Goal: Transaction & Acquisition: Connect with others

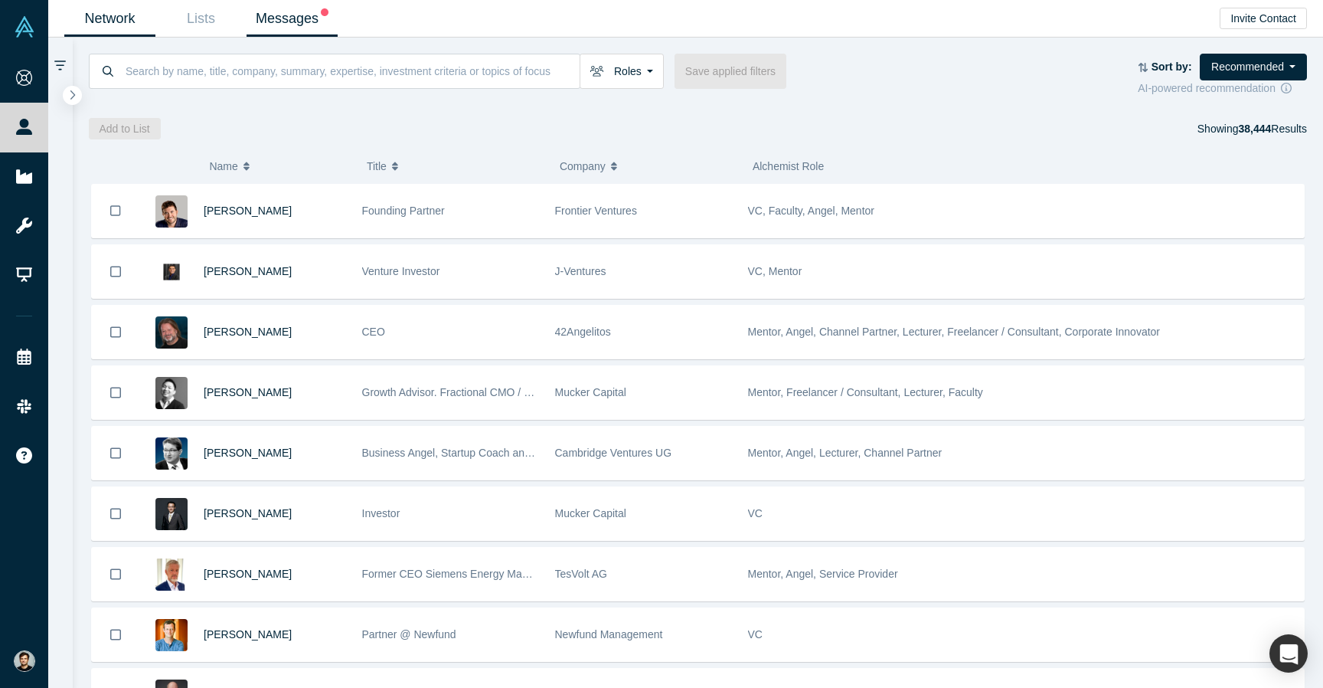
click at [303, 31] on link "Messages" at bounding box center [292, 19] width 91 height 36
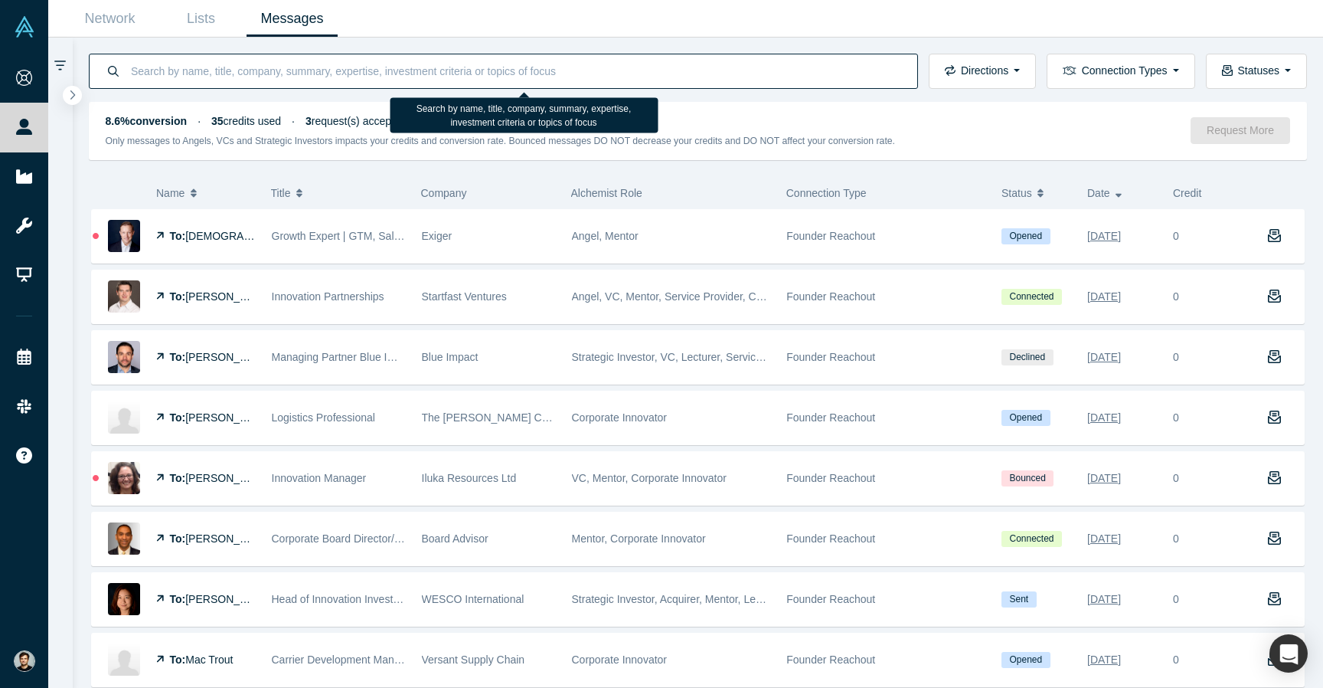
click at [288, 61] on input at bounding box center [515, 71] width 772 height 36
type input "palantir"
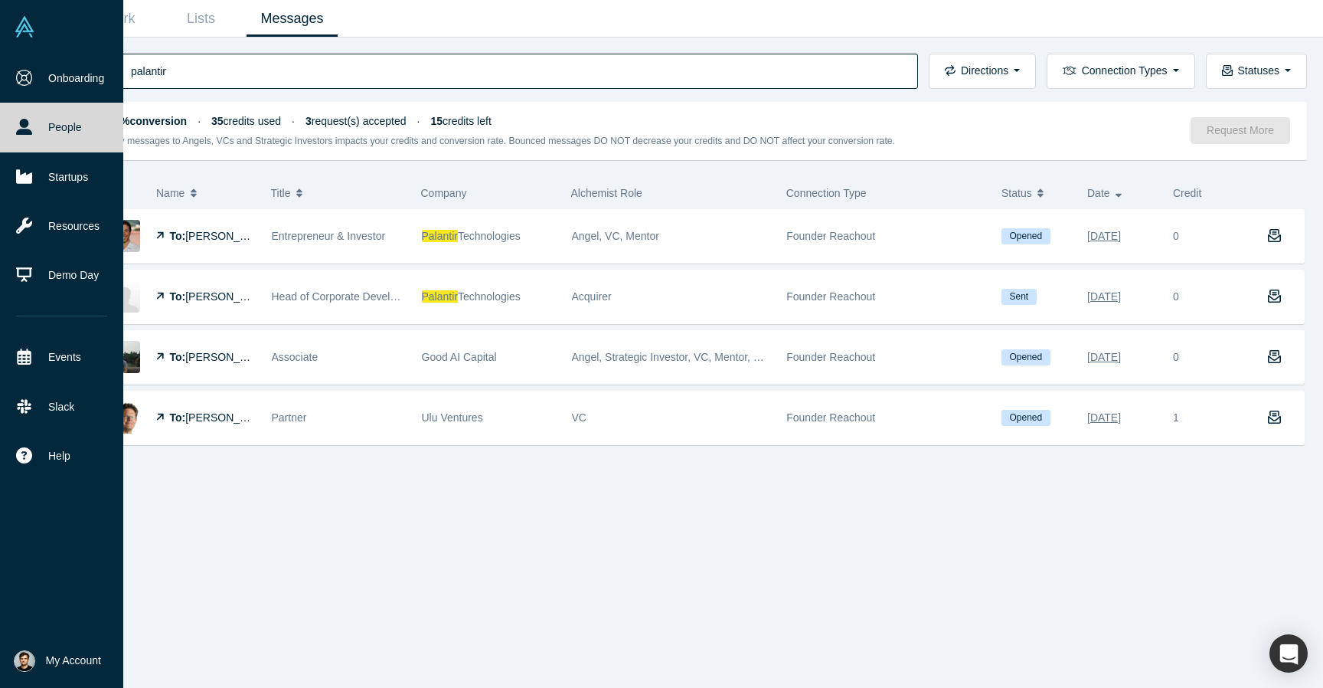
click at [12, 21] on link at bounding box center [61, 27] width 123 height 54
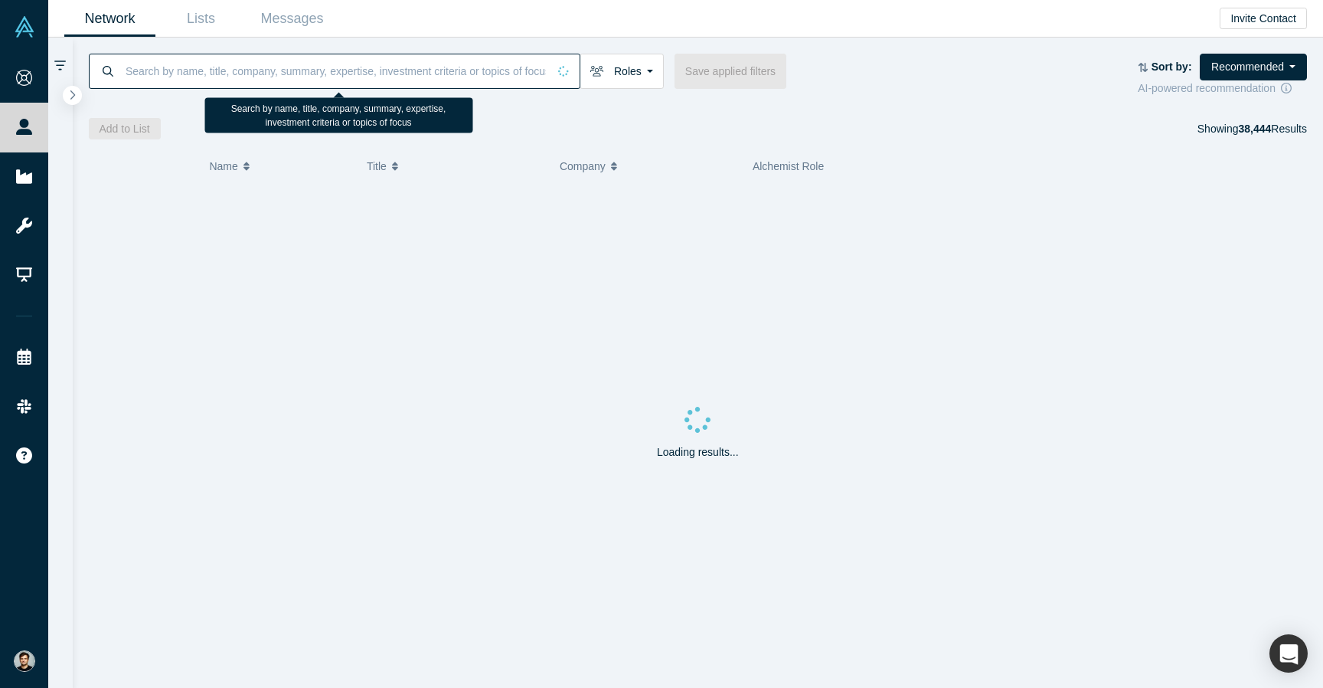
click at [232, 67] on input at bounding box center [335, 71] width 423 height 36
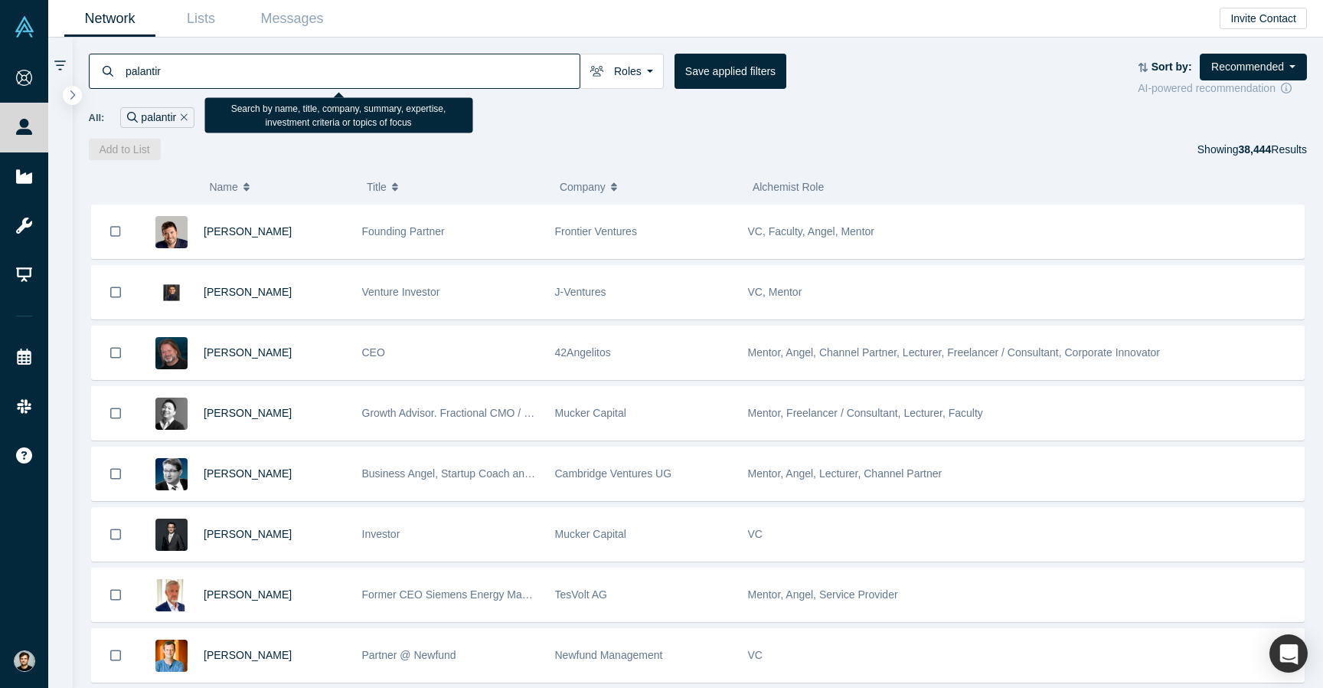
type input "palantir"
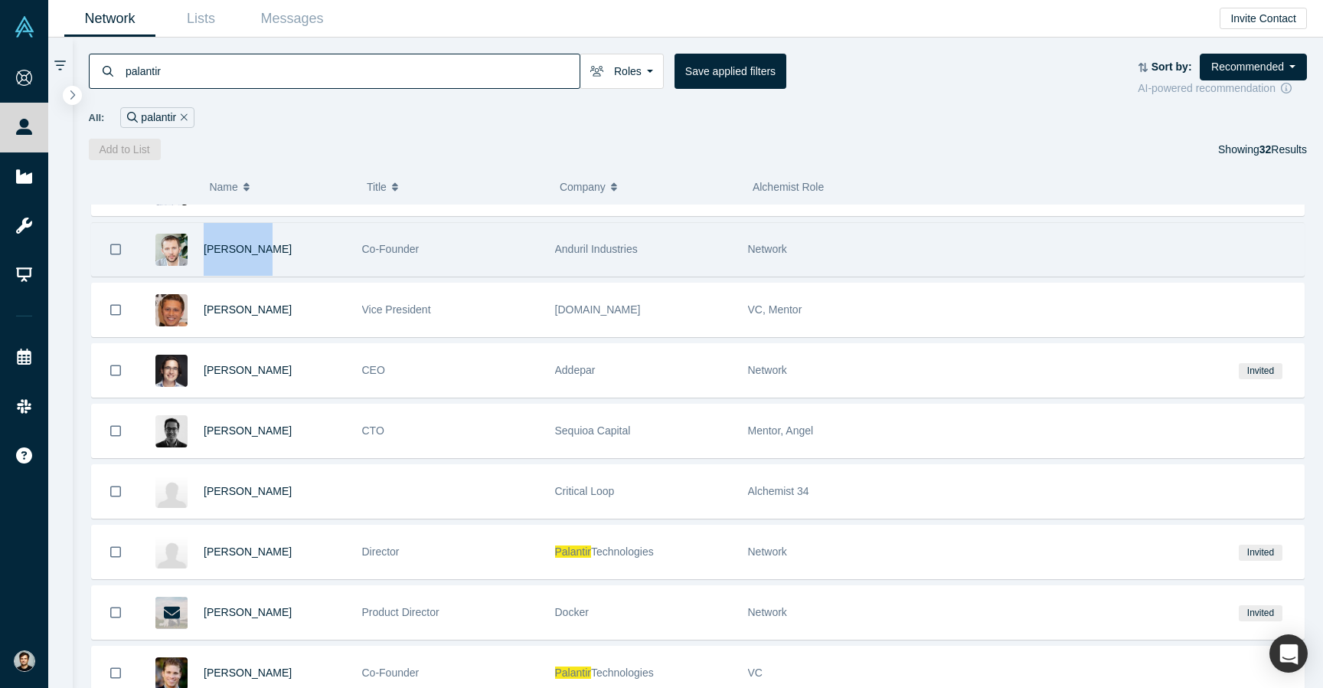
scroll to position [598, 0]
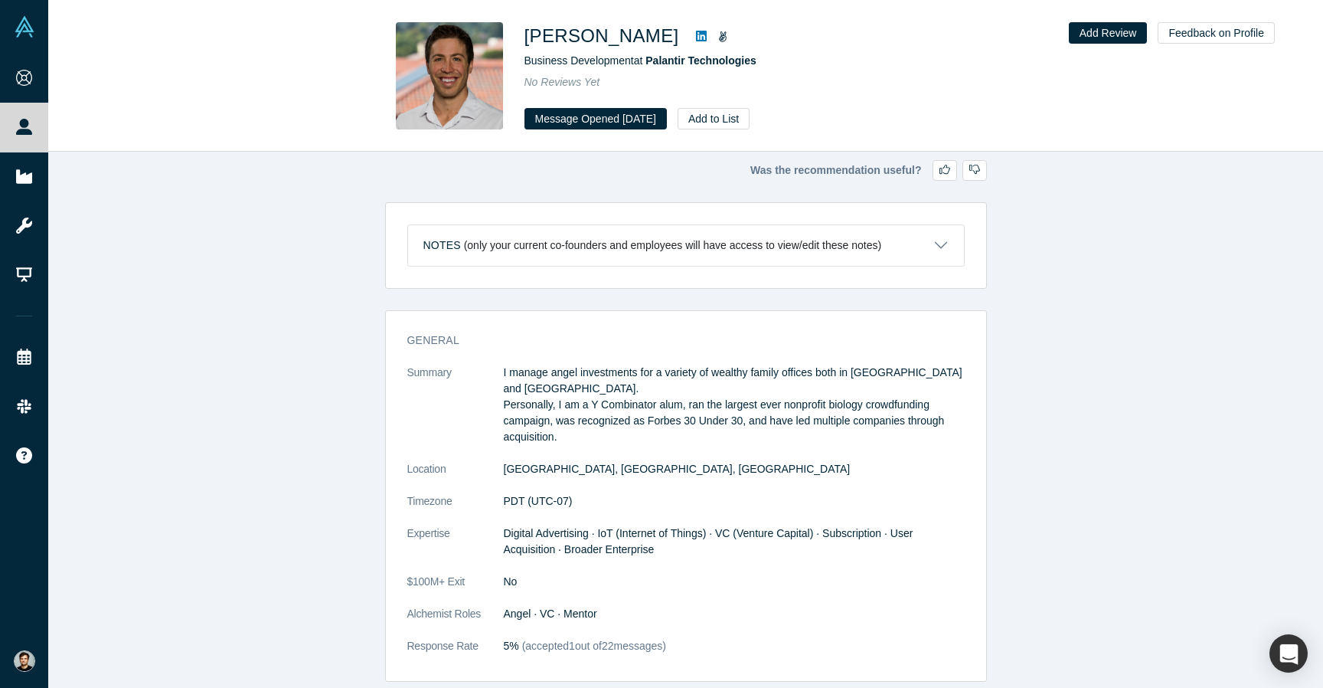
click at [696, 31] on icon at bounding box center [701, 36] width 11 height 11
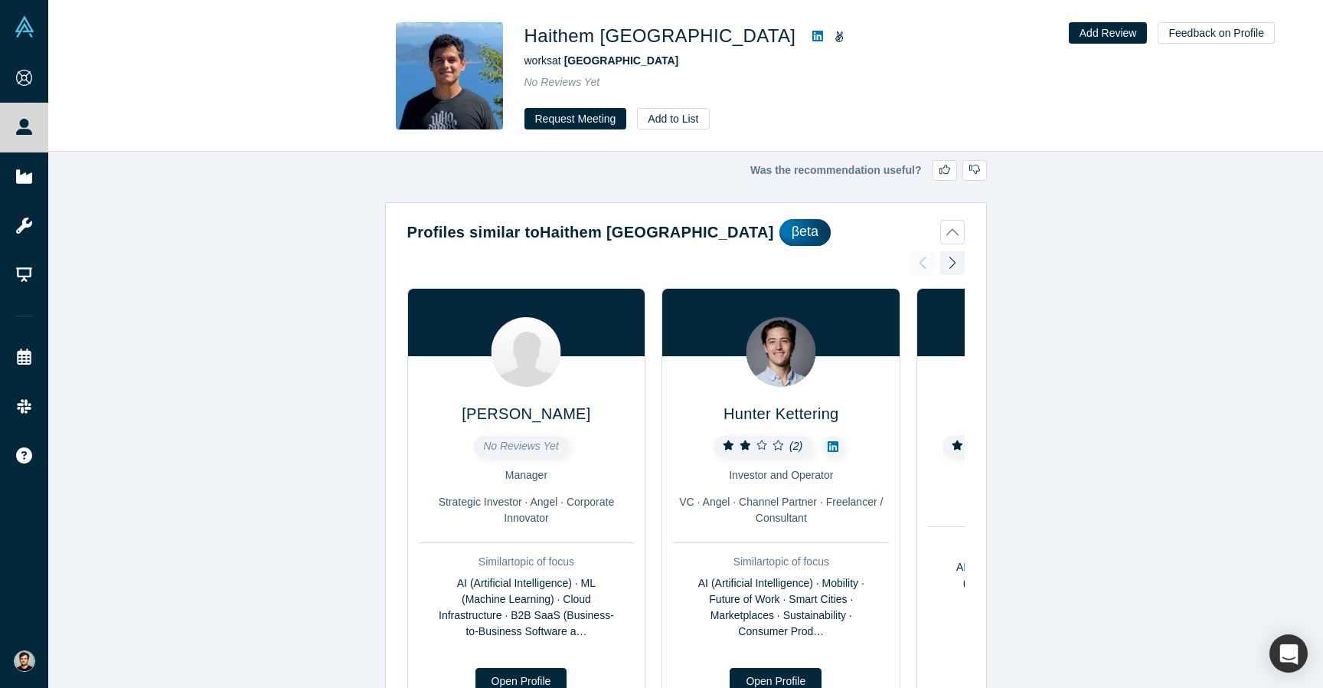
click at [812, 32] on icon at bounding box center [817, 36] width 11 height 11
click at [570, 116] on button "Request Meeting" at bounding box center [576, 118] width 103 height 21
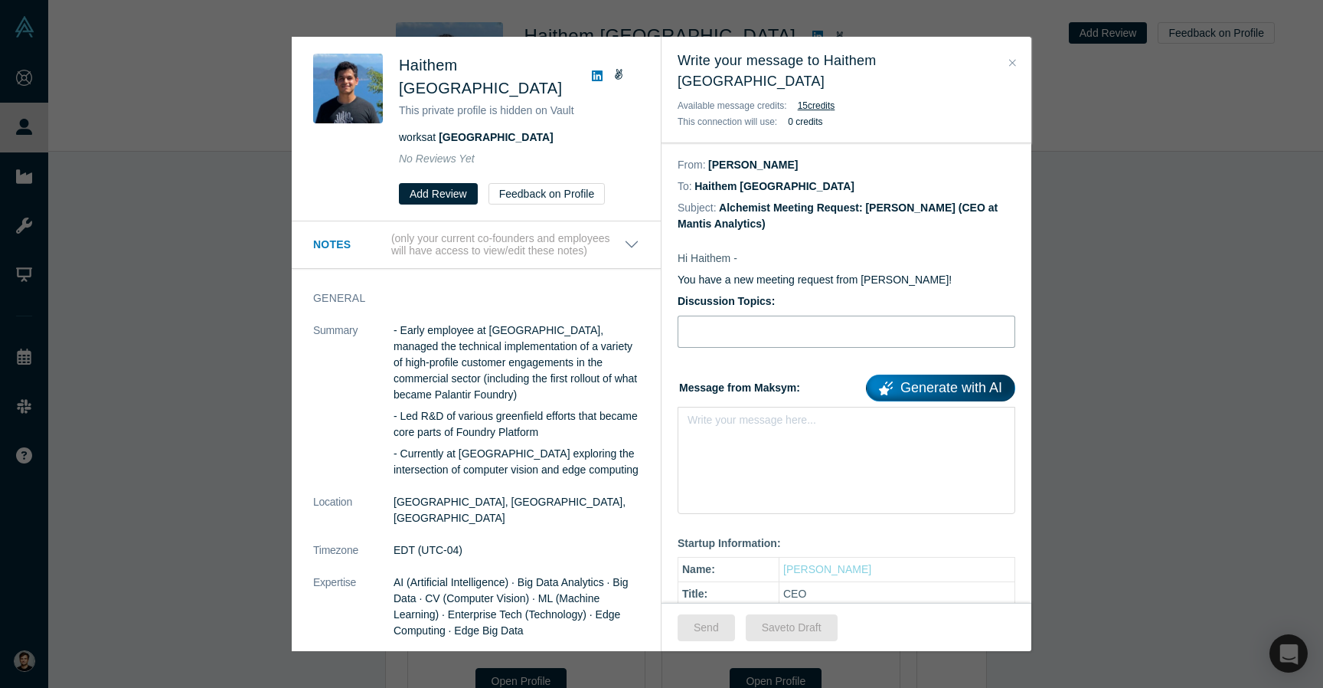
click at [705, 315] on input "Discussion Topics:" at bounding box center [847, 331] width 338 height 32
type input "Advisory Role"
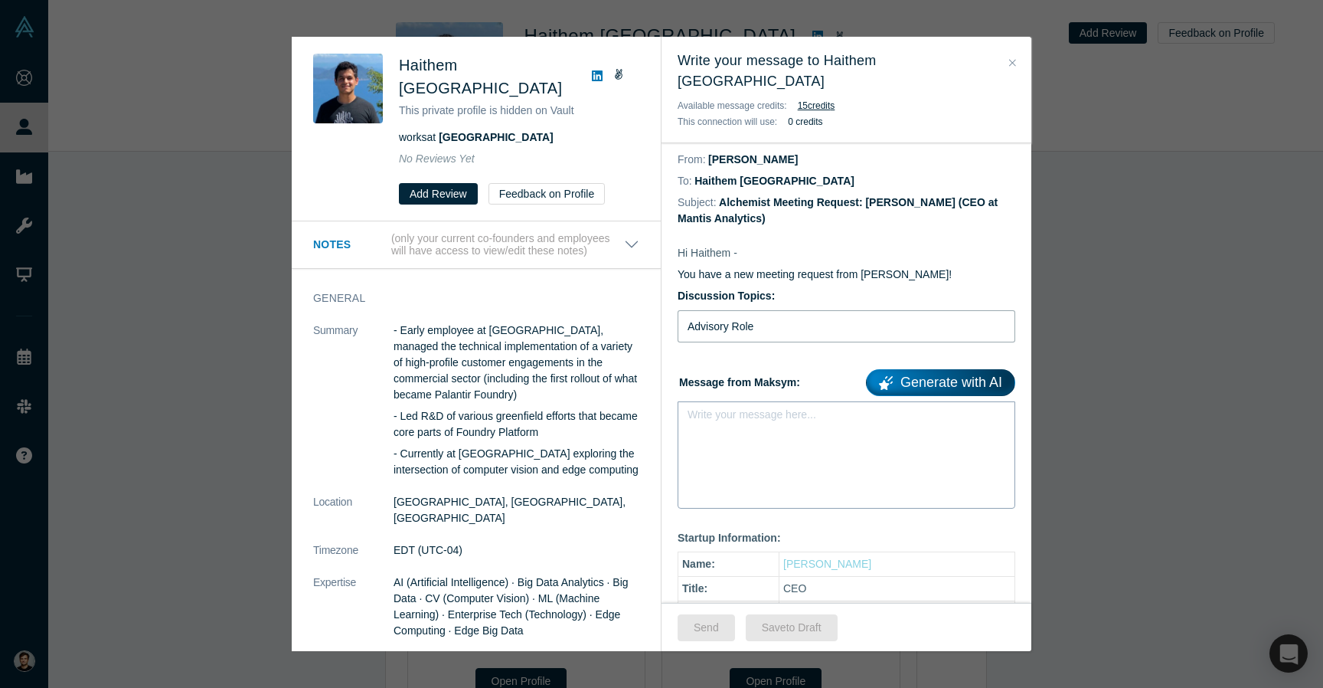
scroll to position [4, 0]
click at [810, 413] on div "rdw-editor" at bounding box center [847, 421] width 299 height 16
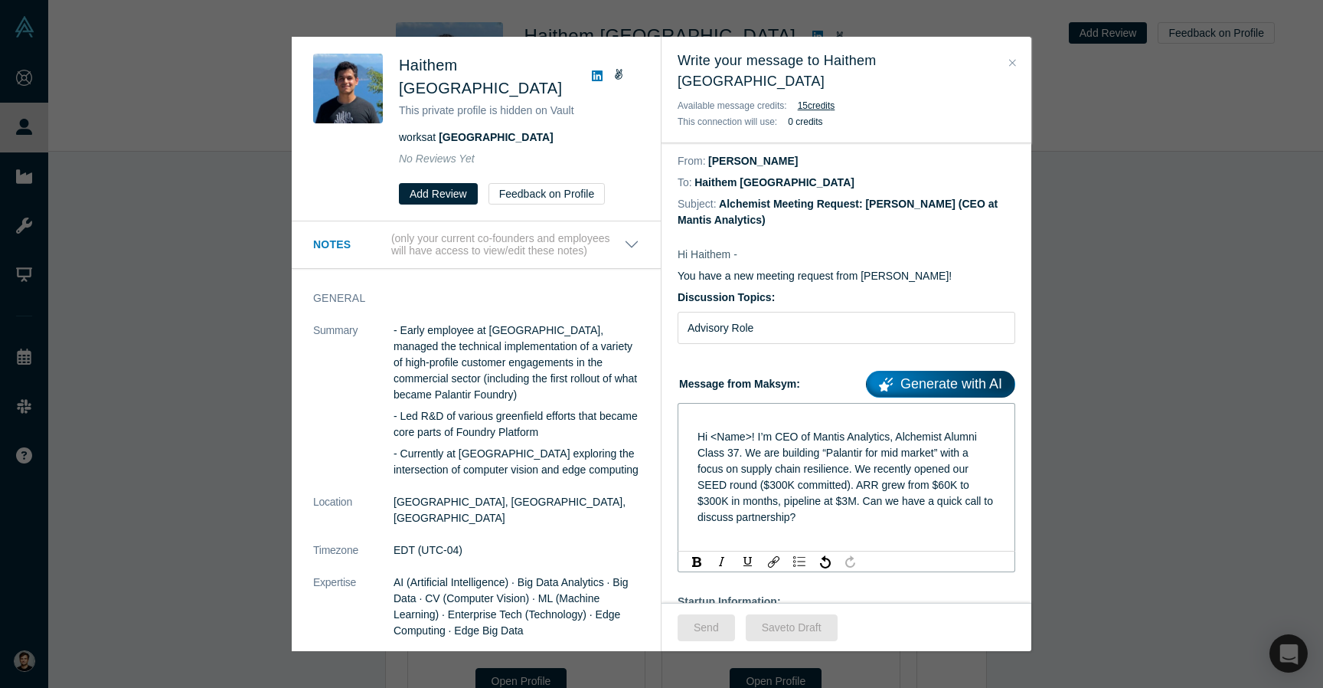
click at [751, 430] on span "Hi <Name>! I’m CEO of Mantis Analytics, Alchemist Alumni Class 37. We are build…" at bounding box center [847, 476] width 299 height 93
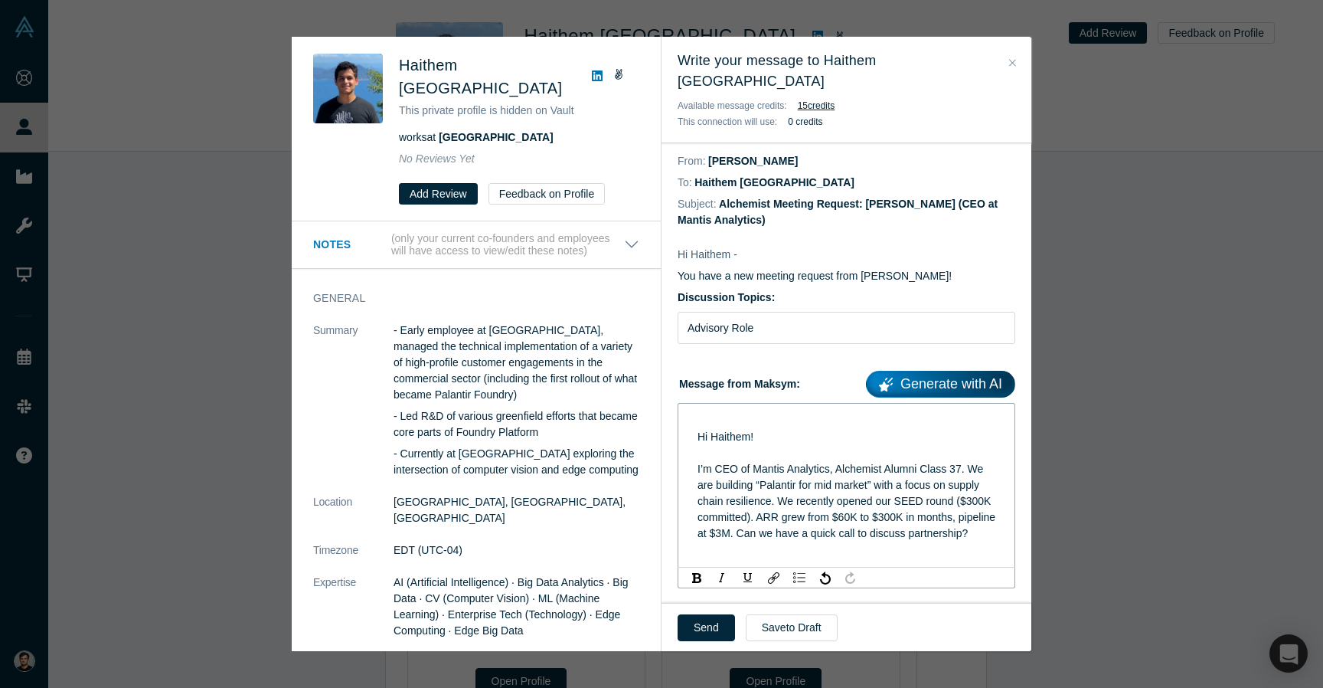
click at [745, 533] on span "Hi Haithem! I’m CEO of Mantis Analytics, Alchemist Alumni Class 37. We are buil…" at bounding box center [848, 484] width 301 height 109
drag, startPoint x: 754, startPoint y: 527, endPoint x: 664, endPoint y: 526, distance: 89.6
click at [664, 526] on div "Hi Haithem - You have a new meeting request from Maksym Tereshchenko! Discussio…" at bounding box center [847, 651] width 370 height 842
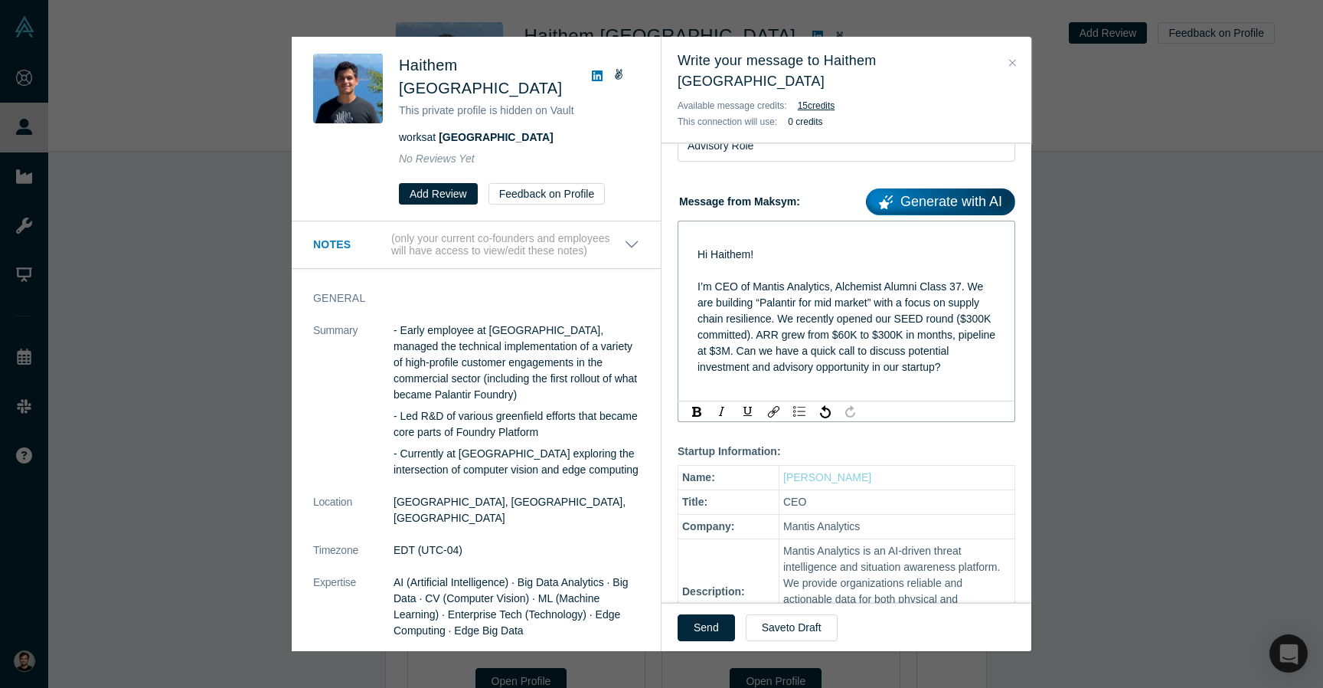
scroll to position [173, 0]
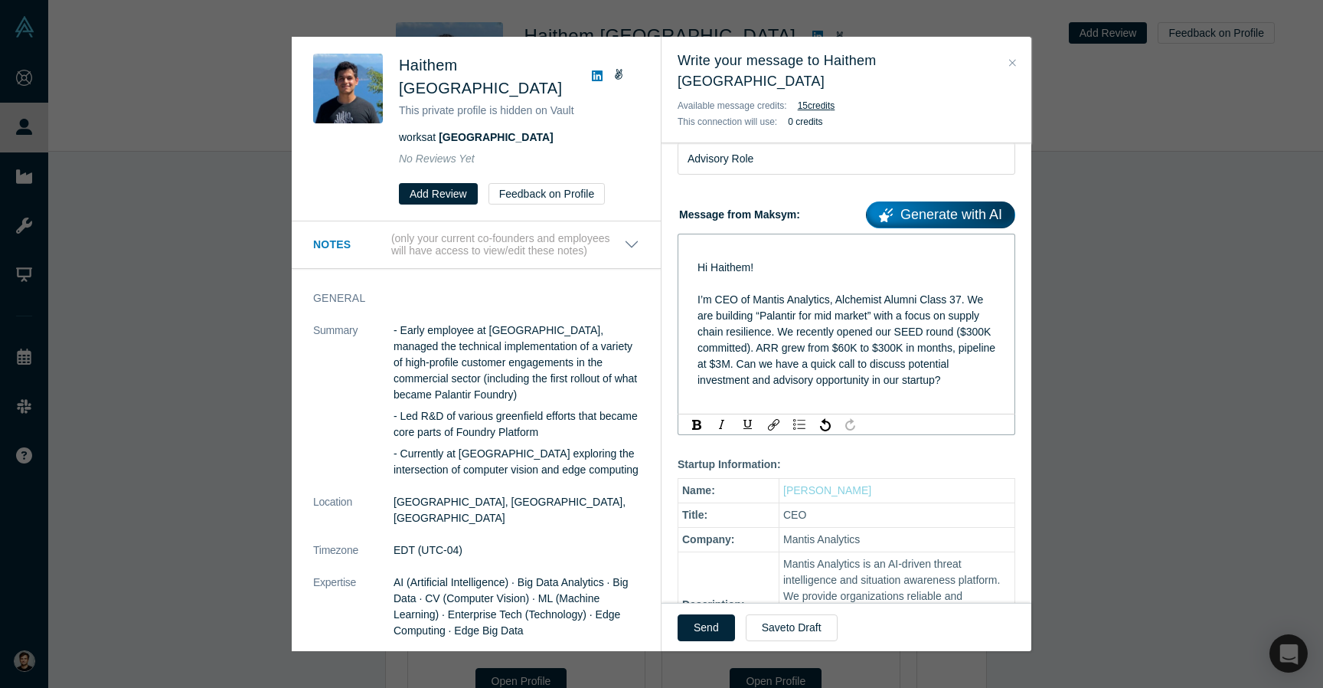
click at [731, 244] on div "rdw-editor" at bounding box center [847, 252] width 299 height 16
click at [704, 261] on span "Hi Haithem! I’m CEO of Mantis Analytics, Alchemist Alumni Class 37. We are buil…" at bounding box center [848, 323] width 301 height 125
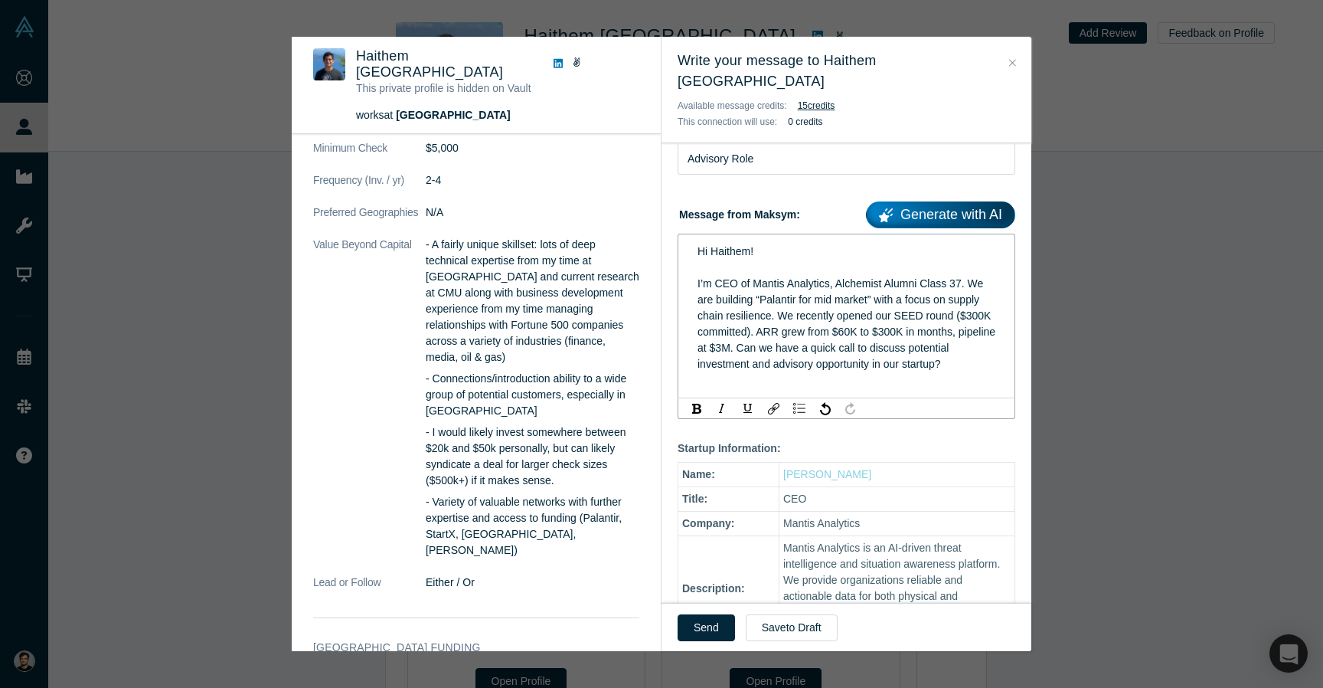
scroll to position [1384, 0]
click at [950, 342] on div "Hi Haithem! I’m CEO of Mantis Analytics, Alchemist Alumni Class 37. We are buil…" at bounding box center [847, 308] width 299 height 129
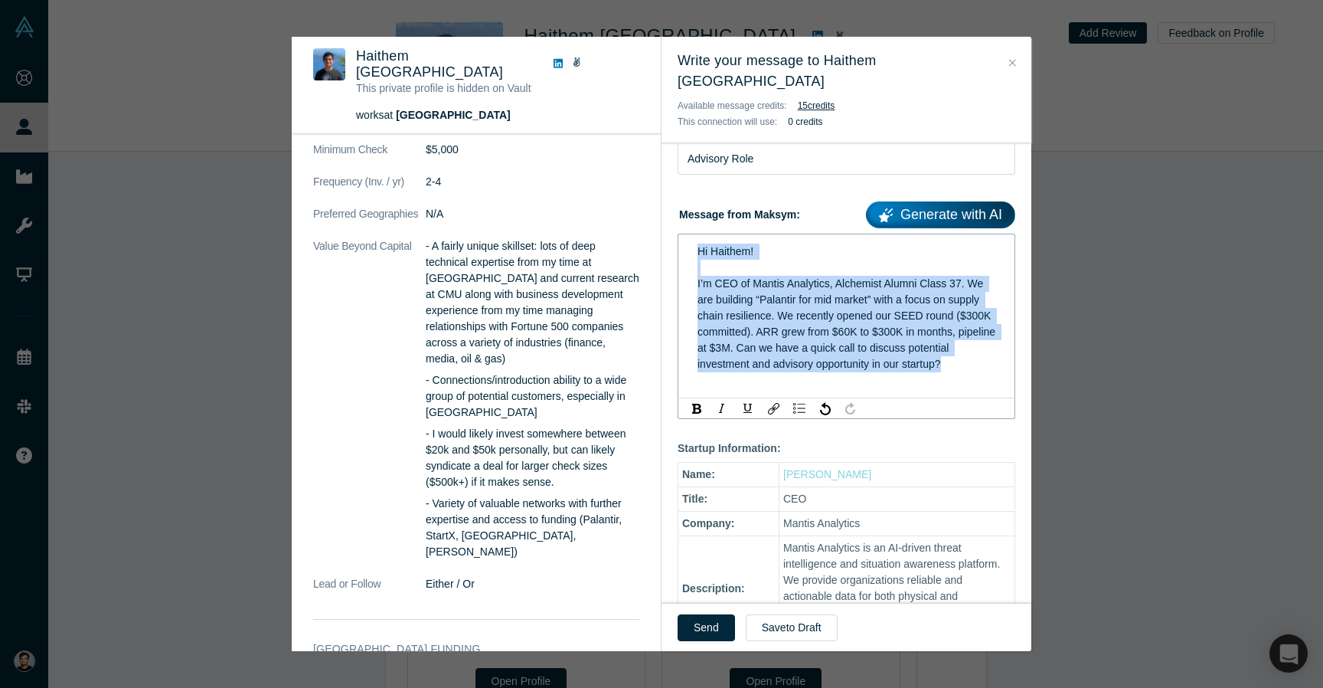
drag, startPoint x: 966, startPoint y: 345, endPoint x: 685, endPoint y: 225, distance: 305.4
click at [685, 234] on div "Hi Haithem! I’m CEO of Mantis Analytics, Alchemist Alumni Class 37. We are buil…" at bounding box center [847, 316] width 338 height 165
copy span "Hi Haithem! I’m CEO of Mantis Analytics, Alchemist Alumni Class 37. We are buil…"
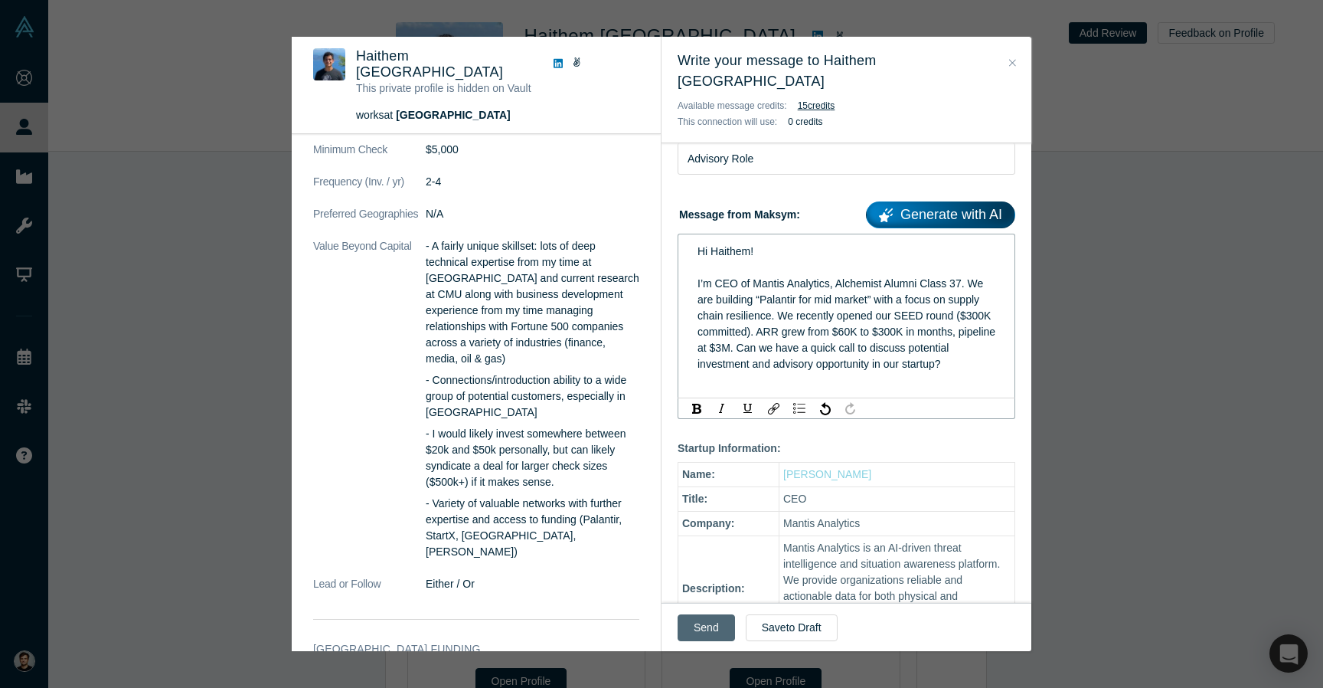
click at [706, 629] on button "Send" at bounding box center [706, 627] width 57 height 27
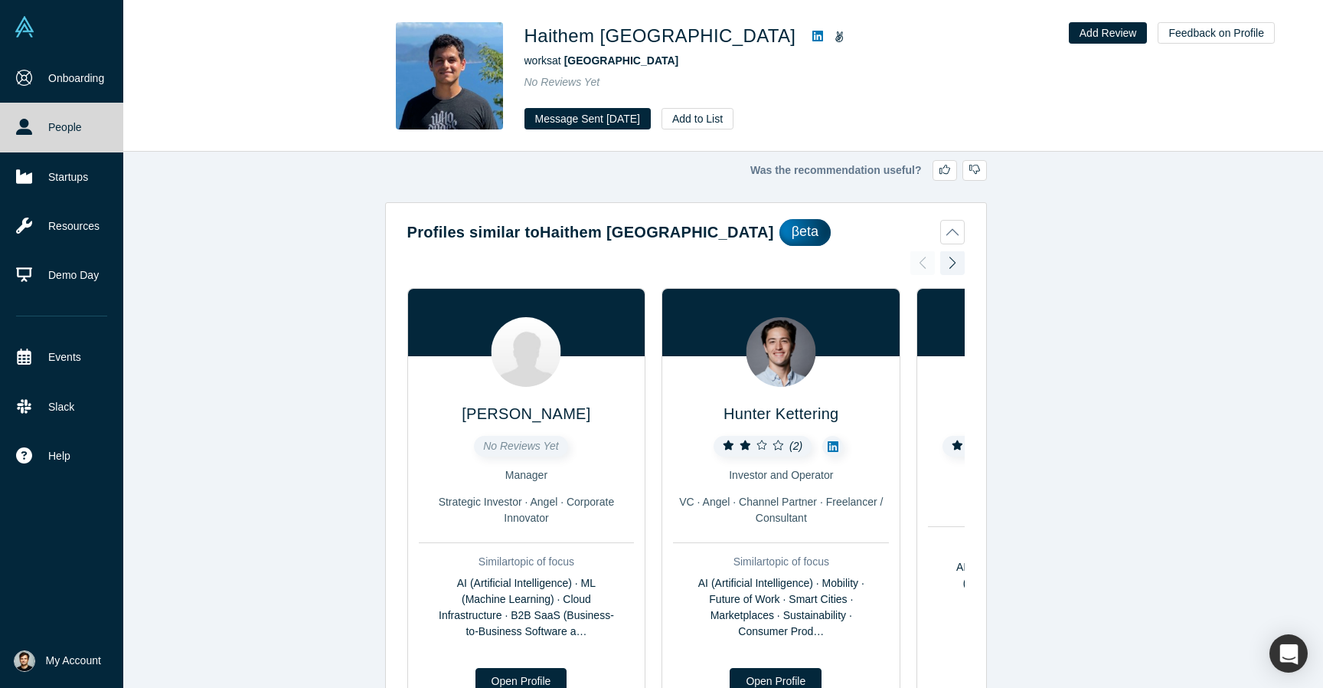
click at [22, 23] on img at bounding box center [24, 26] width 21 height 21
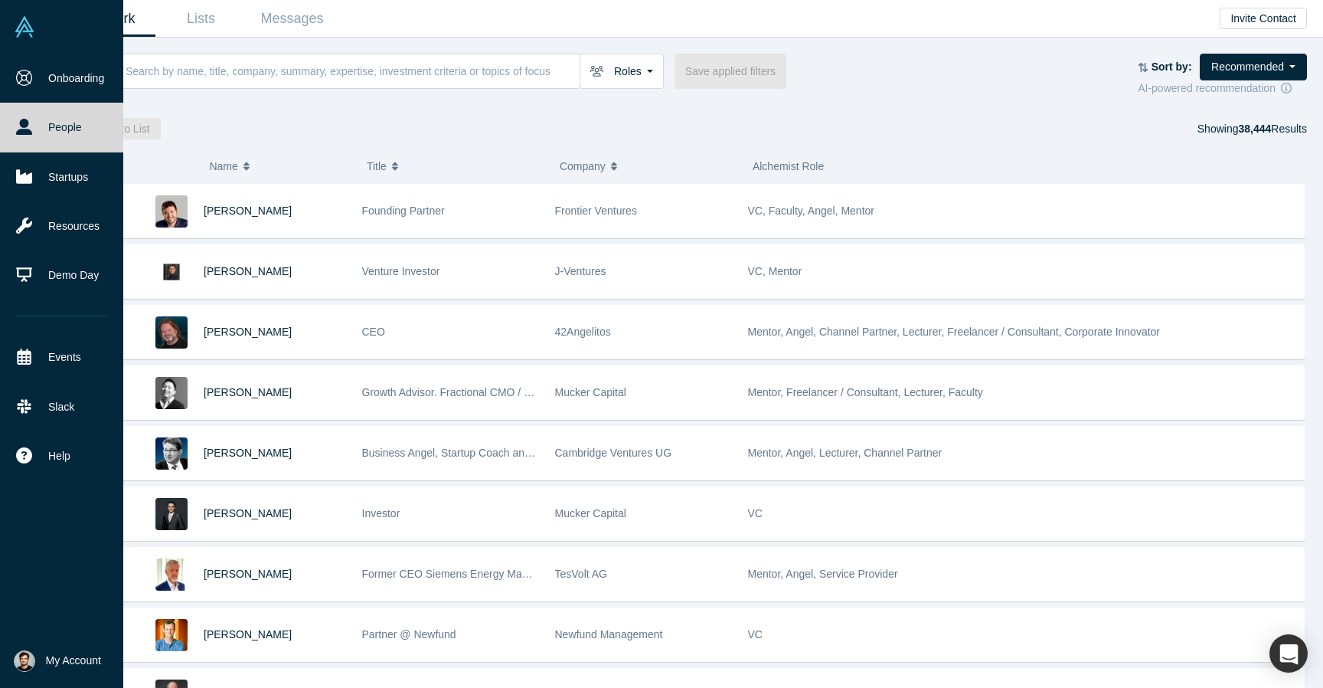
click at [58, 648] on li "My Account My Profile My Company Manage Team Log Out" at bounding box center [61, 661] width 123 height 54
click at [60, 658] on span "My Account" at bounding box center [73, 660] width 55 height 16
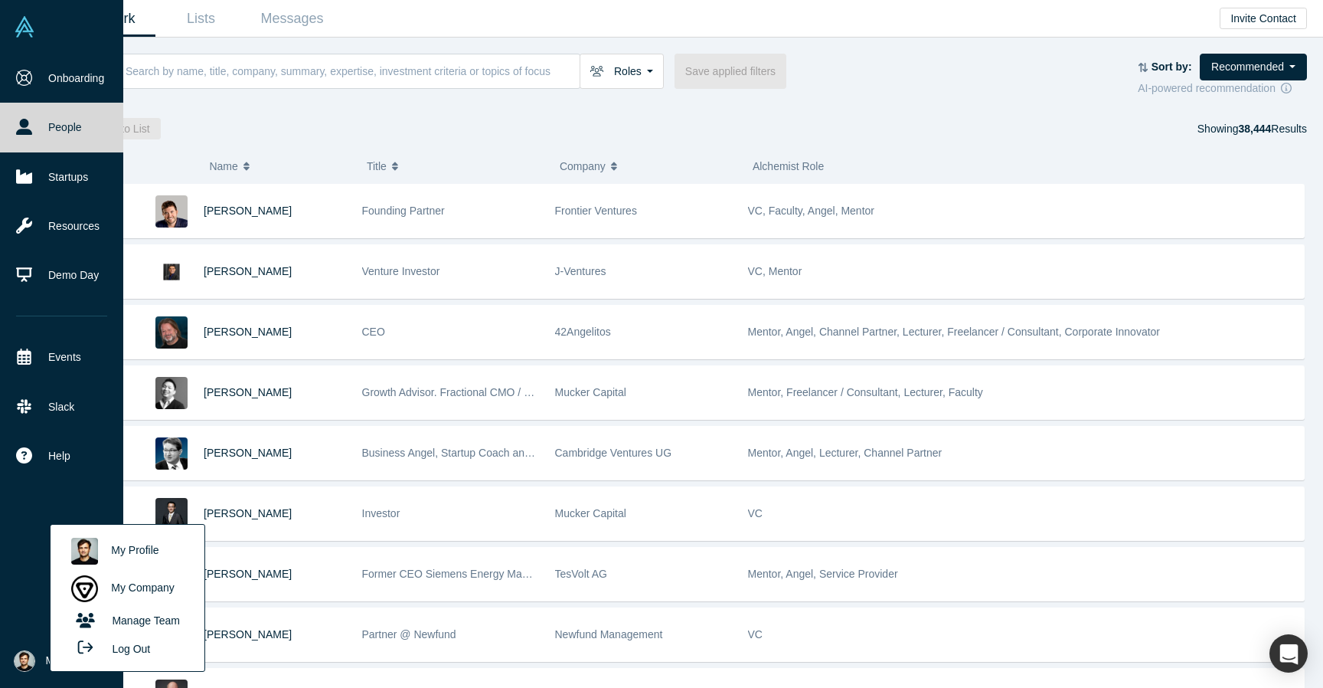
click at [108, 587] on link "My Company" at bounding box center [127, 589] width 127 height 38
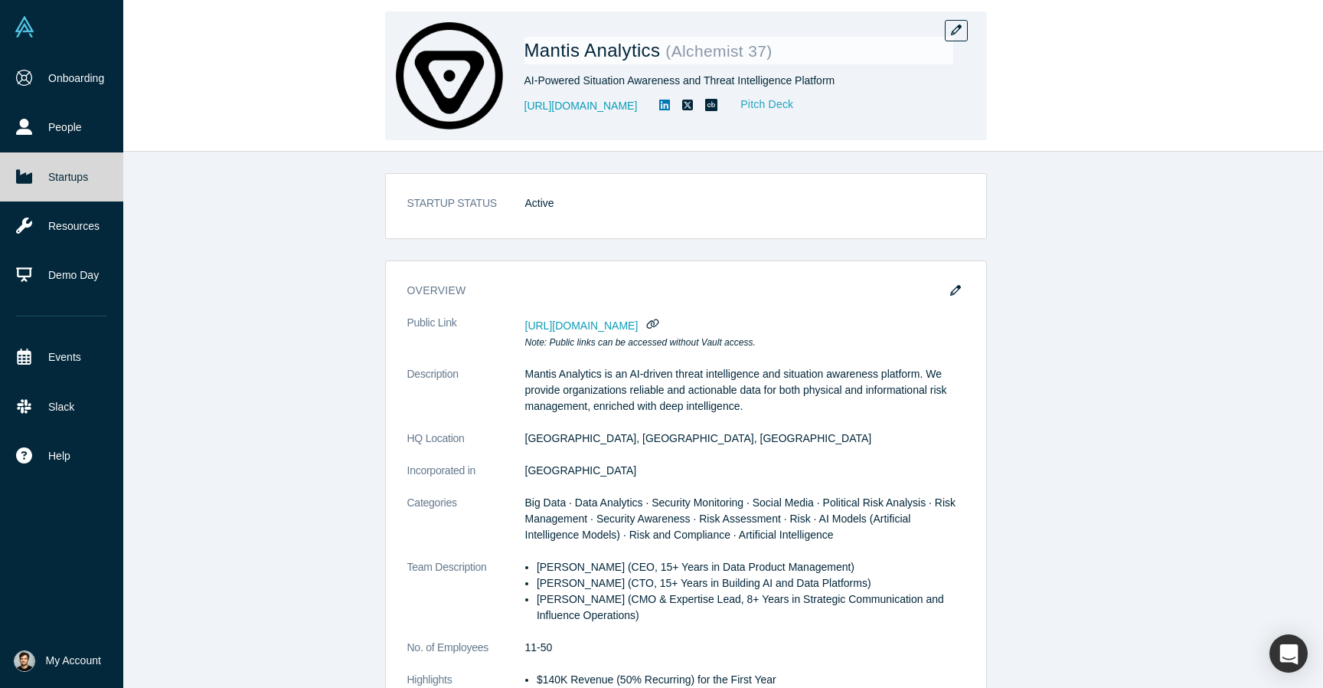
click at [794, 104] on link "Pitch Deck" at bounding box center [759, 105] width 70 height 18
click at [959, 29] on icon "button" at bounding box center [956, 30] width 11 height 11
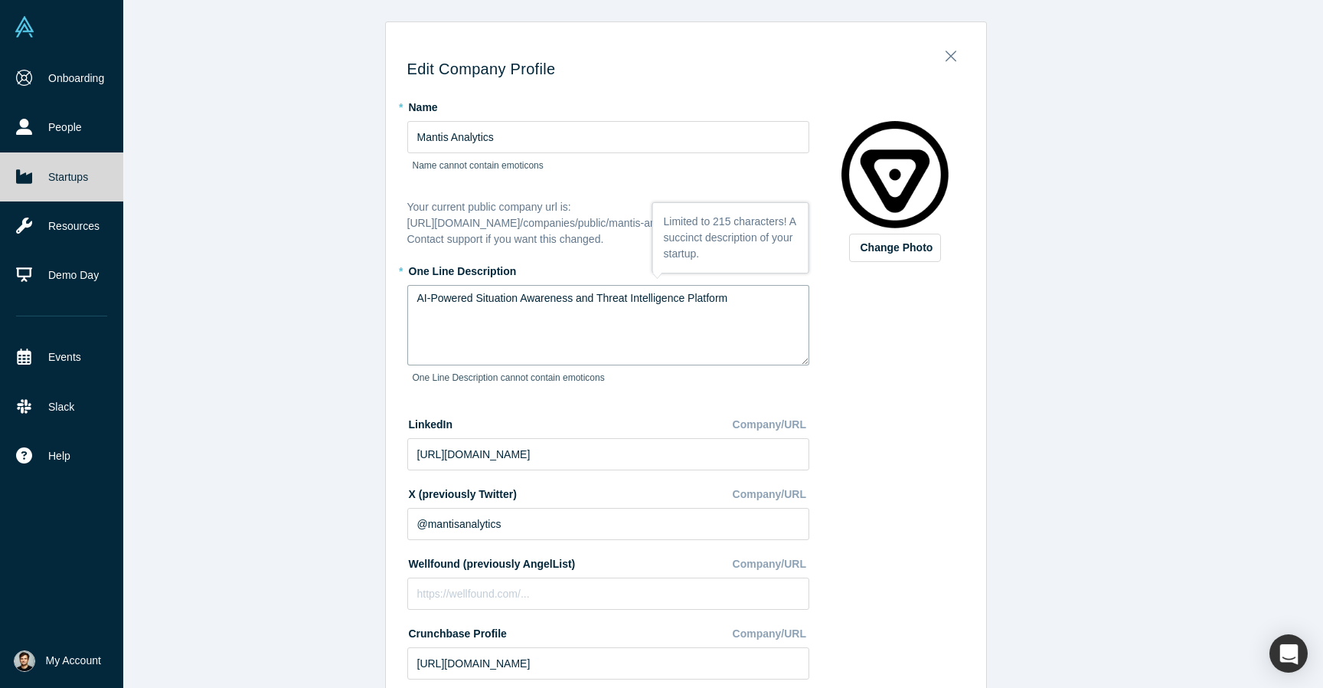
drag, startPoint x: 739, startPoint y: 298, endPoint x: 264, endPoint y: 273, distance: 475.5
click at [264, 273] on div "Edit Company Profile * Name Mantis Analytics Name cannot contain emoticons Your…" at bounding box center [685, 344] width 1275 height 688
paste textarea "driven threat intelligence & decision making platform to protect company’s repu…"
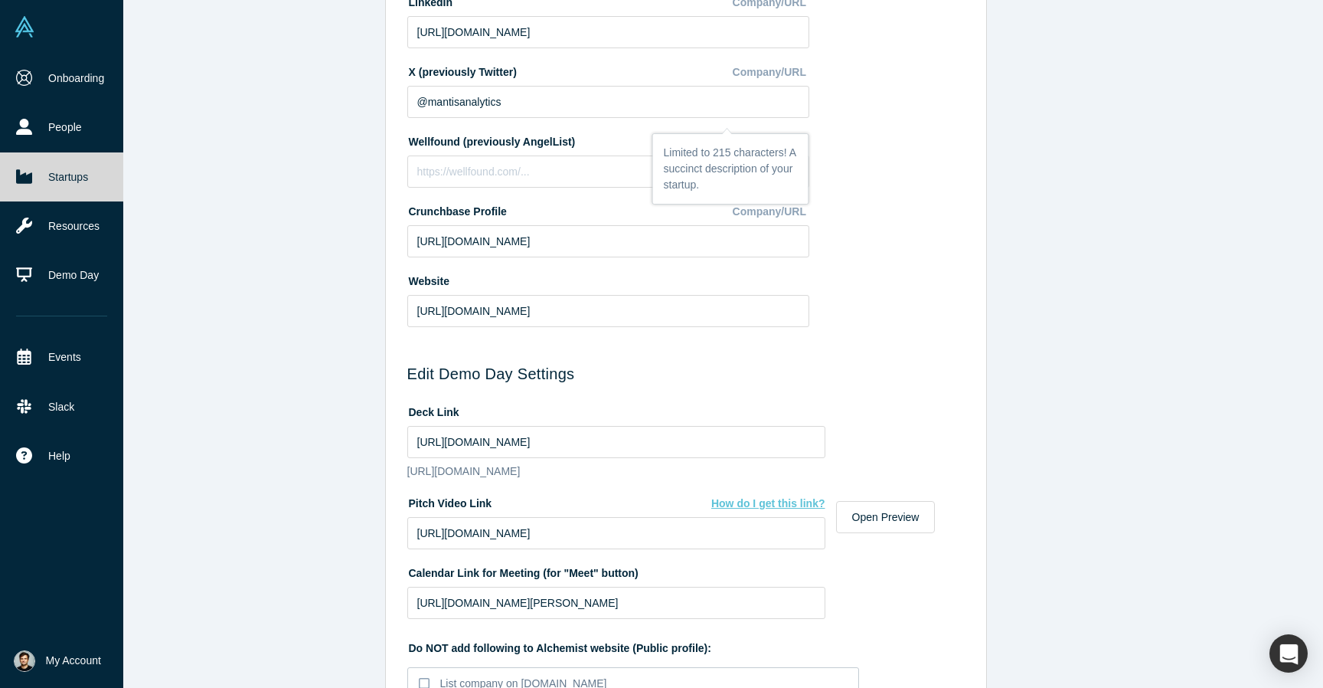
scroll to position [433, 0]
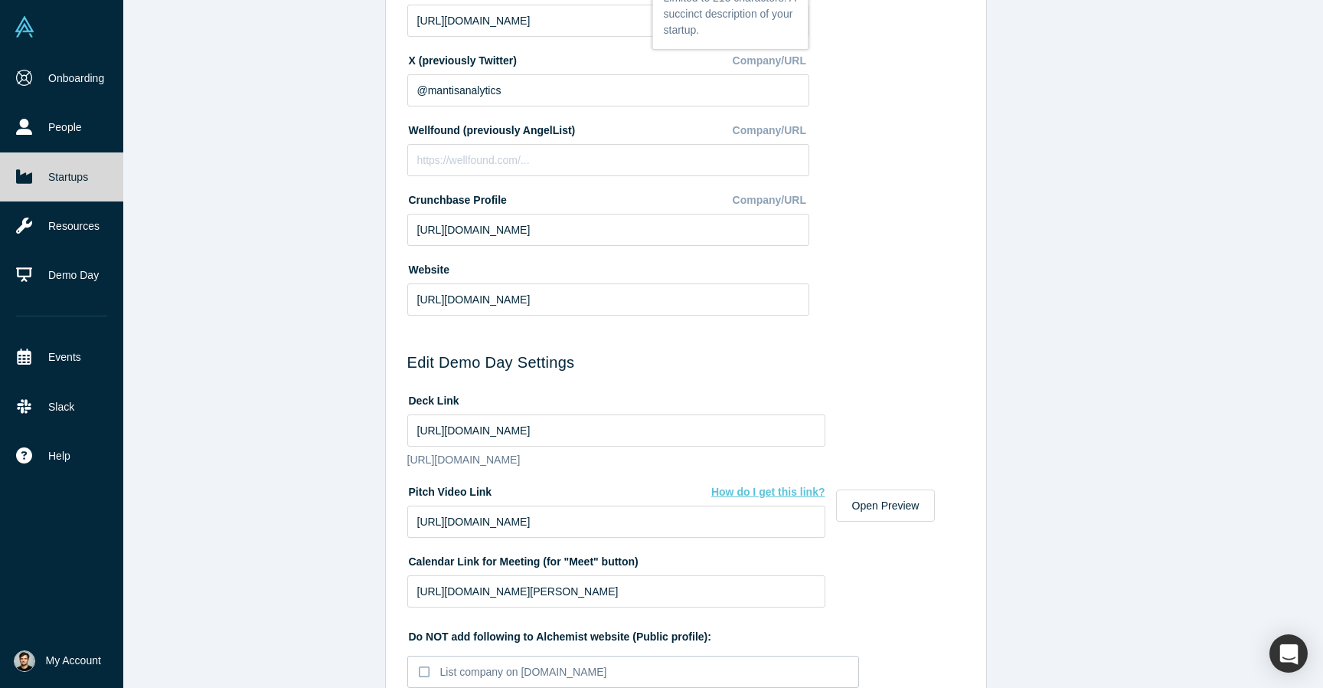
type textarea "AI-driven threat intelligence & decision making platform to protect company’s r…"
click at [505, 429] on input "https://drive.google.com/file/d/1SbLQyn-Co9KkLuxKOGbME-ElM-RcaQbz/view?usp=driv…" at bounding box center [616, 430] width 418 height 32
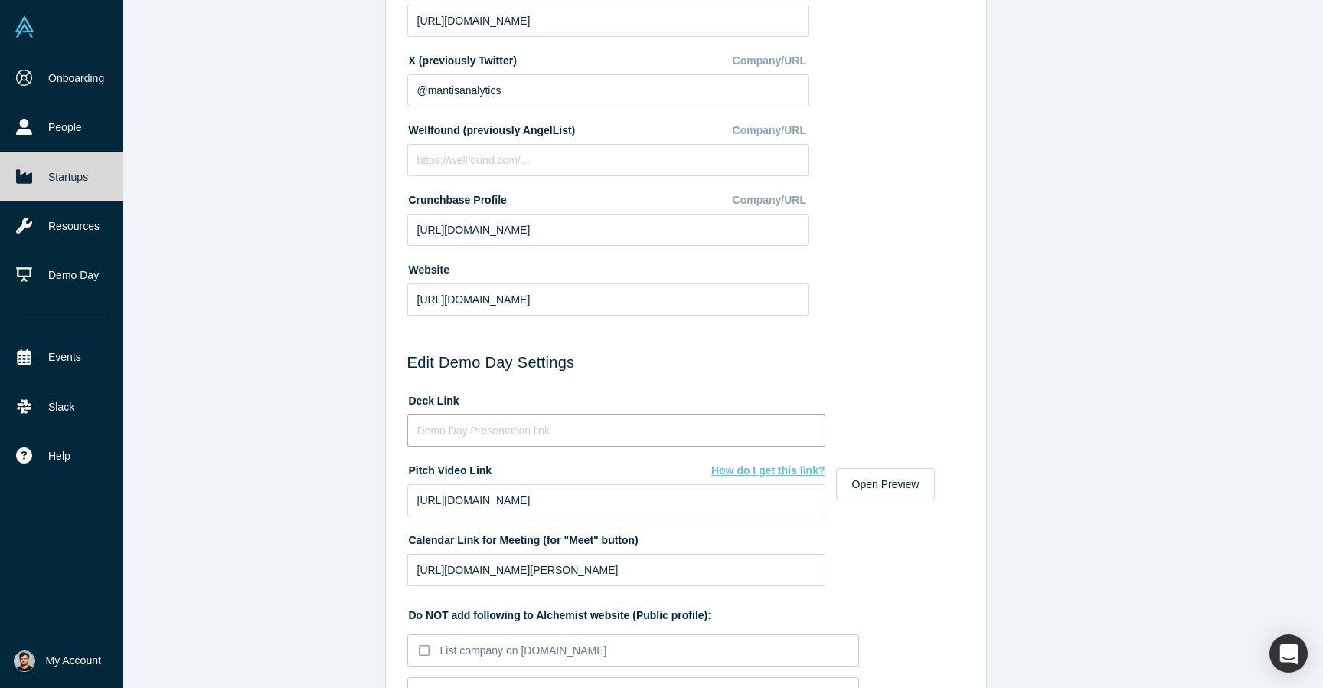
paste input "https://docsend.com/view/47uxz3b5mi5276ah"
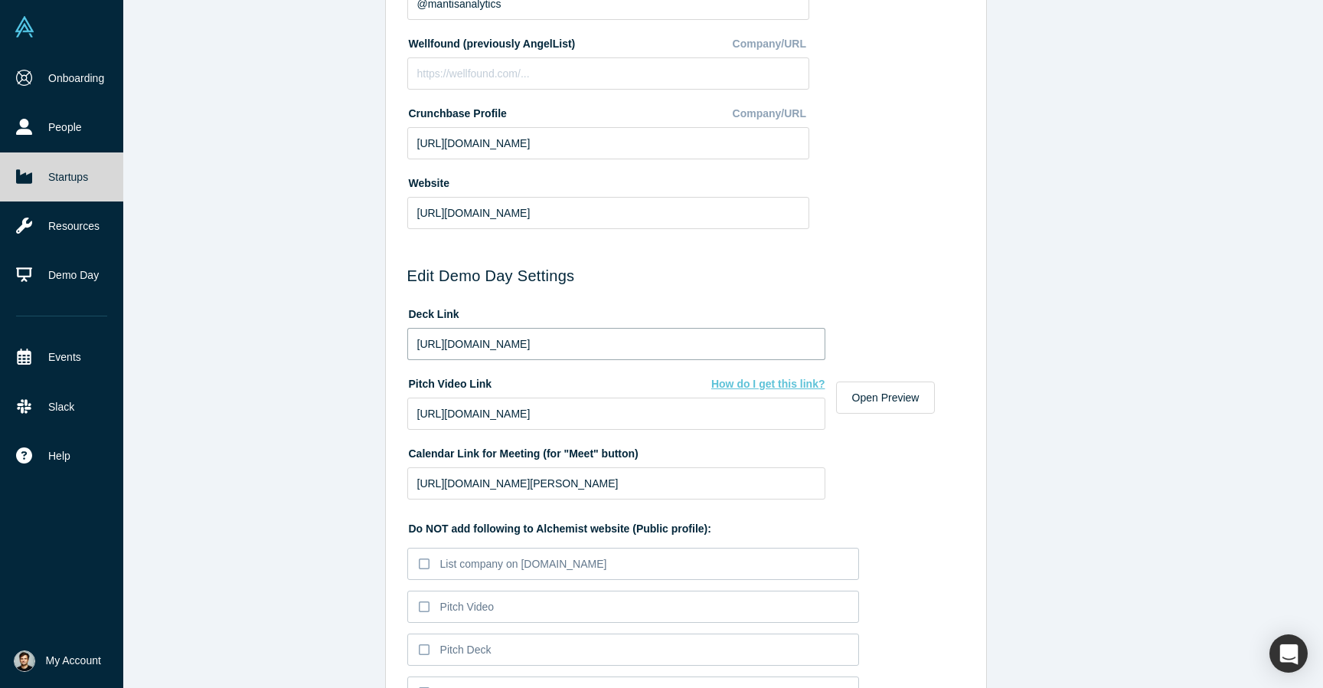
scroll to position [532, 0]
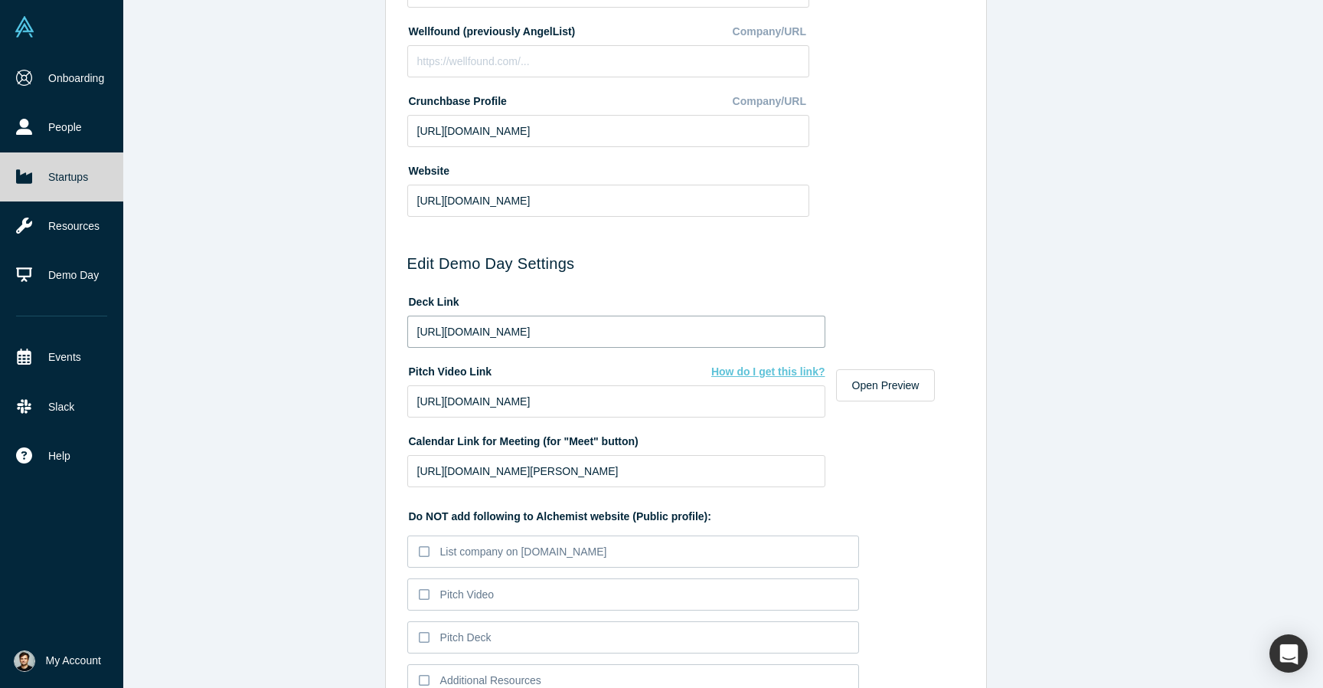
type input "https://docsend.com/view/47uxz3b5mi5276ah"
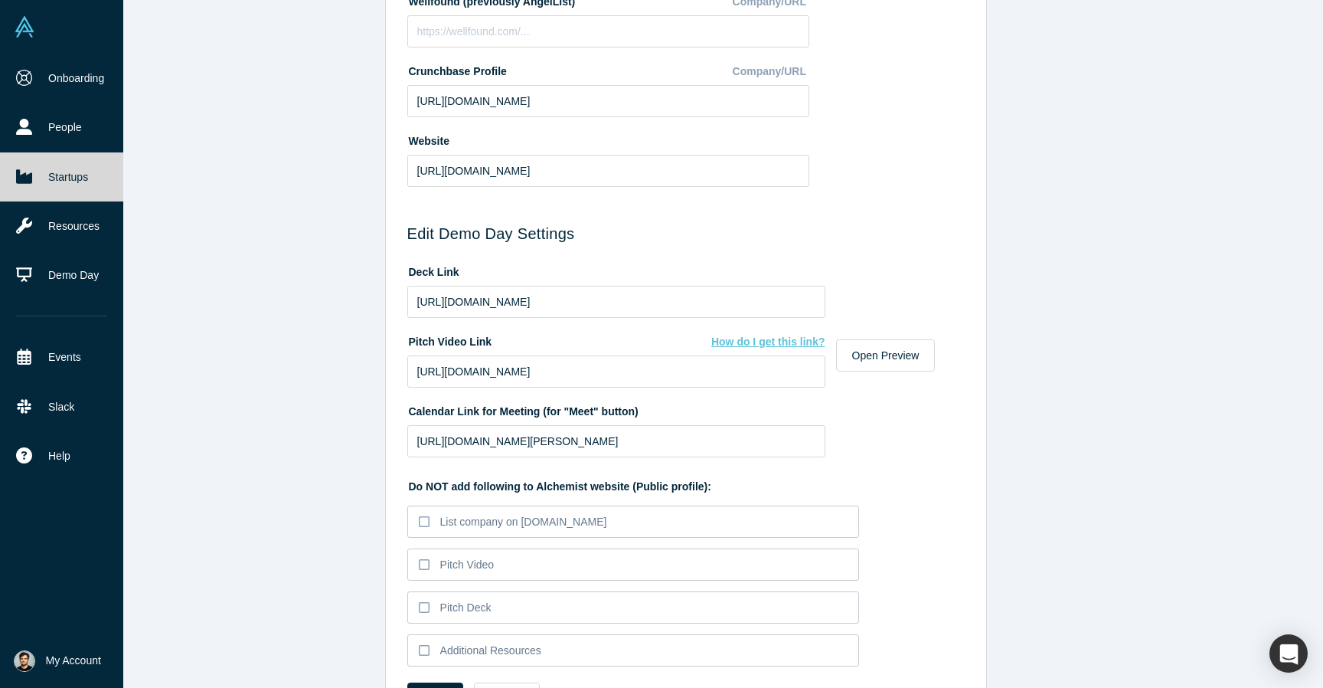
scroll to position [627, 0]
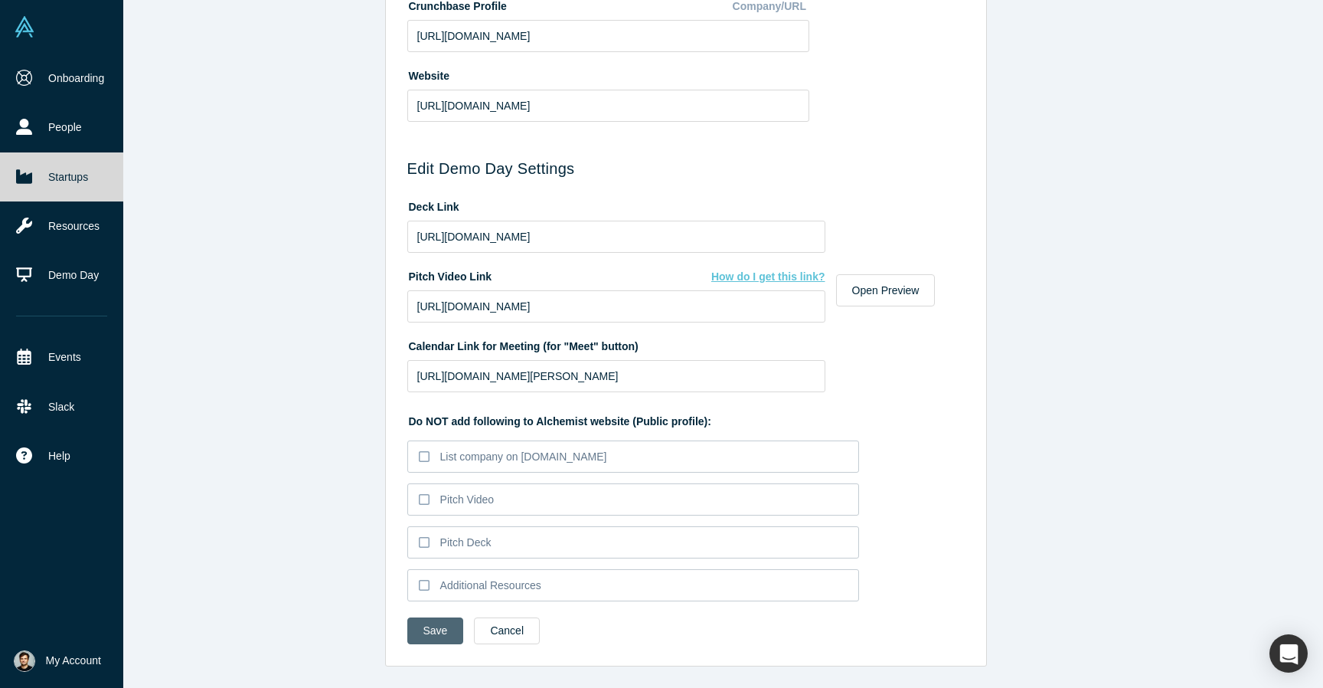
click at [443, 633] on button "Save" at bounding box center [435, 630] width 57 height 27
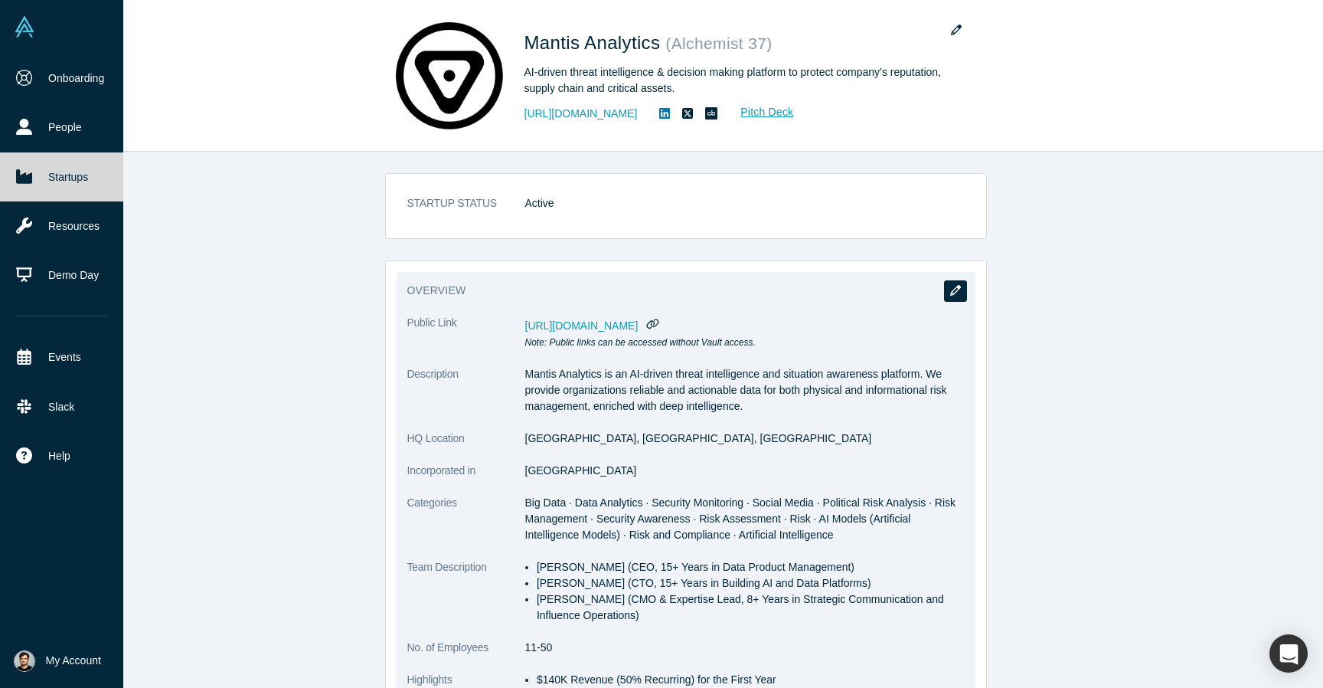
click at [953, 289] on icon "button" at bounding box center [955, 290] width 11 height 11
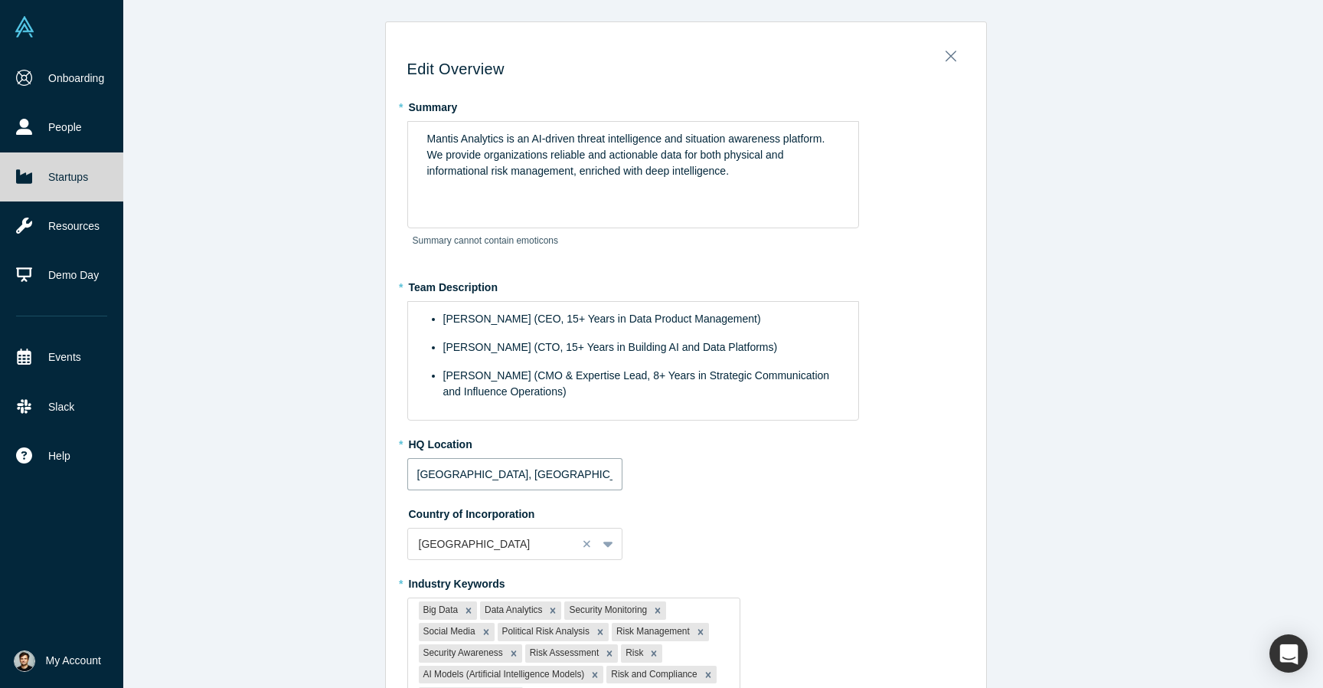
click at [512, 472] on input "Miami, FL, USA" at bounding box center [514, 474] width 215 height 32
drag, startPoint x: 543, startPoint y: 470, endPoint x: 204, endPoint y: 462, distance: 338.6
click at [204, 462] on div "Edit Overview * Summary Mantis Analytics is an AI-driven threat intelligence an…" at bounding box center [685, 344] width 1275 height 688
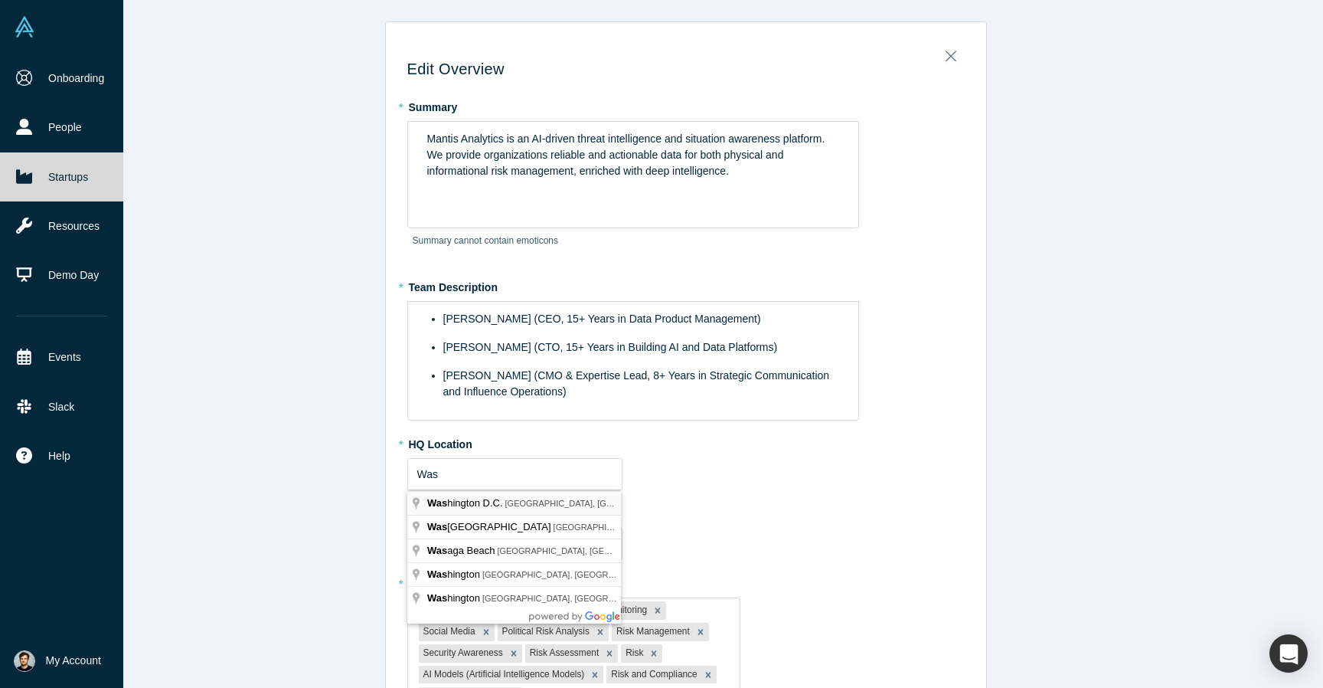
type input "Washington D.C., DC, USA"
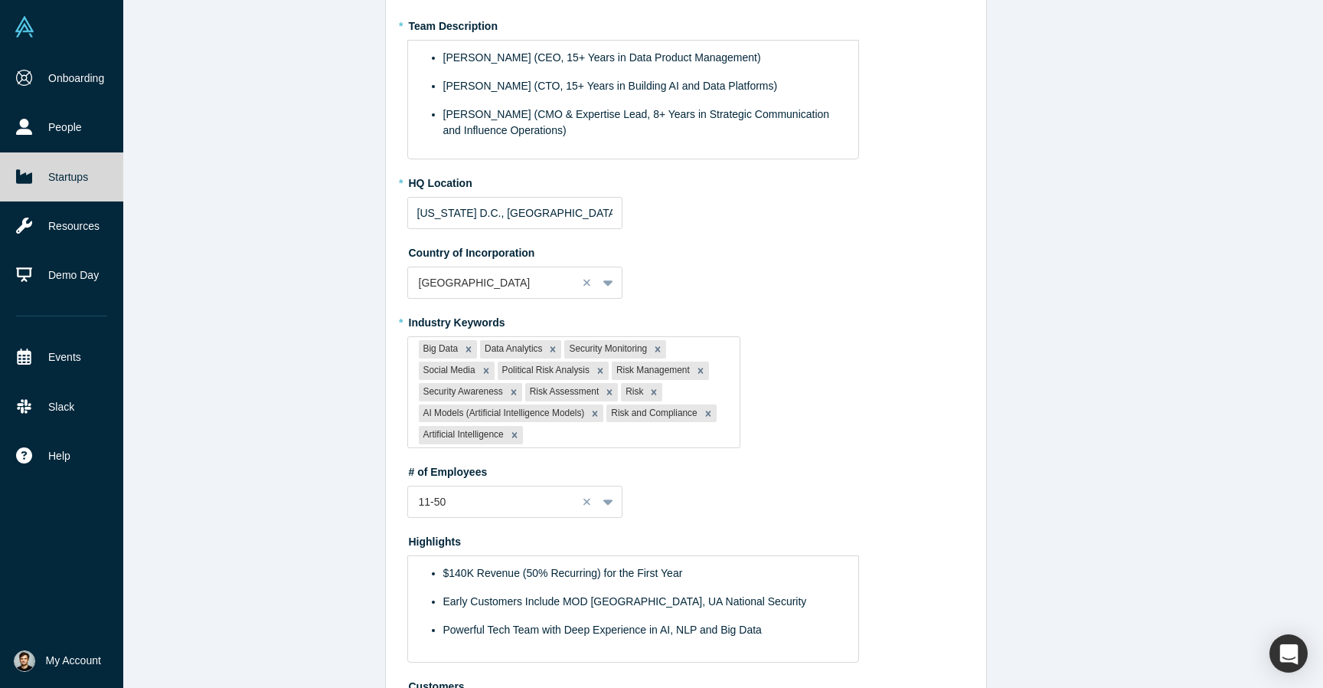
scroll to position [263, 0]
click at [548, 426] on div at bounding box center [627, 432] width 203 height 19
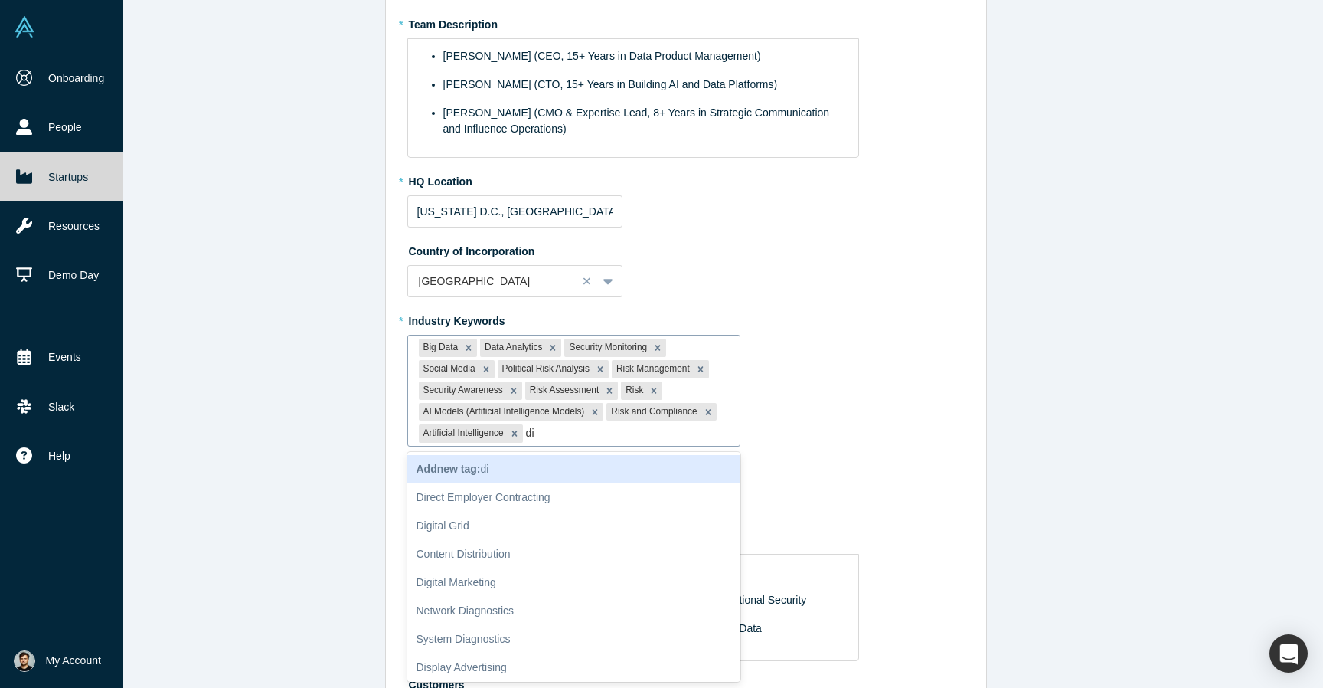
type input "d"
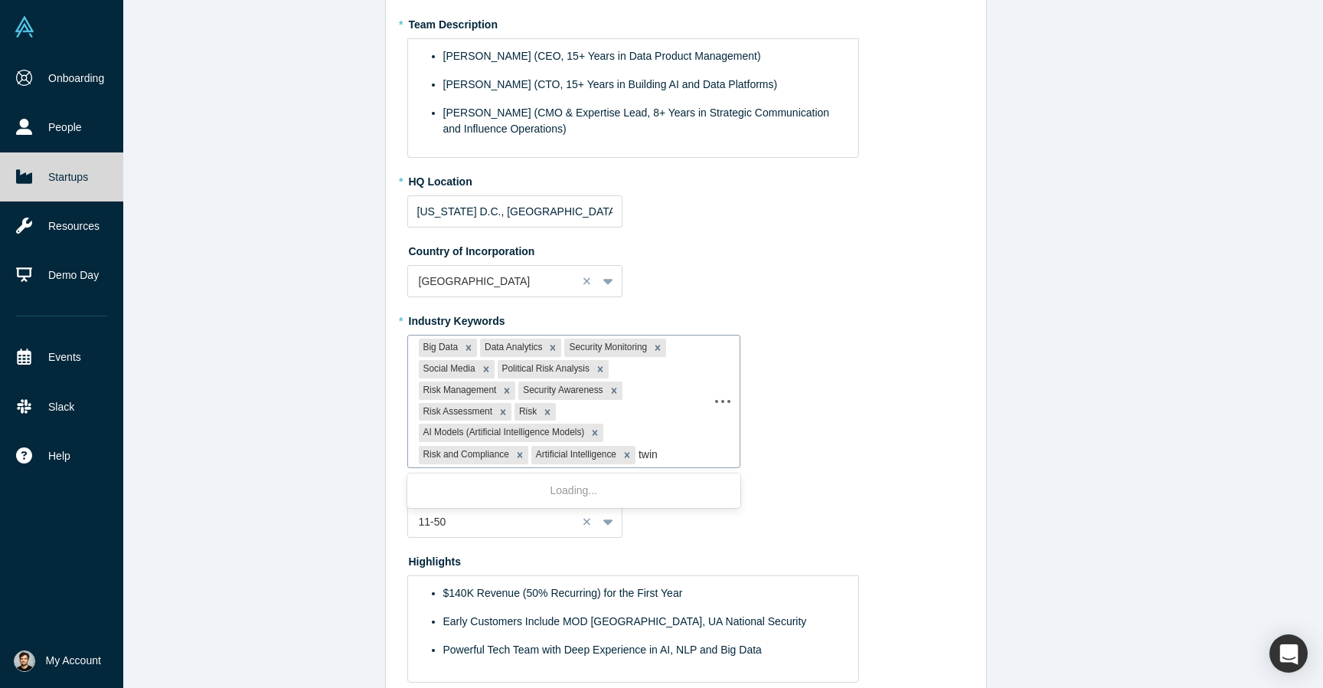
type input "twins"
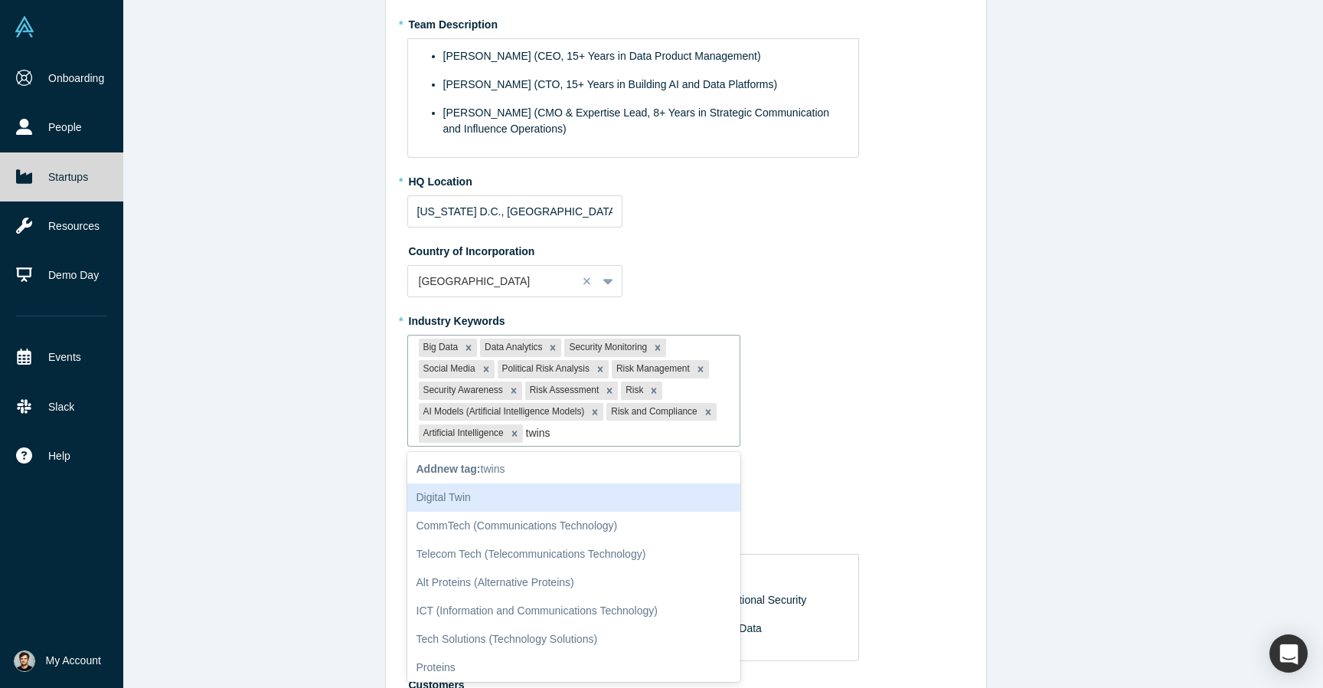
click at [497, 499] on div "Digital Twin" at bounding box center [574, 497] width 334 height 28
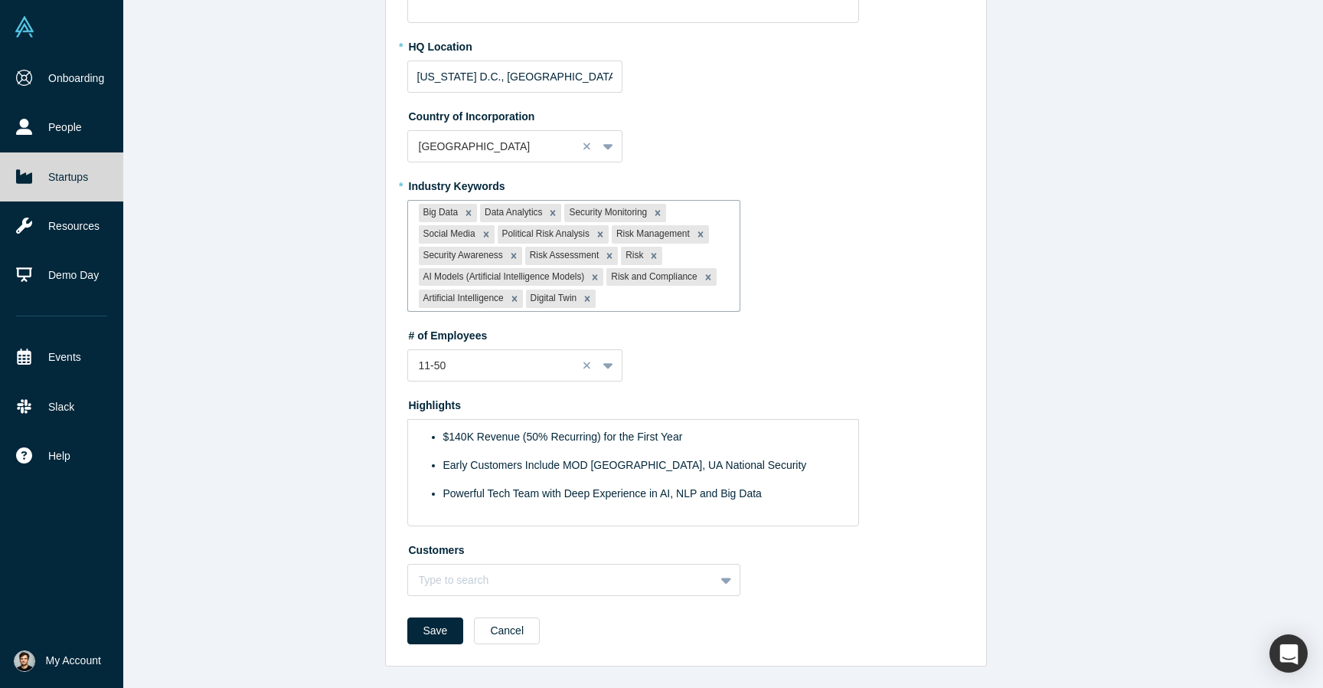
scroll to position [397, 0]
click at [467, 437] on span "$140K Revenue (50% Recurring) for the First Year" at bounding box center [563, 437] width 240 height 12
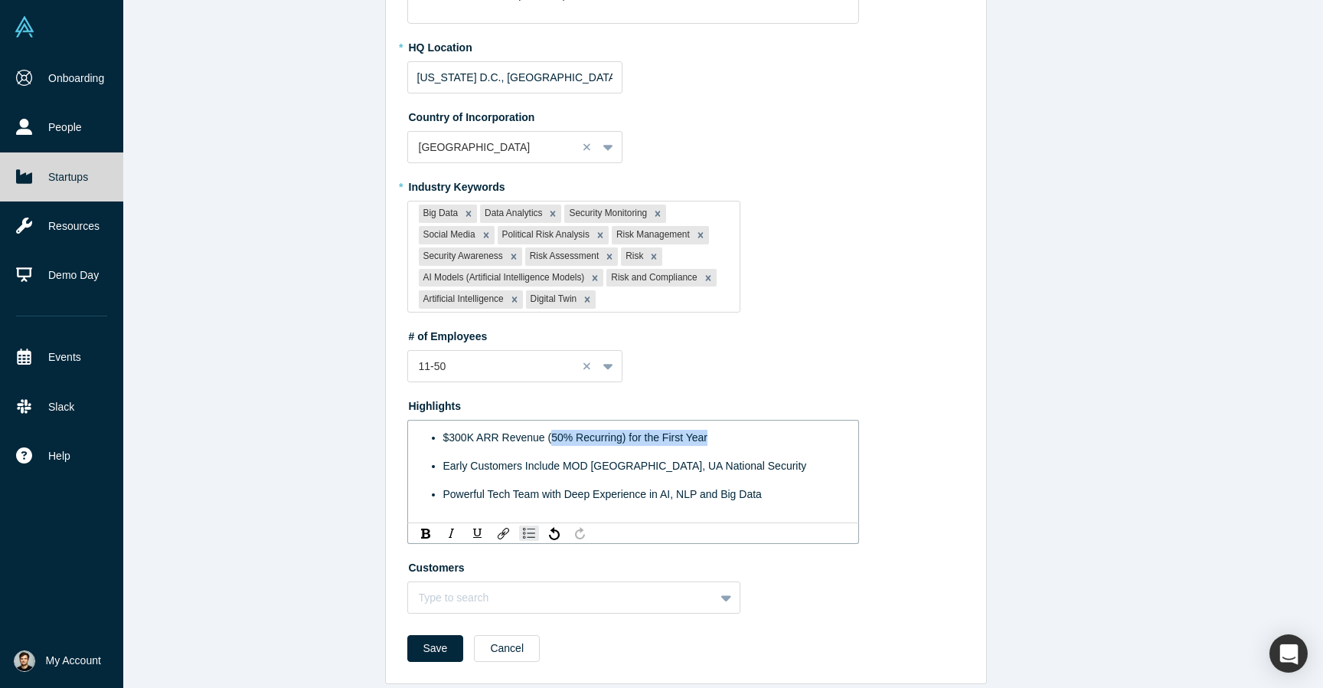
drag, startPoint x: 746, startPoint y: 434, endPoint x: 549, endPoint y: 436, distance: 196.8
click at [549, 436] on div "$300K ARR Revenue (50% Recurring) for the First Year" at bounding box center [641, 438] width 397 height 16
drag, startPoint x: 724, startPoint y: 463, endPoint x: 438, endPoint y: 460, distance: 285.6
click at [438, 460] on ul "$300K ARR Revenue Early Customers Include MOD UK, UA National Security Powerful…" at bounding box center [633, 466] width 413 height 73
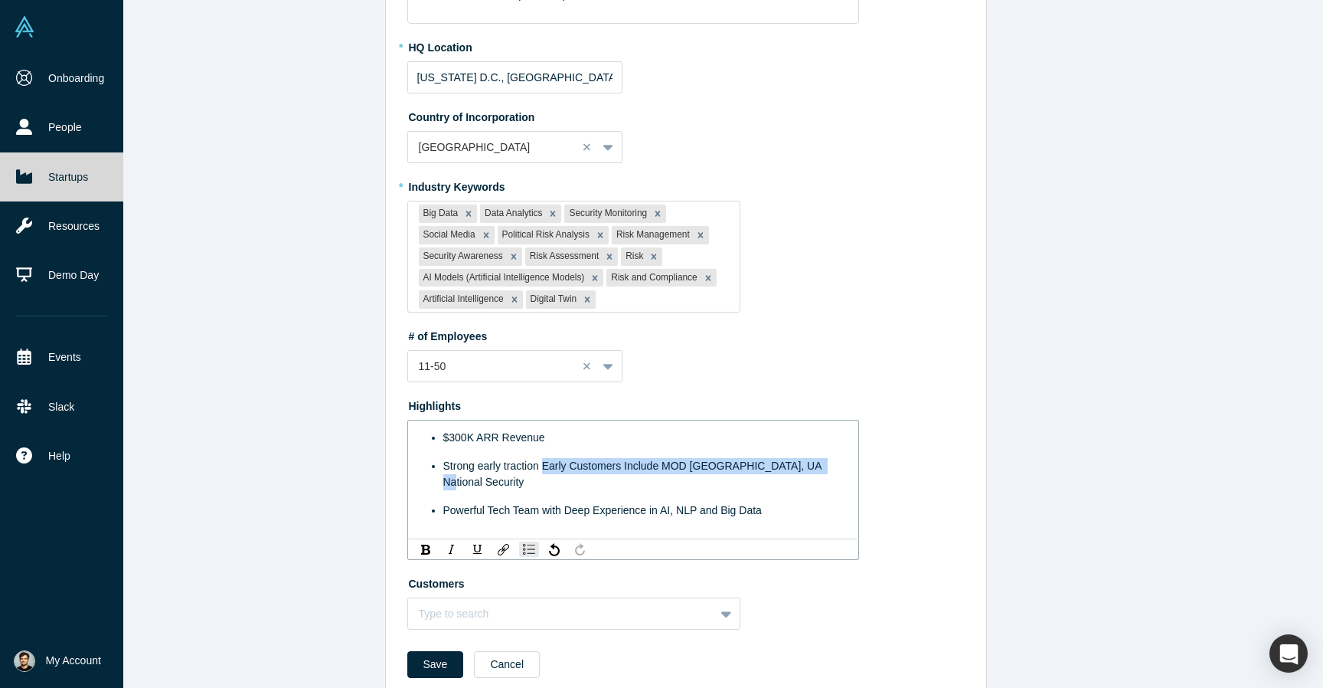
drag, startPoint x: 816, startPoint y: 465, endPoint x: 544, endPoint y: 464, distance: 271.9
click at [544, 464] on div "Strong early traction Early Customers Include MOD UK, UA National Security" at bounding box center [641, 474] width 397 height 32
click at [1029, 466] on div "Edit Overview * Summary Mantis Analytics is an AI-driven threat intelligence an…" at bounding box center [685, 344] width 1275 height 688
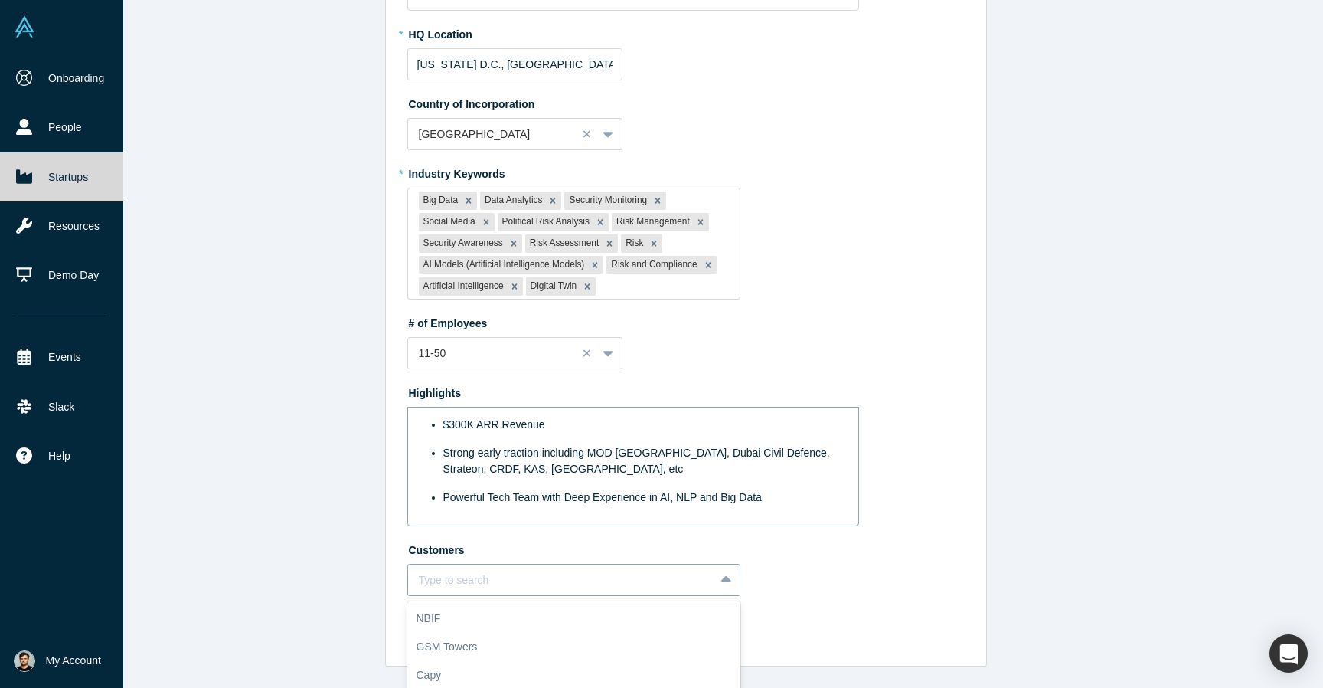
scroll to position [553, 0]
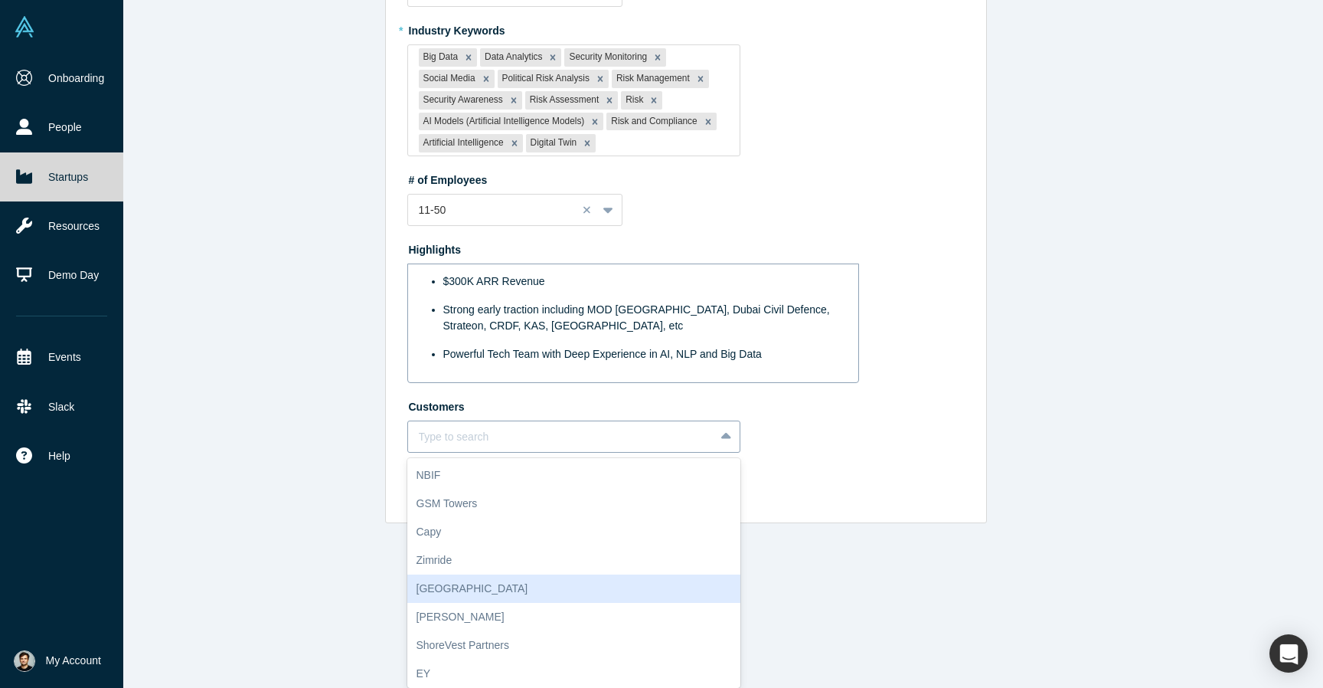
click at [633, 453] on div "Gold House, 5 of 10. 10 results available. Use Up and Down to choose options, p…" at bounding box center [574, 436] width 334 height 32
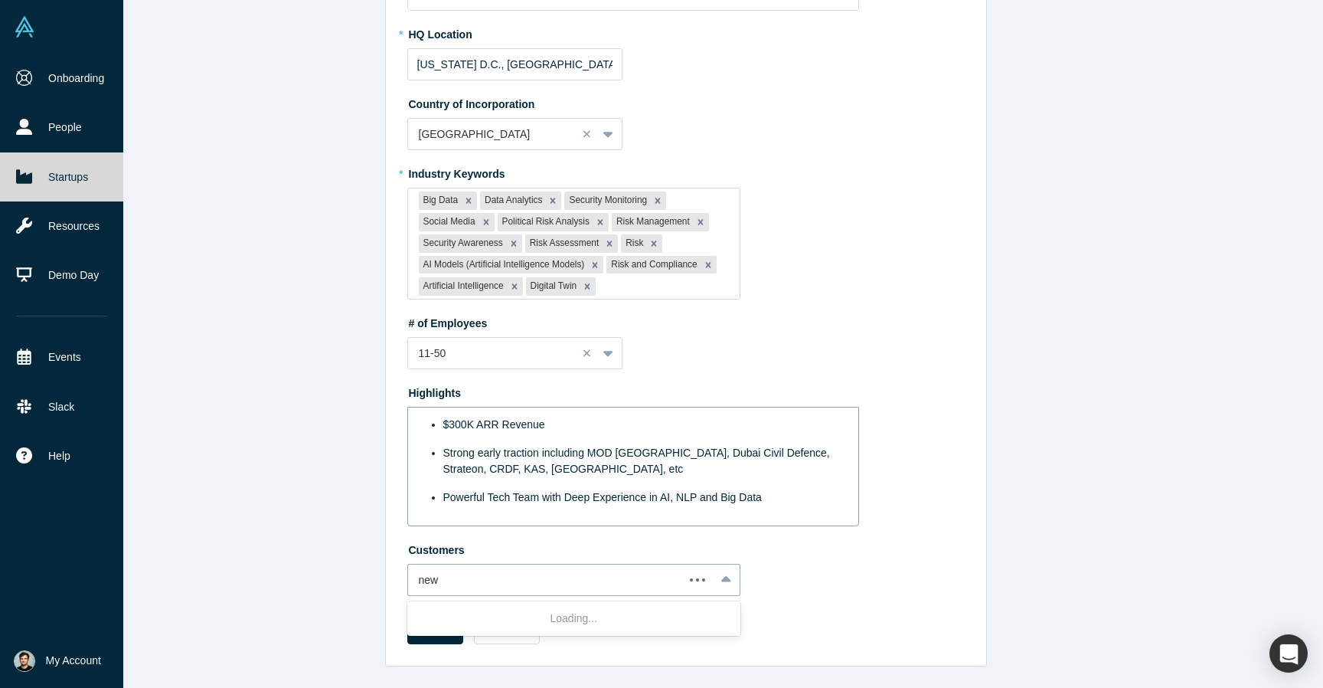
scroll to position [410, 0]
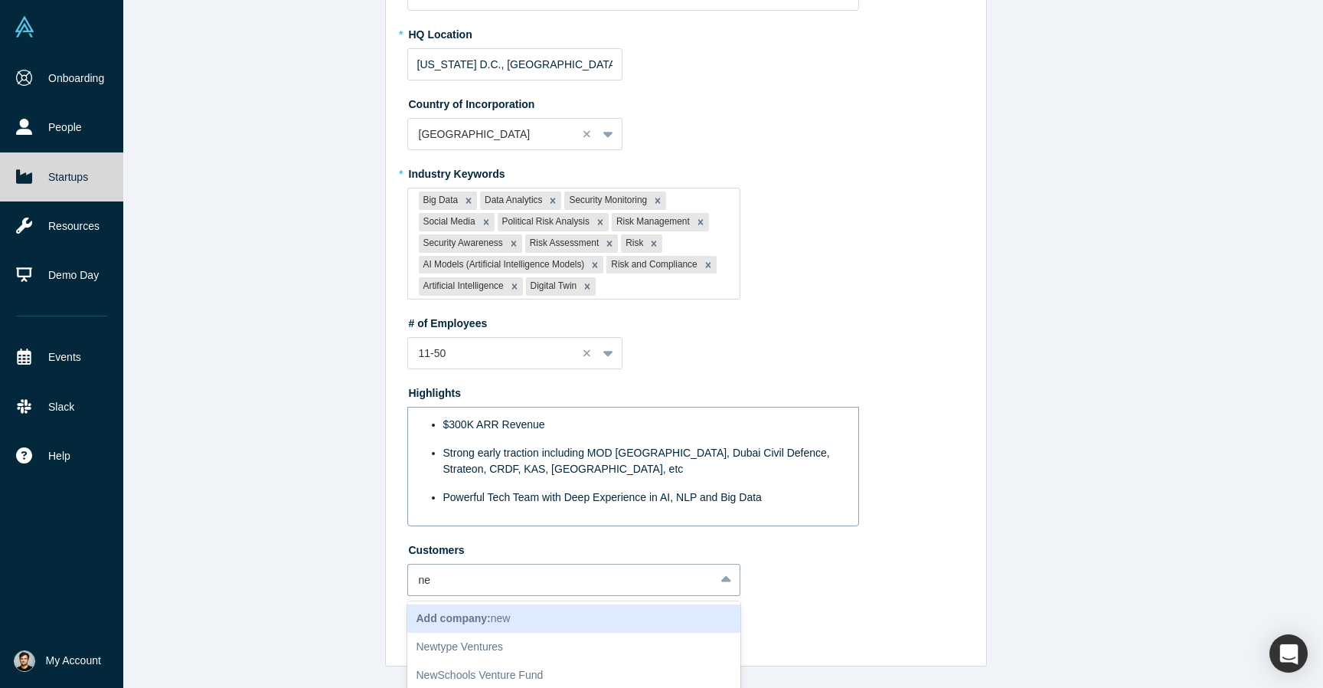
type input "n"
type input "m"
click at [1112, 423] on div "Edit Overview * Summary Mantis Analytics is an AI-driven threat intelligence an…" at bounding box center [685, 344] width 1275 height 688
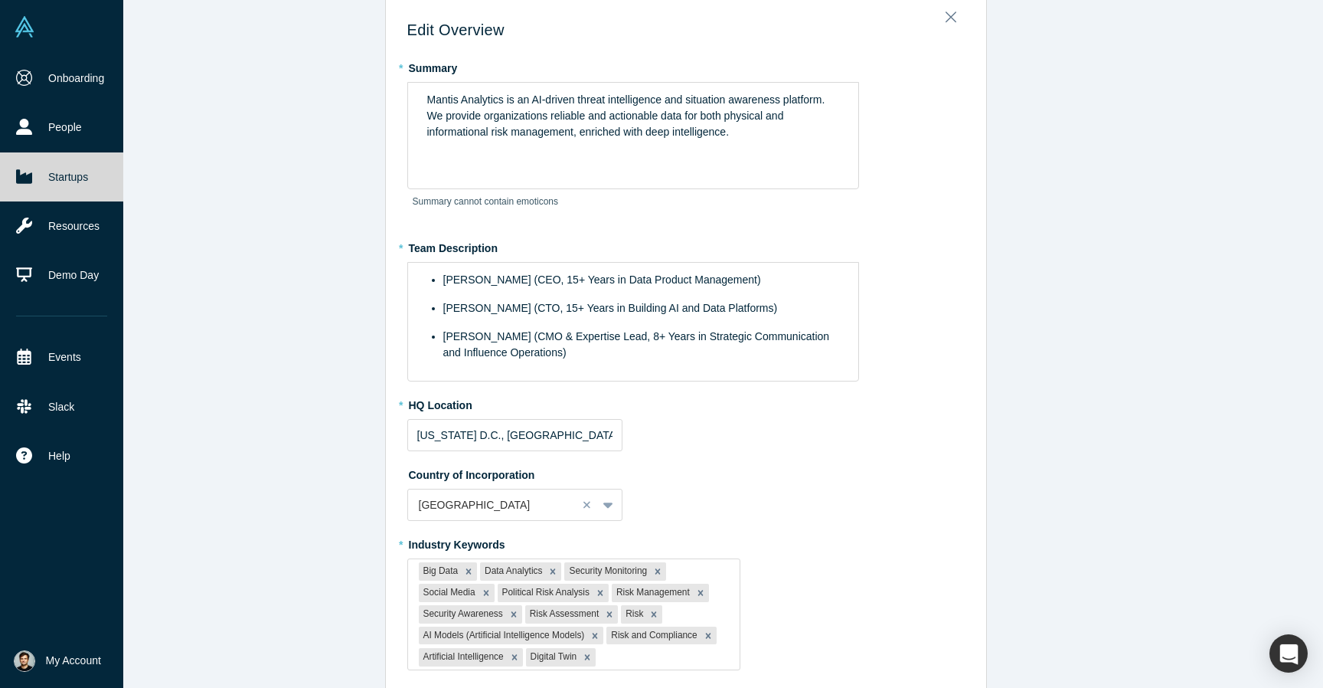
scroll to position [0, 0]
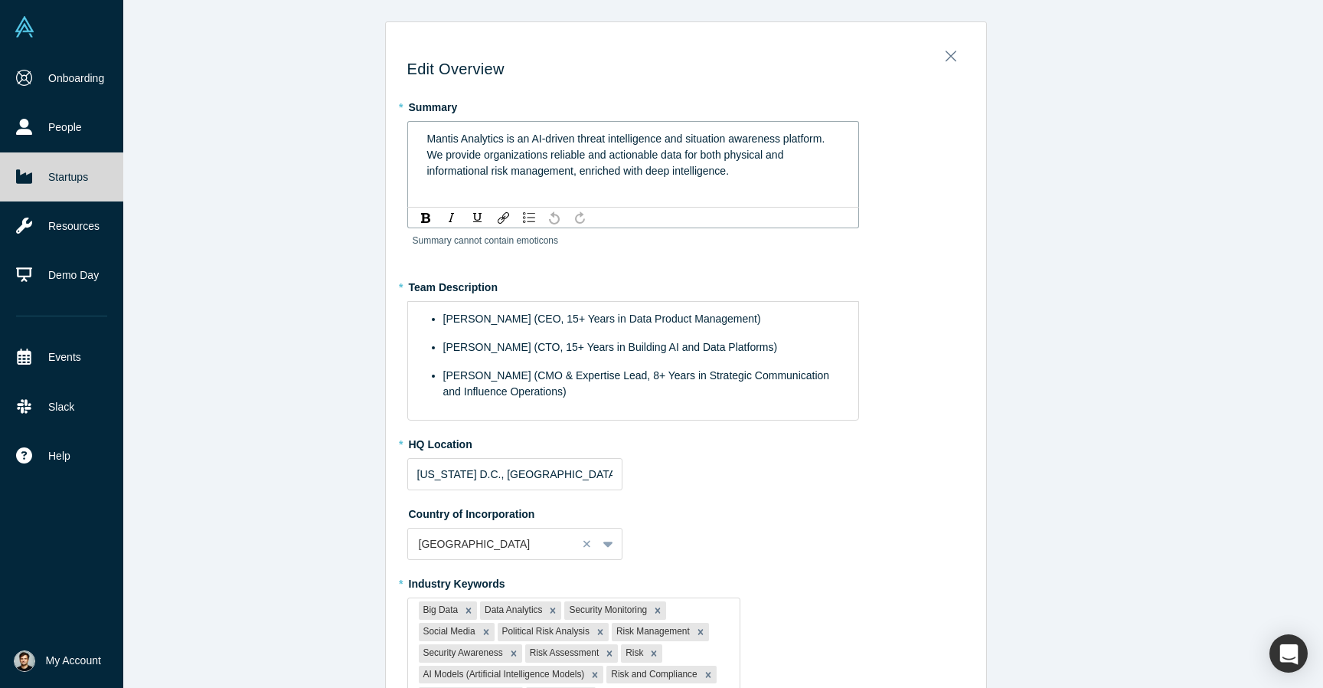
click at [732, 169] on div "Mantis Analytics is an AI-driven threat intelligence and situation awareness pl…" at bounding box center [633, 155] width 413 height 48
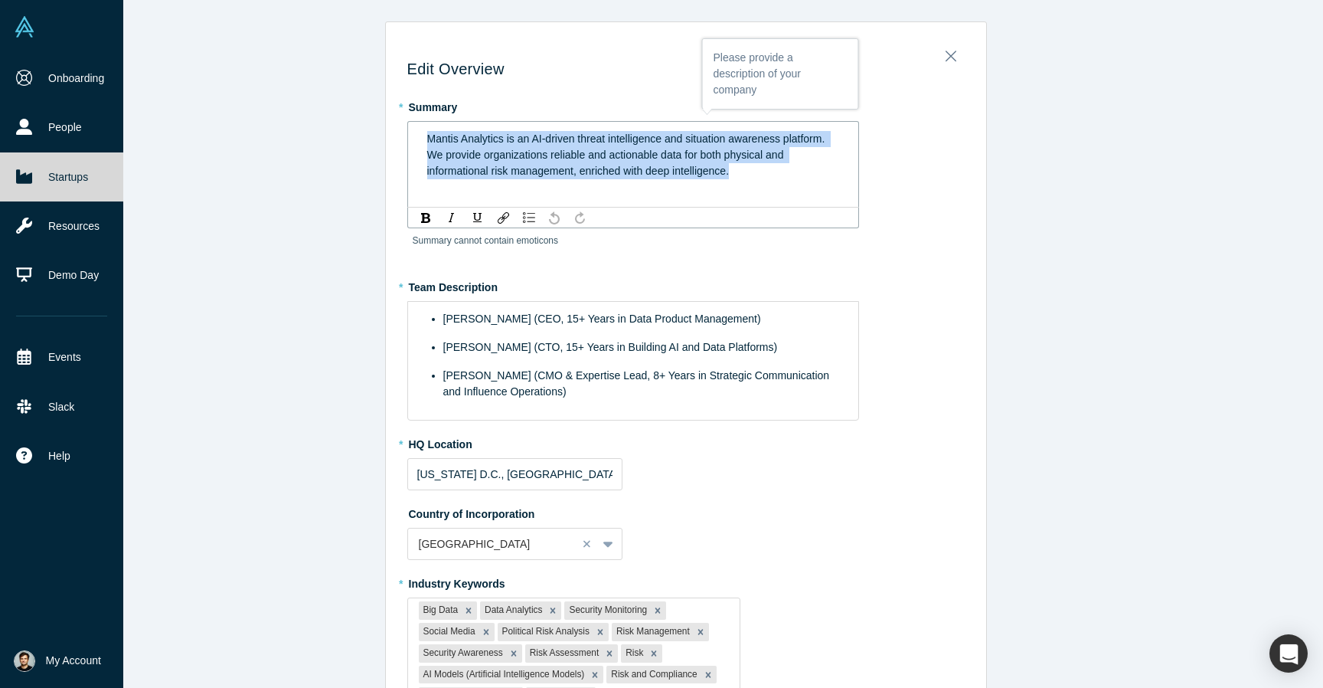
drag, startPoint x: 750, startPoint y: 170, endPoint x: 315, endPoint y: 87, distance: 442.1
click at [315, 87] on div "Edit Overview * Summary Mantis Analytics is an AI-driven threat intelligence an…" at bounding box center [685, 344] width 1275 height 688
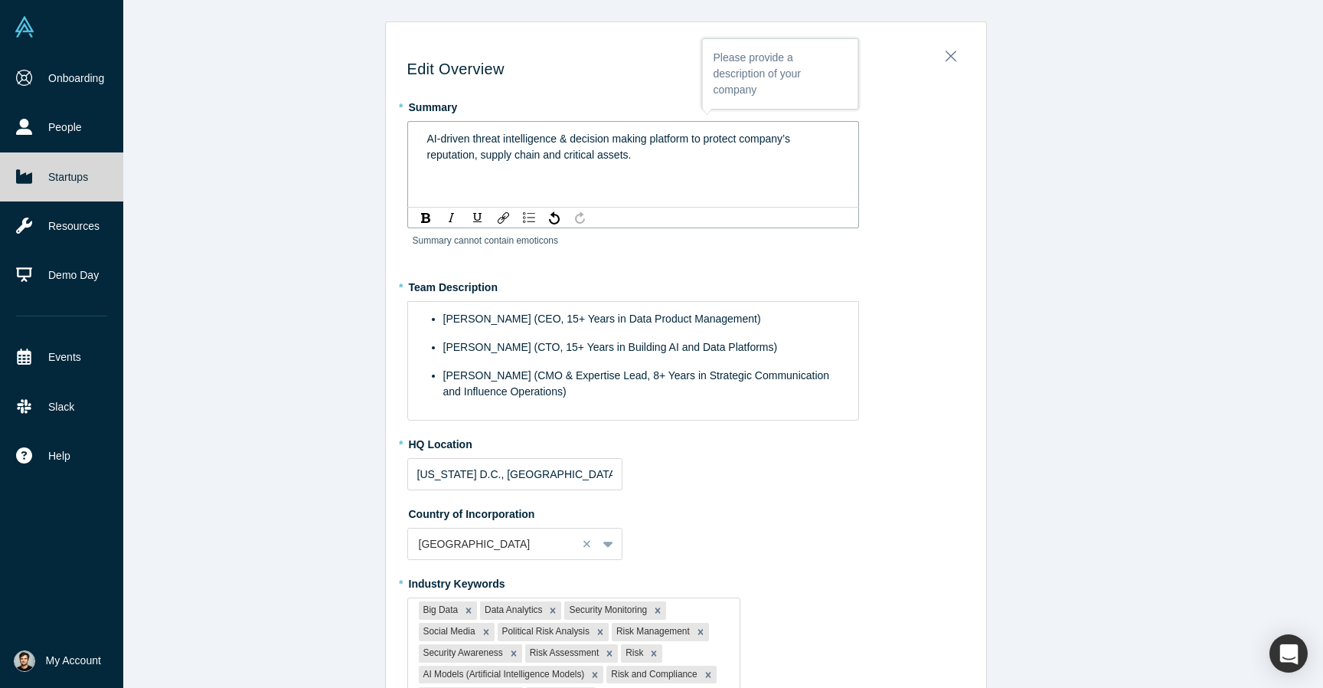
click at [1091, 280] on div "Edit Overview * Summary AI-driven threat intelligence & decision making platfor…" at bounding box center [685, 344] width 1275 height 688
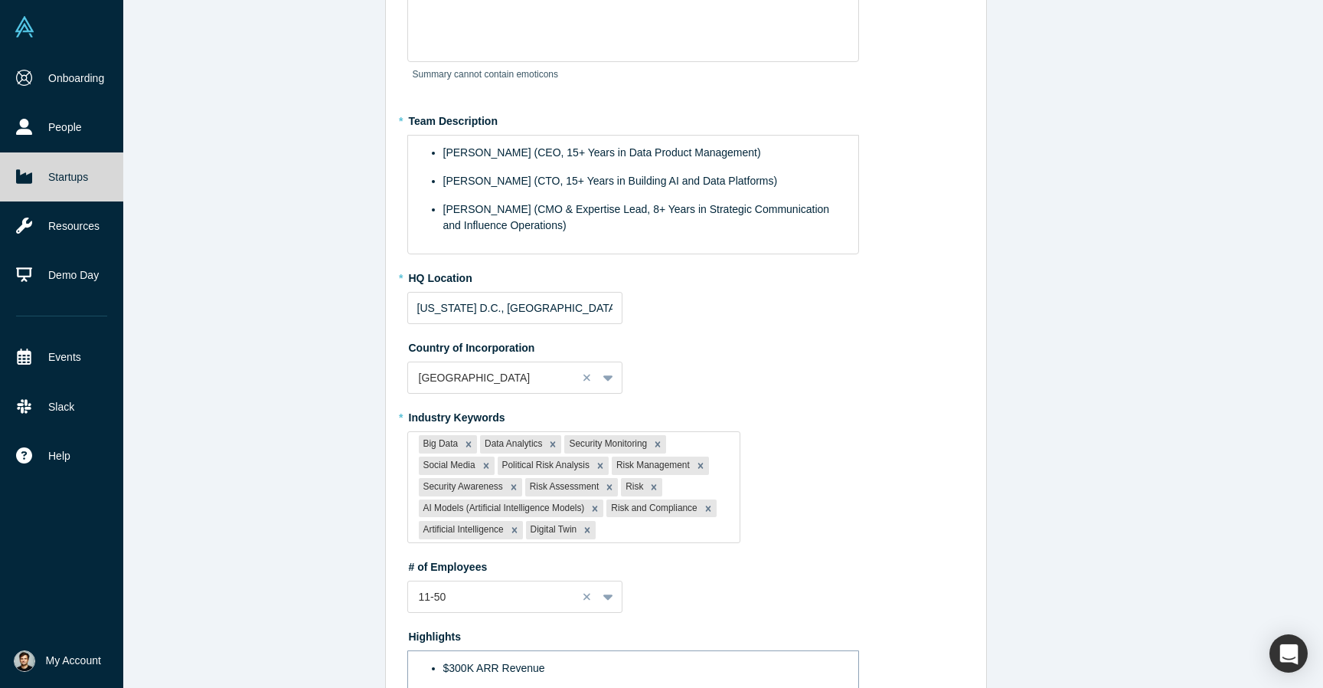
scroll to position [410, 0]
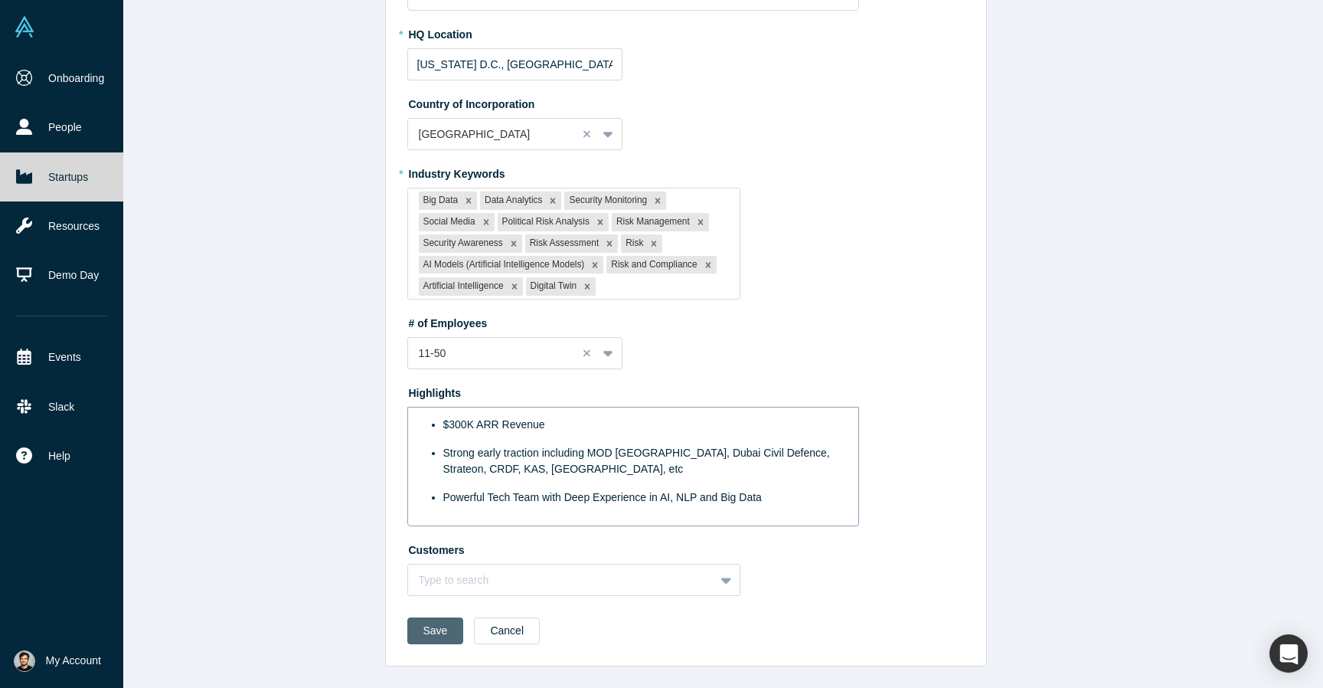
click at [436, 634] on button "Save" at bounding box center [435, 630] width 57 height 27
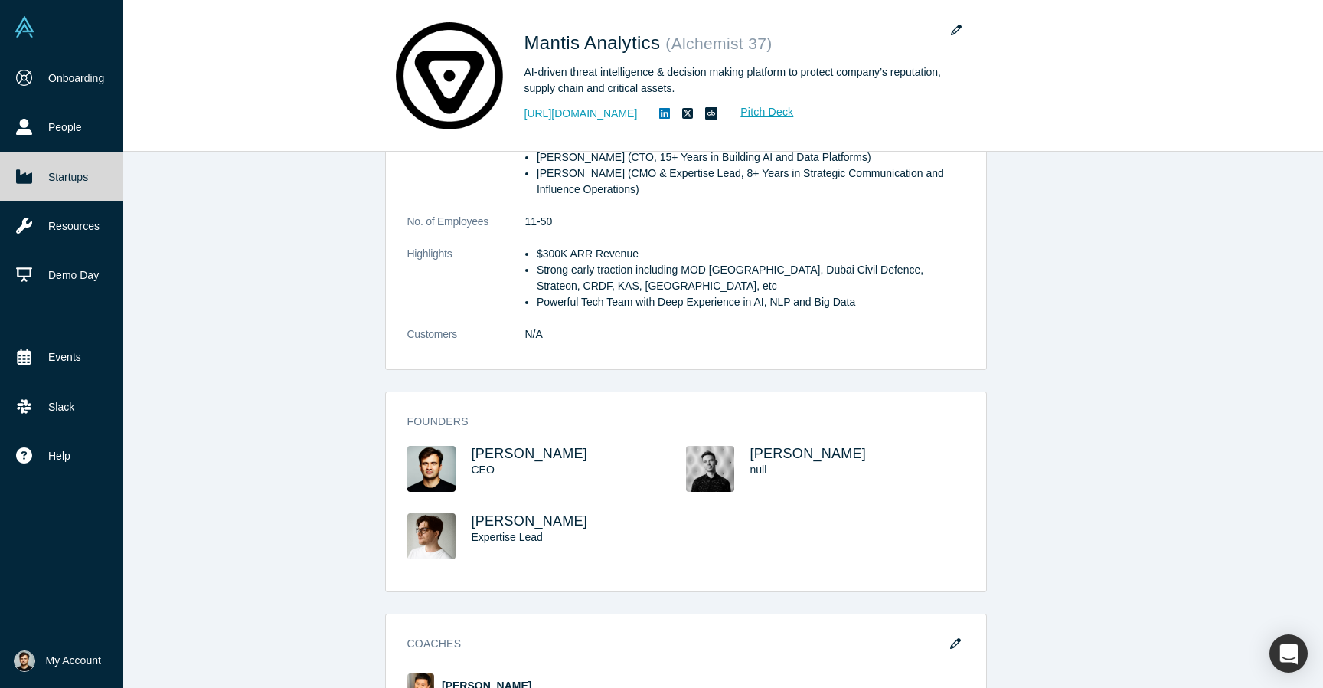
scroll to position [0, 0]
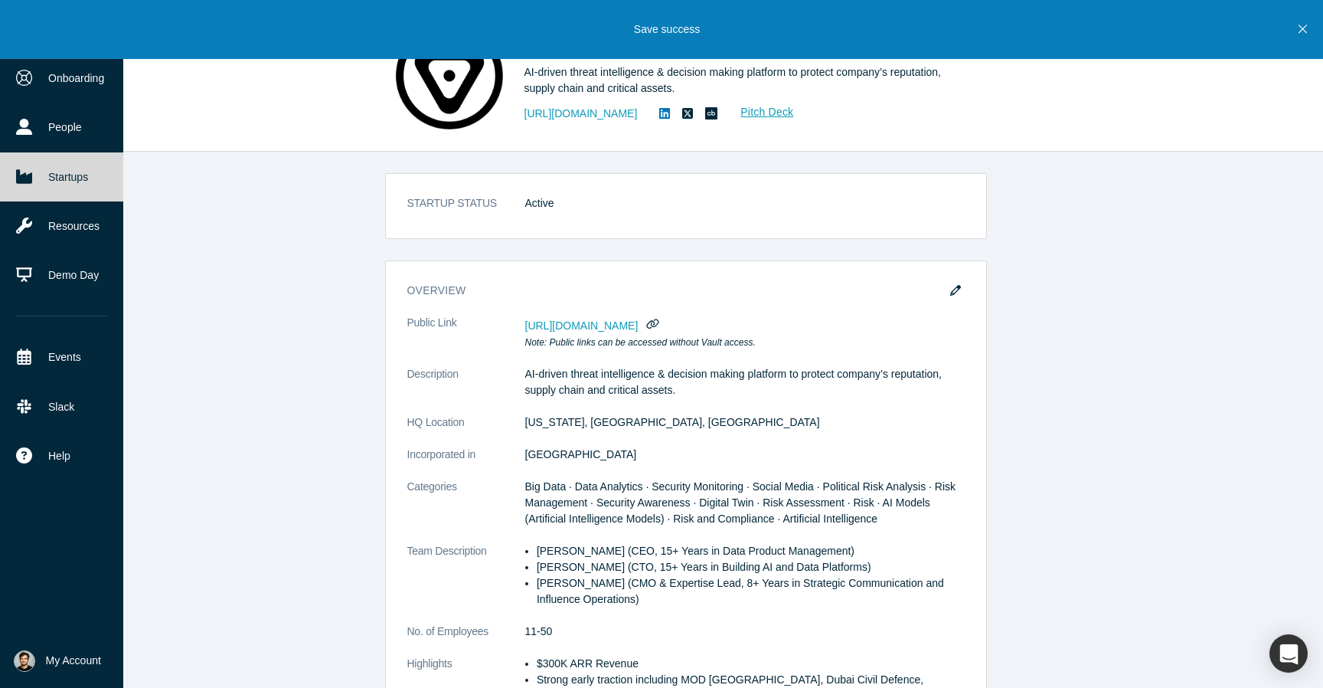
click at [1081, 241] on div "STARTUP STATUS Active overview Public Link https://vault.alchemistaccelerator.c…" at bounding box center [685, 420] width 1275 height 536
click at [1295, 30] on button "Close" at bounding box center [1302, 29] width 19 height 59
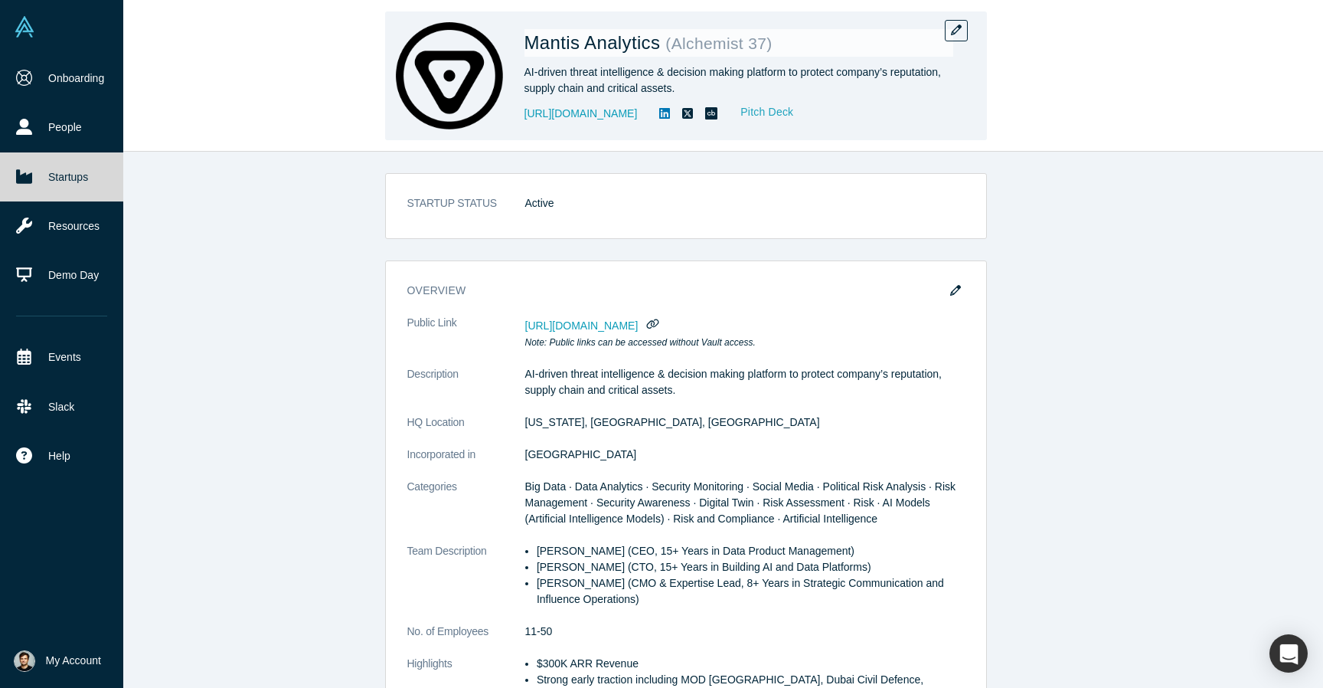
click at [794, 114] on link "Pitch Deck" at bounding box center [759, 112] width 70 height 18
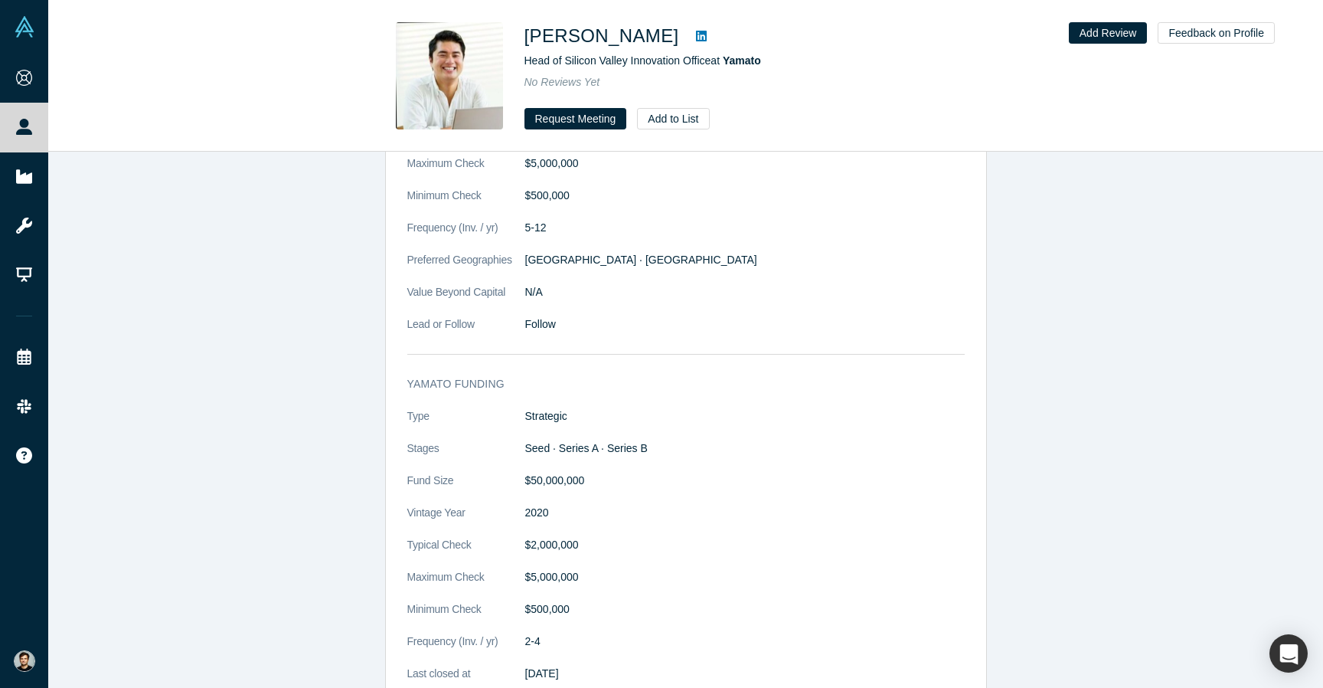
scroll to position [1606, 0]
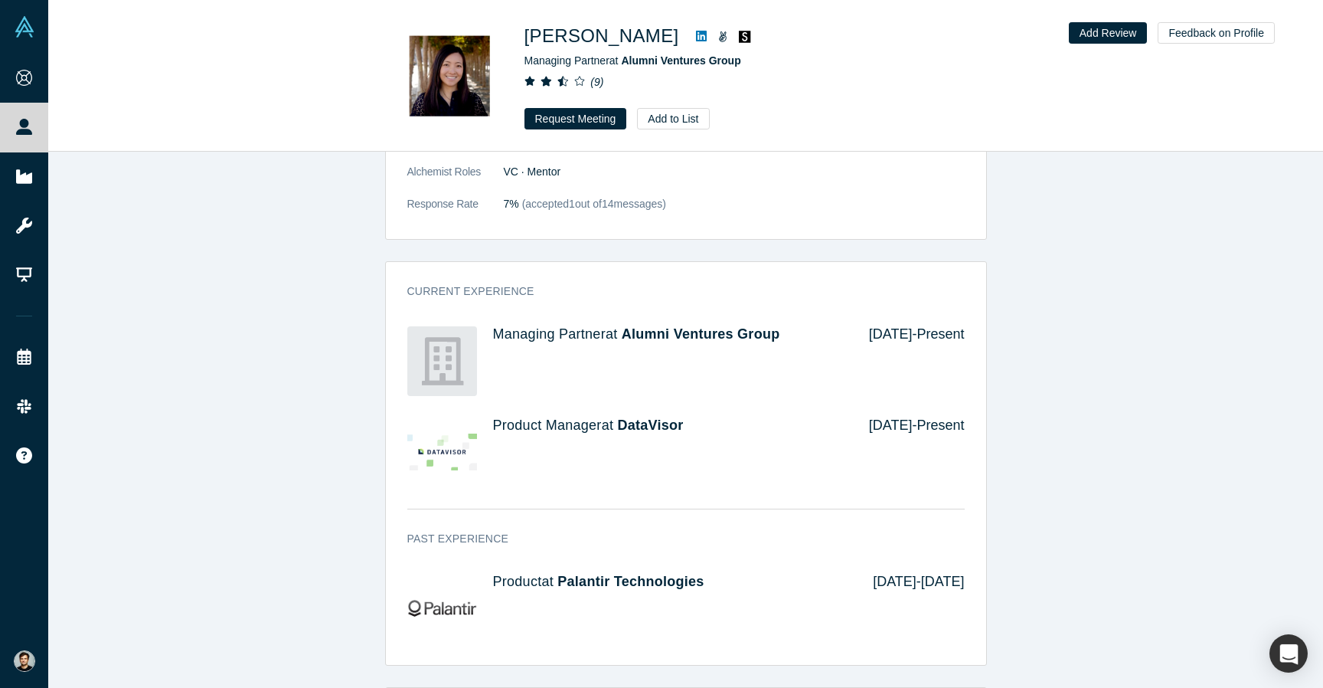
scroll to position [791, 0]
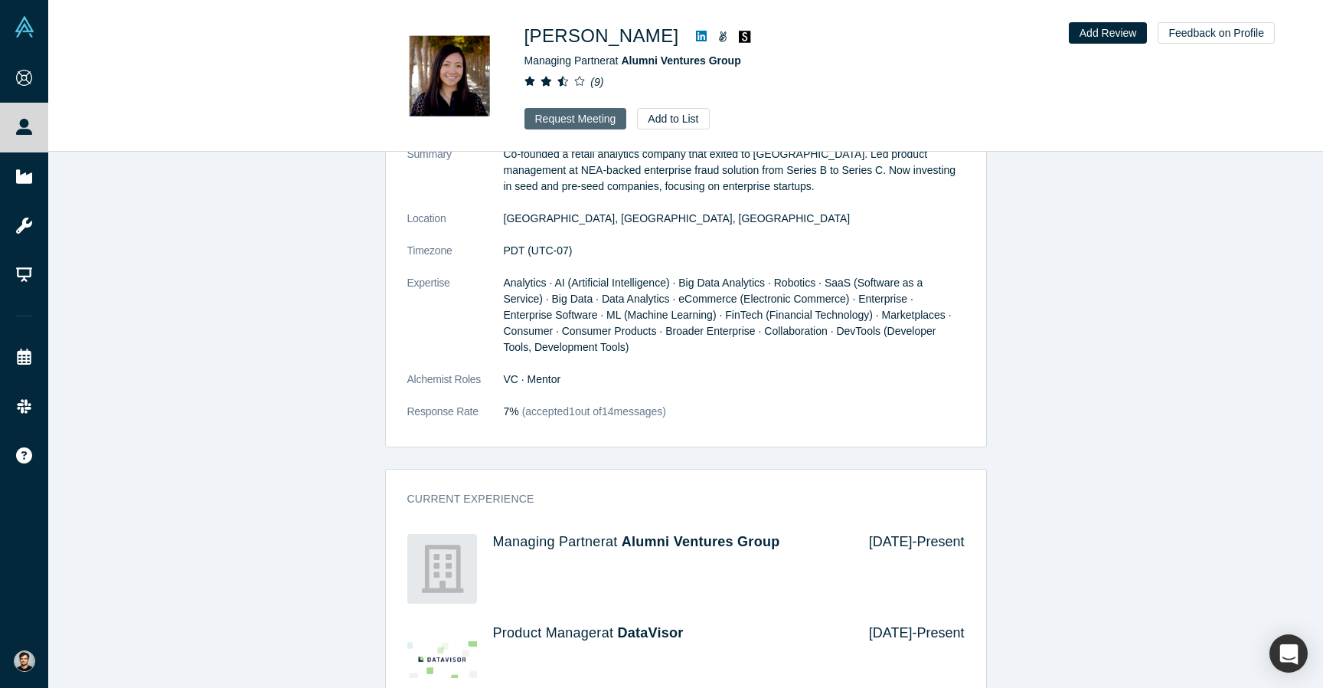
click at [593, 119] on button "Request Meeting" at bounding box center [576, 118] width 103 height 21
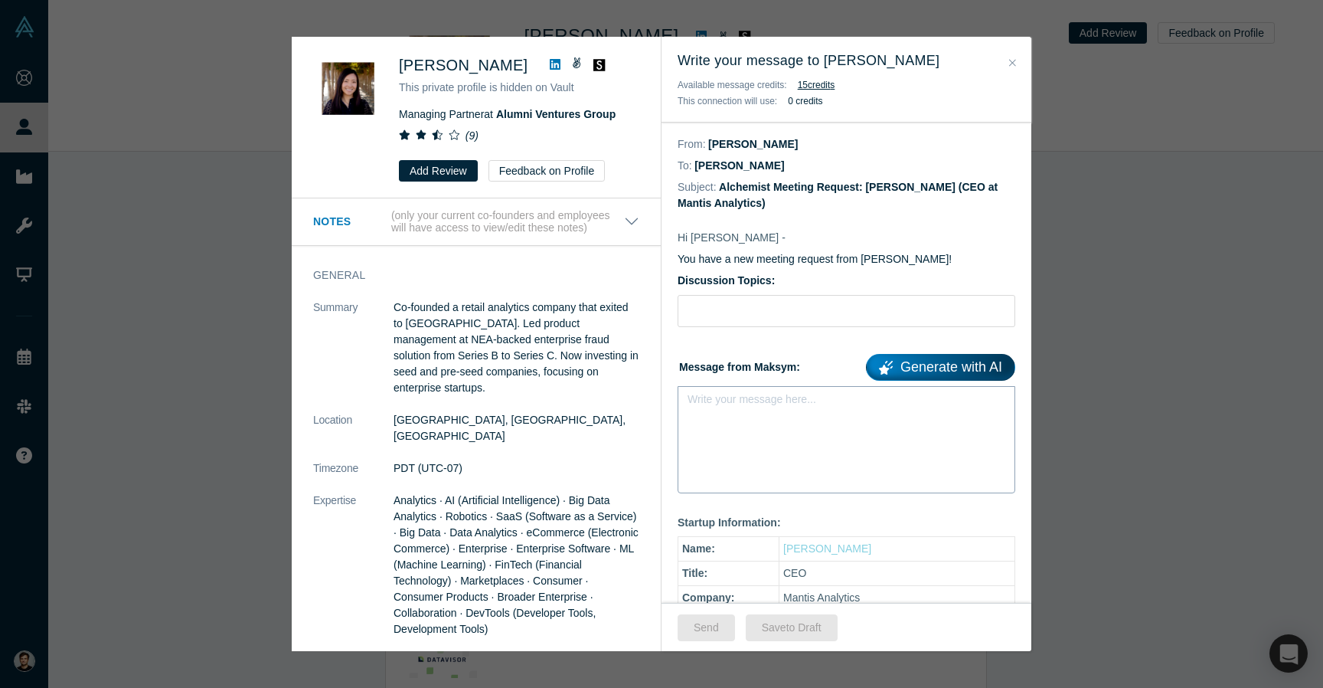
click at [738, 420] on div "Write your message here..." at bounding box center [847, 439] width 338 height 107
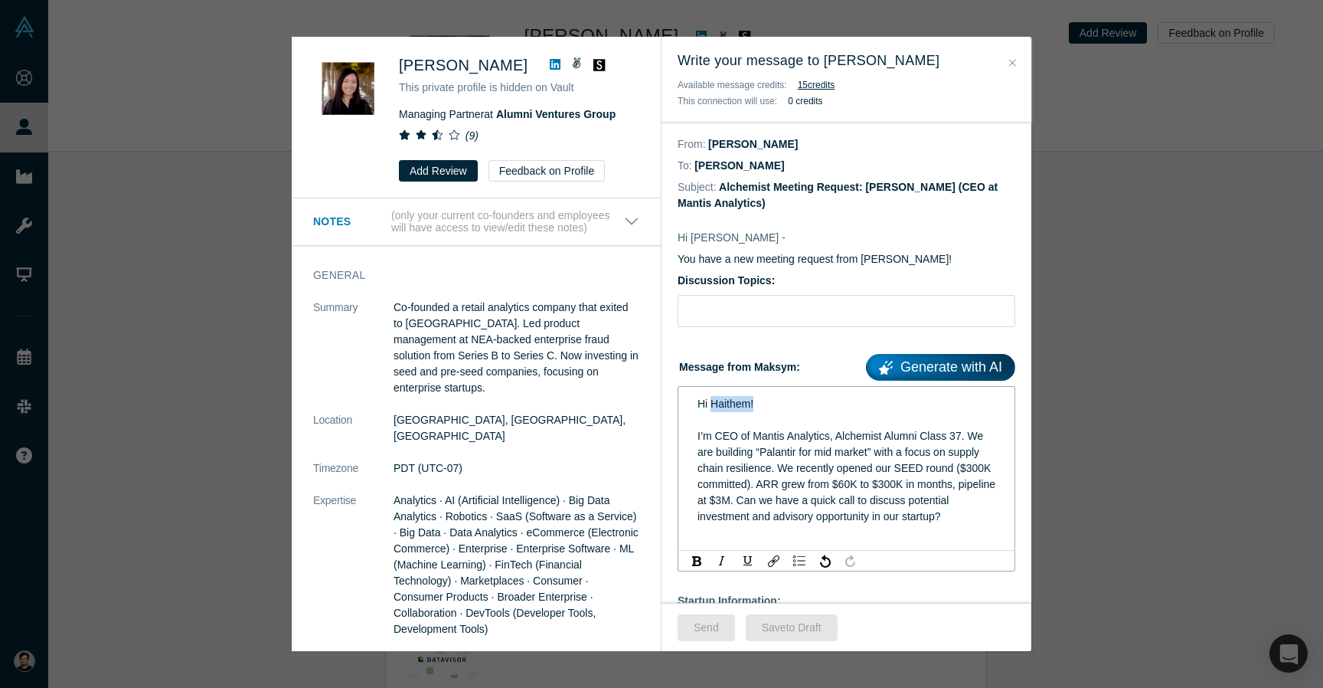
drag, startPoint x: 753, startPoint y: 401, endPoint x: 712, endPoint y: 401, distance: 40.6
click at [712, 401] on span "Hi Haithem!" at bounding box center [726, 403] width 56 height 12
click at [708, 403] on span "Hi Haithem!" at bounding box center [726, 403] width 56 height 12
click at [748, 403] on span "Hi Haithem!" at bounding box center [726, 403] width 56 height 12
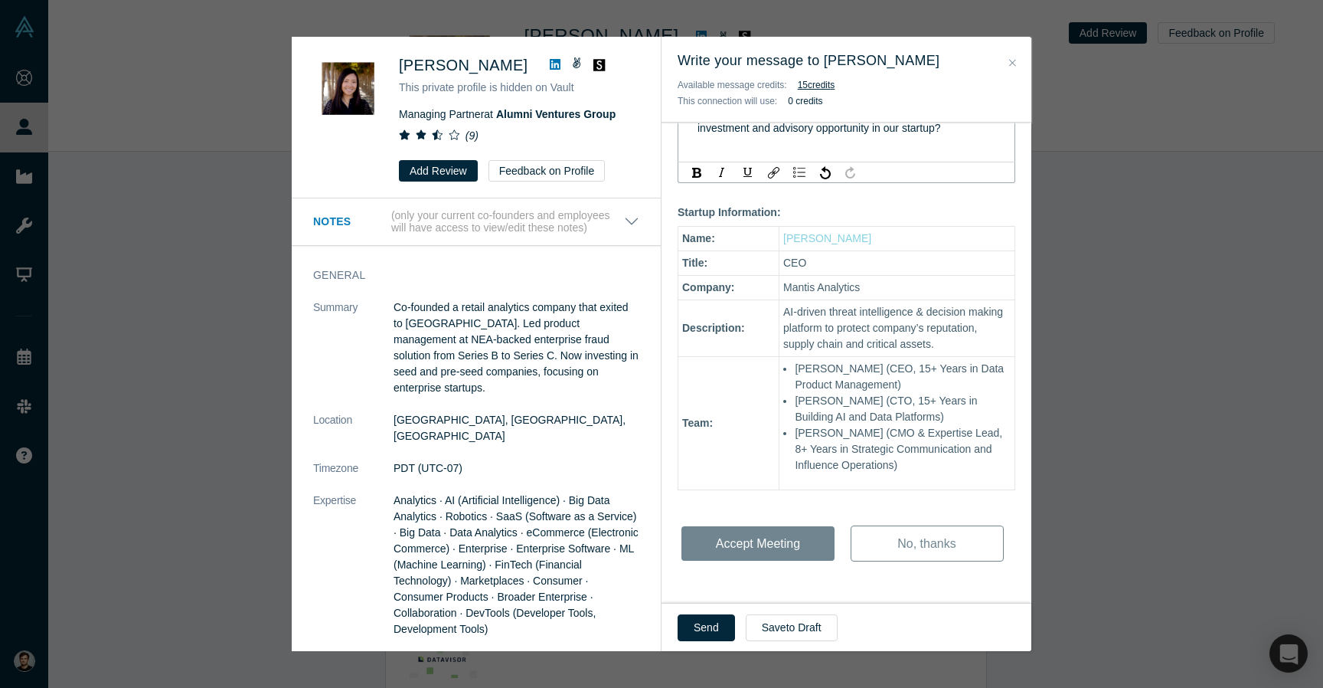
scroll to position [0, 0]
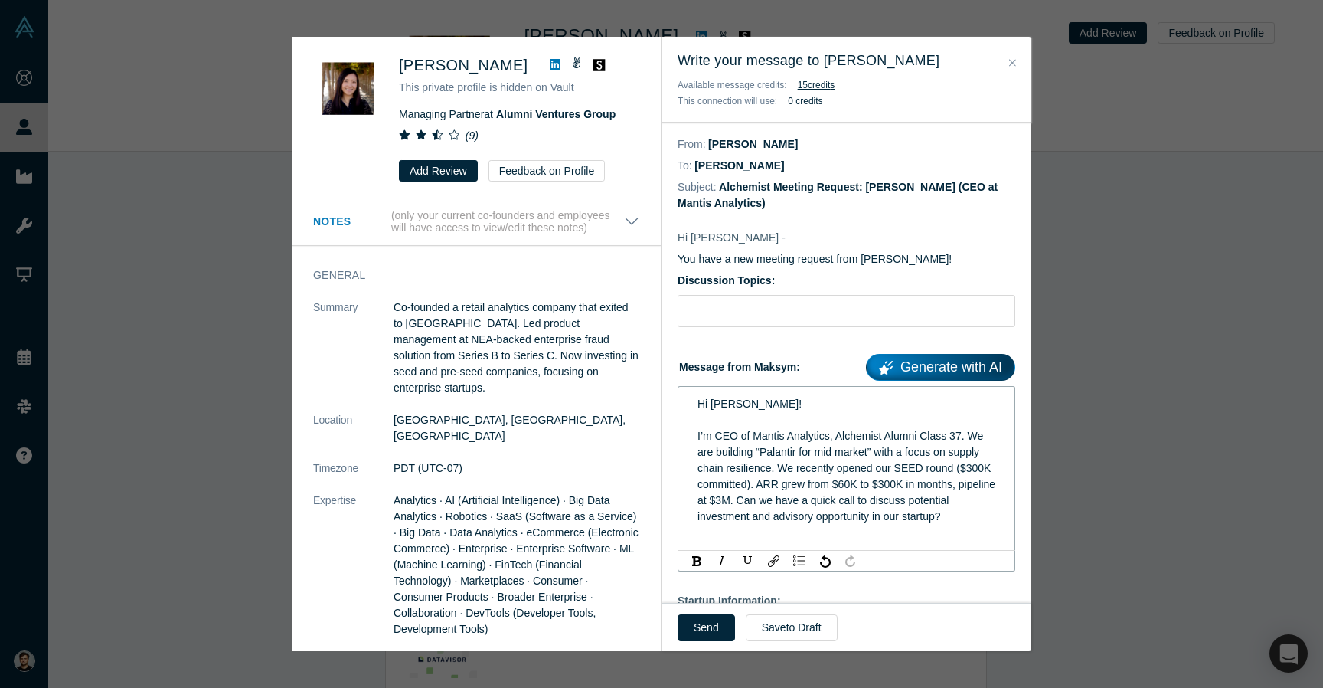
click at [544, 56] on link at bounding box center [555, 65] width 23 height 18
click at [708, 628] on button "Send" at bounding box center [706, 627] width 57 height 27
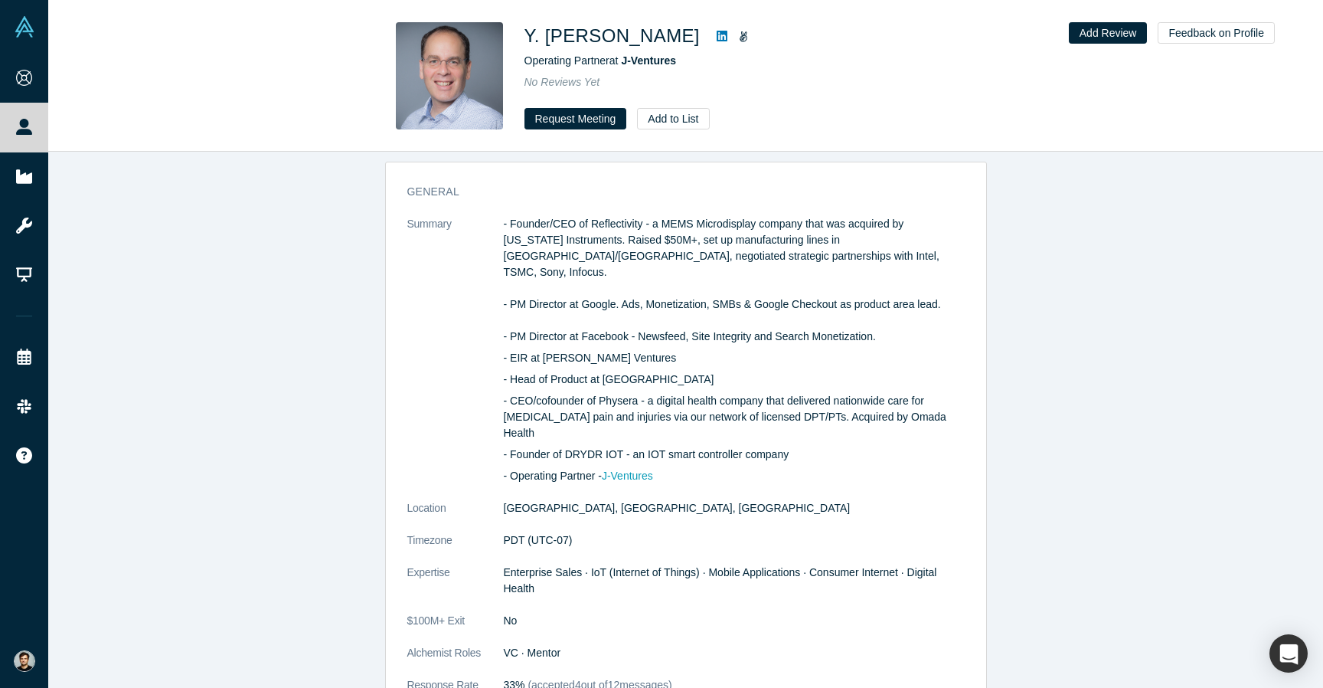
scroll to position [738, 0]
click at [554, 116] on button "Request Meeting" at bounding box center [576, 118] width 103 height 21
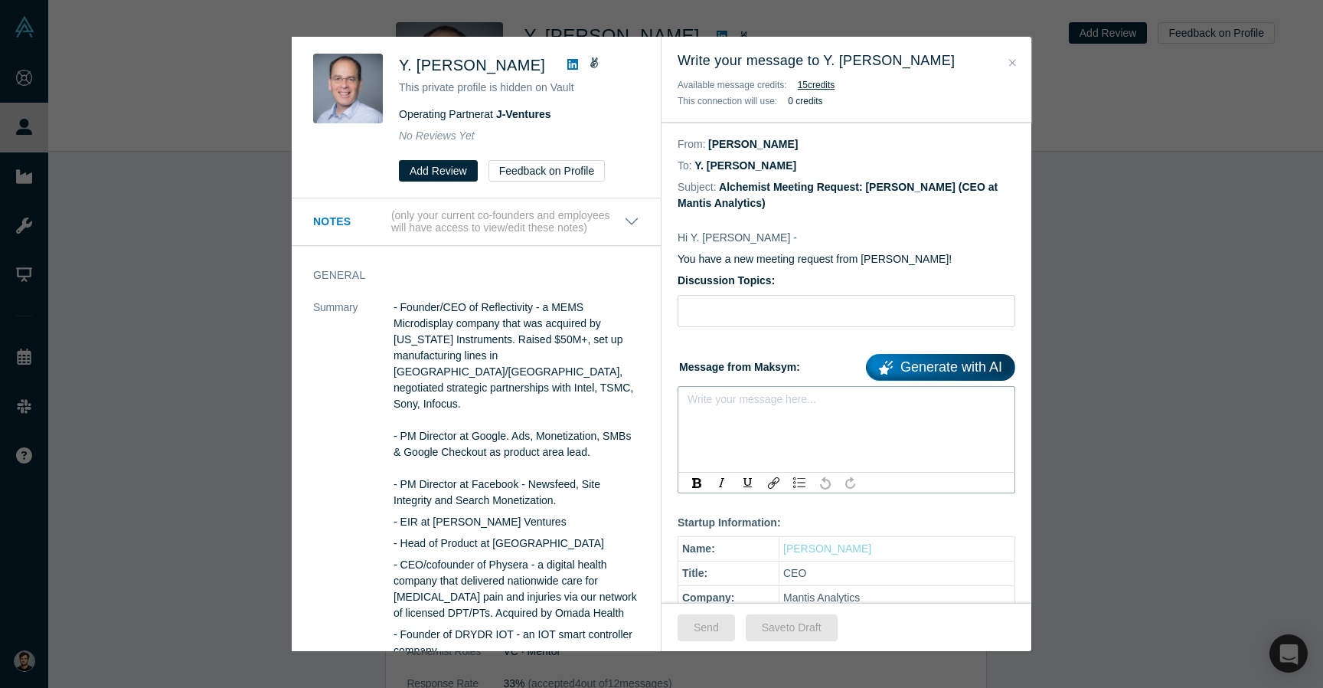
click at [734, 414] on div "rdw-editor" at bounding box center [846, 403] width 317 height 25
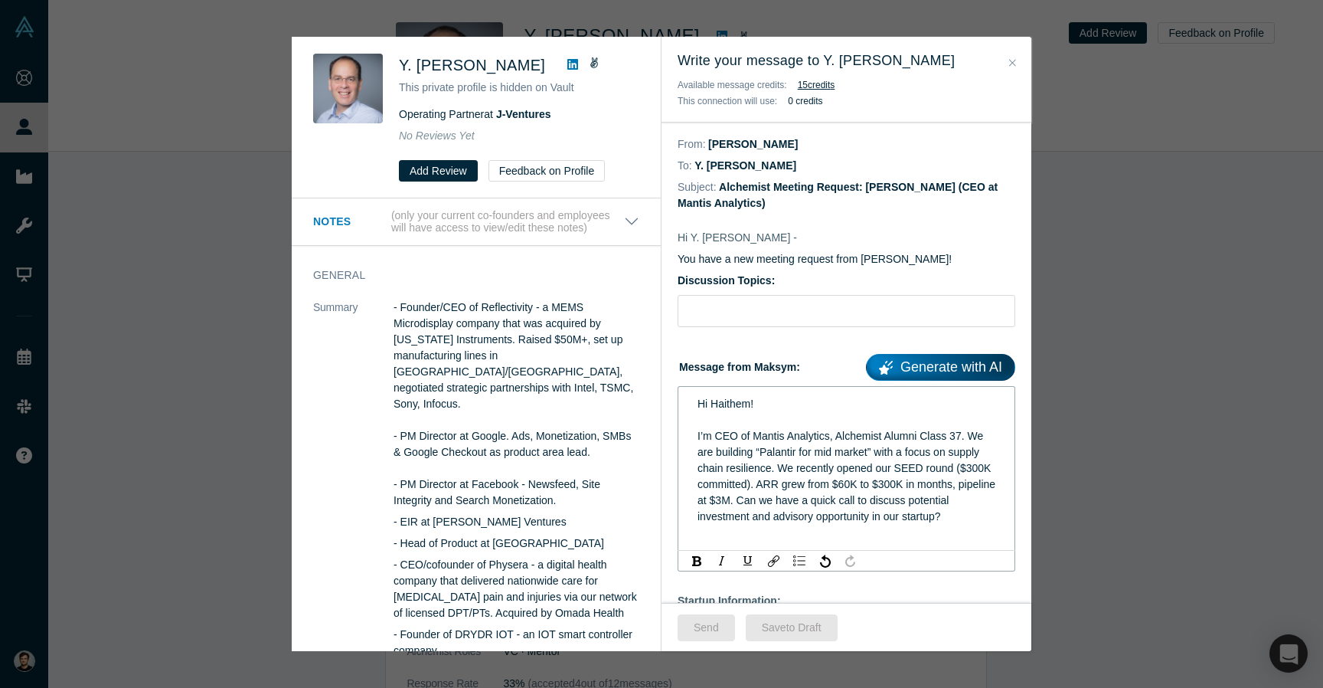
click at [743, 403] on span "Hi Haithem!" at bounding box center [726, 403] width 56 height 12
click at [714, 627] on button "Send" at bounding box center [706, 627] width 57 height 27
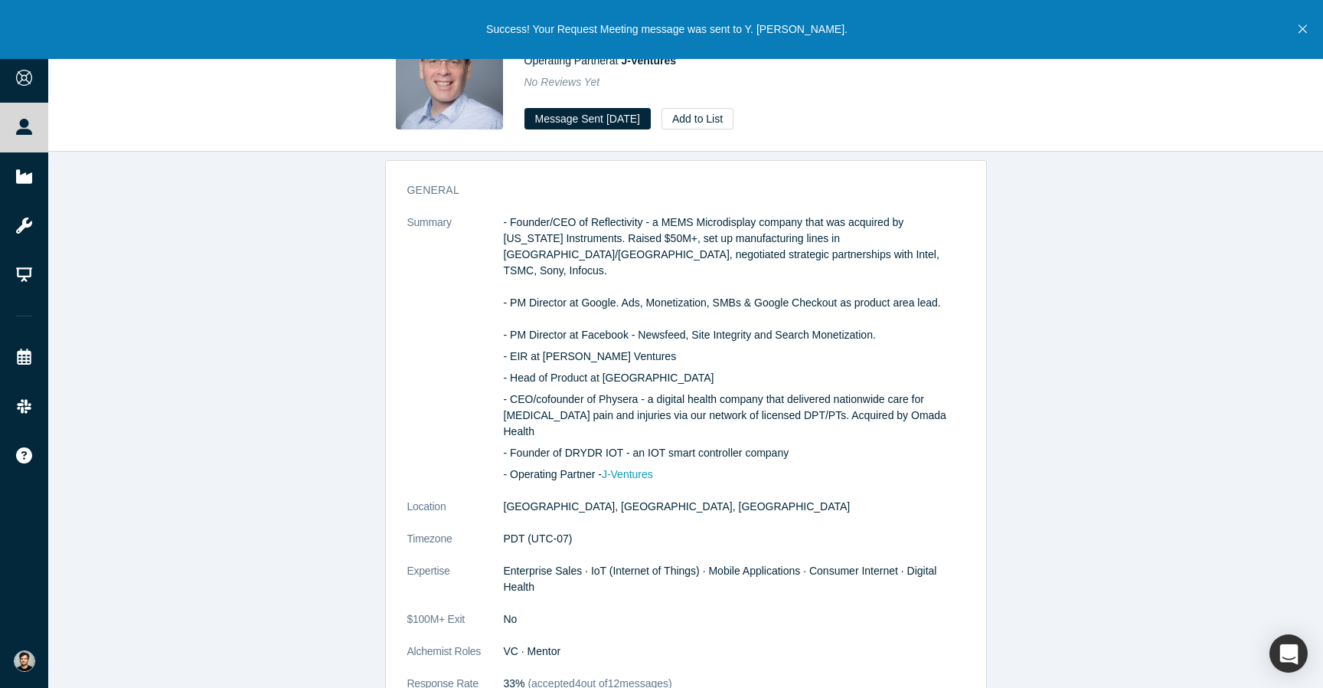
click at [1301, 31] on icon "Close" at bounding box center [1303, 29] width 8 height 14
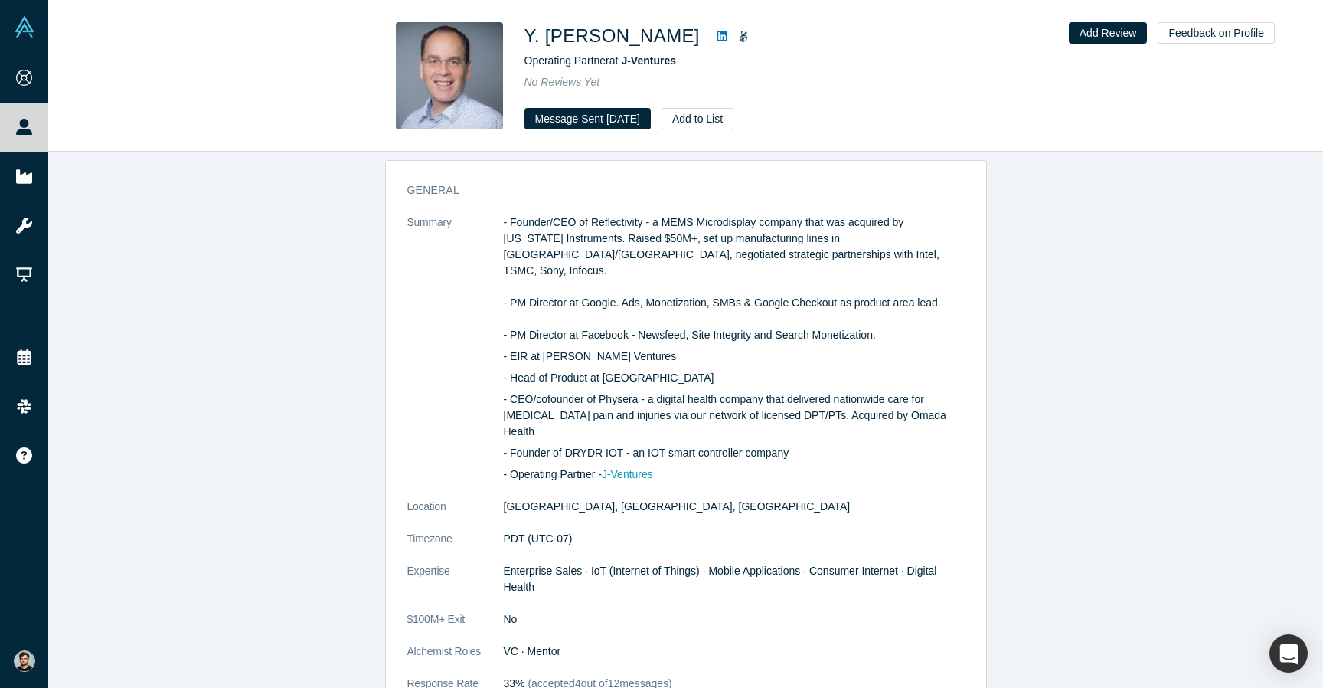
click at [717, 33] on icon at bounding box center [722, 36] width 11 height 11
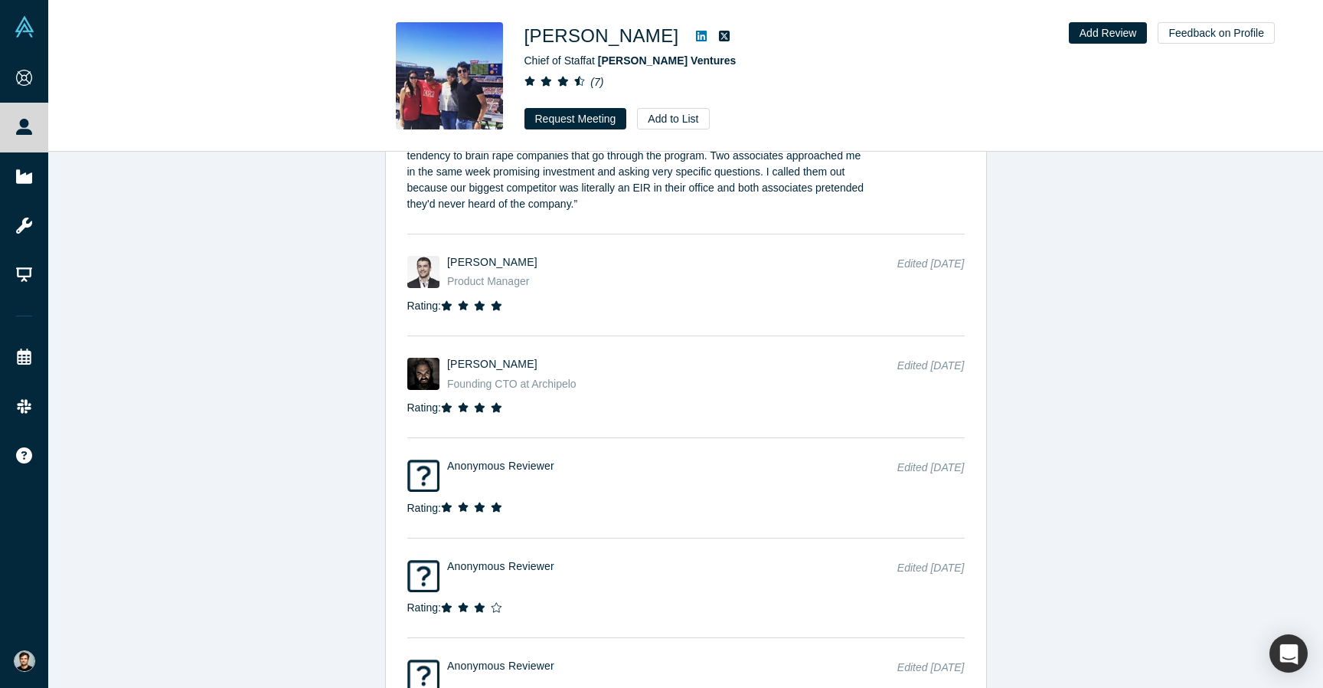
scroll to position [1424, 0]
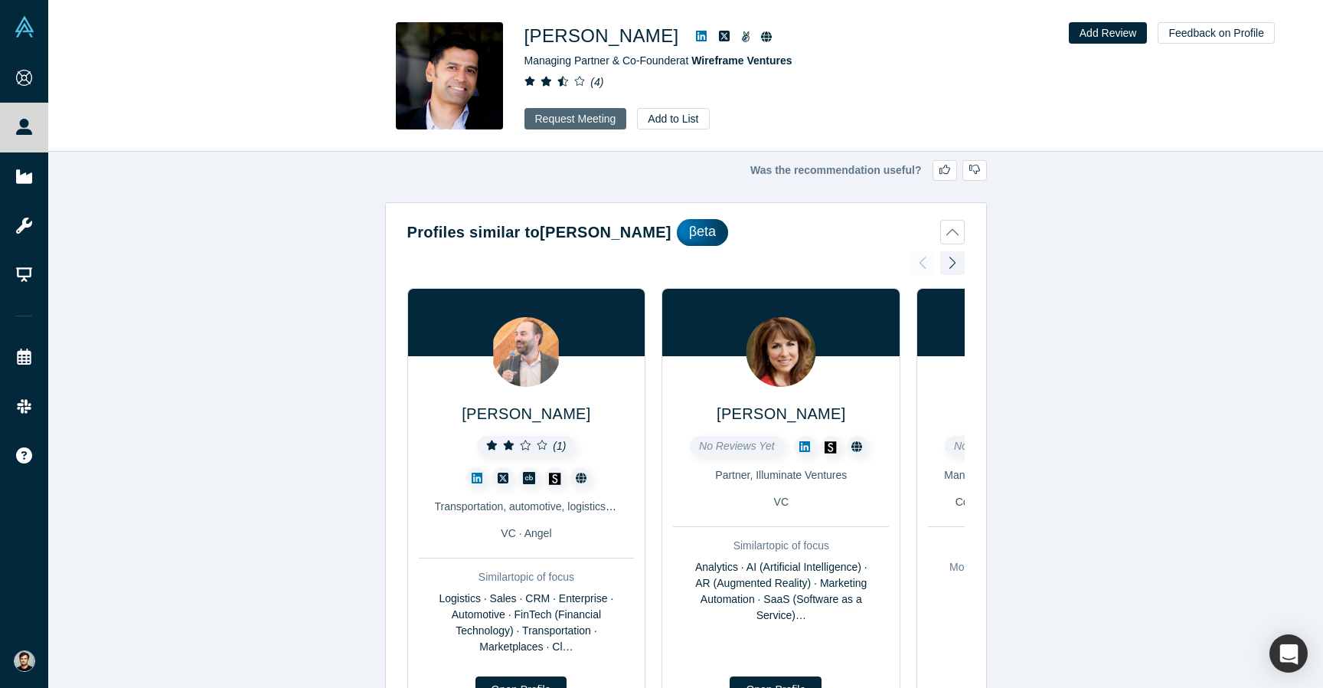
click at [571, 114] on button "Request Meeting" at bounding box center [576, 118] width 103 height 21
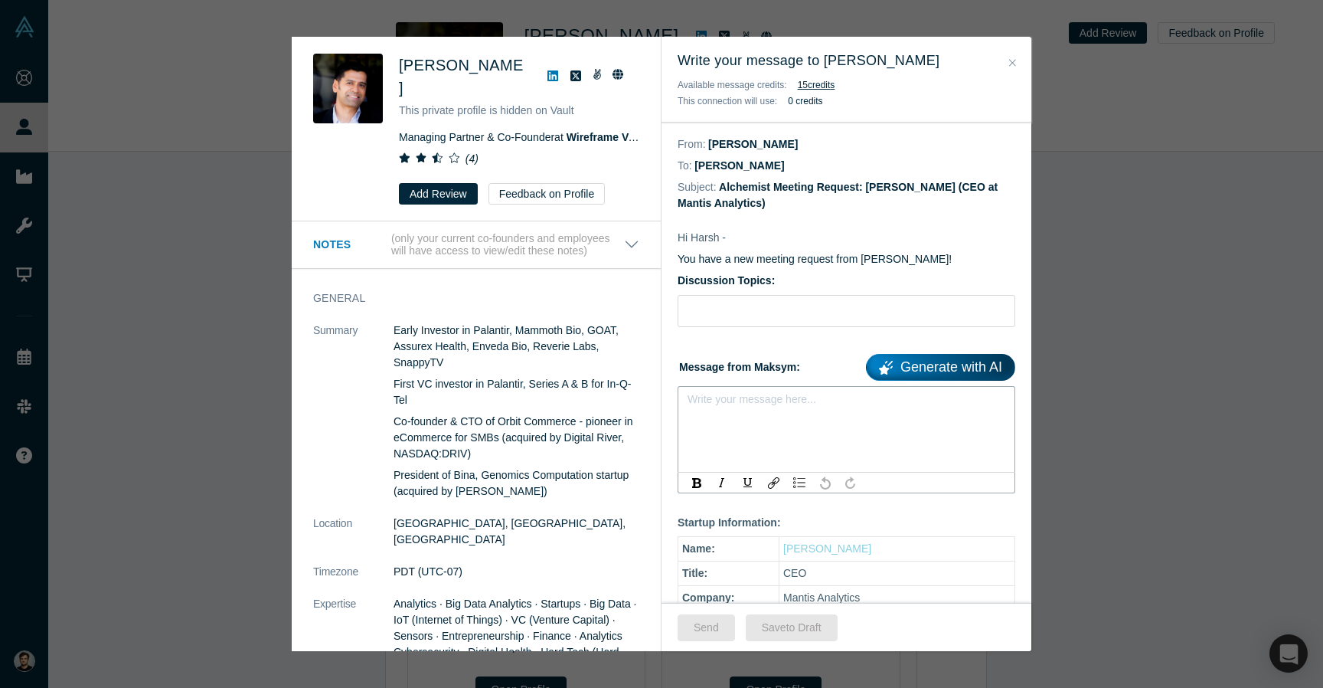
click at [749, 407] on div "rdw-editor" at bounding box center [847, 404] width 299 height 16
paste div "rdw-editor"
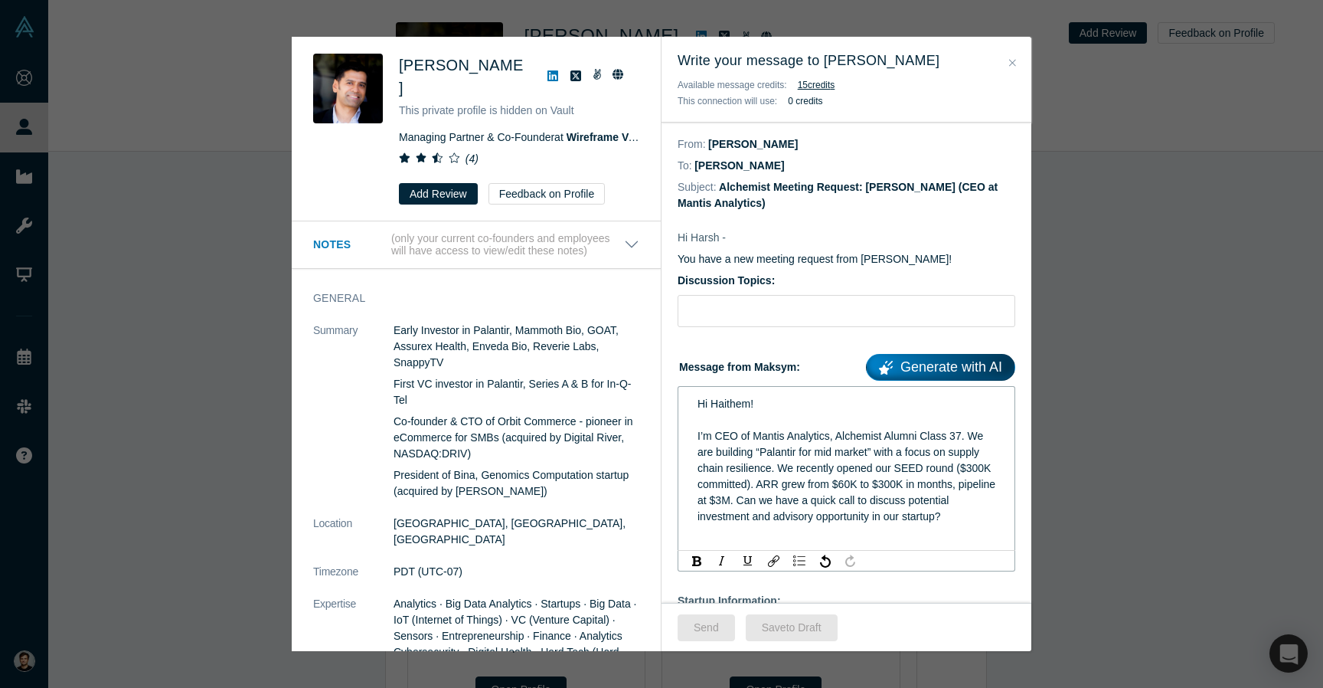
click at [749, 403] on span "Hi Haithem!" at bounding box center [726, 403] width 56 height 12
click at [713, 628] on button "Send" at bounding box center [706, 627] width 57 height 27
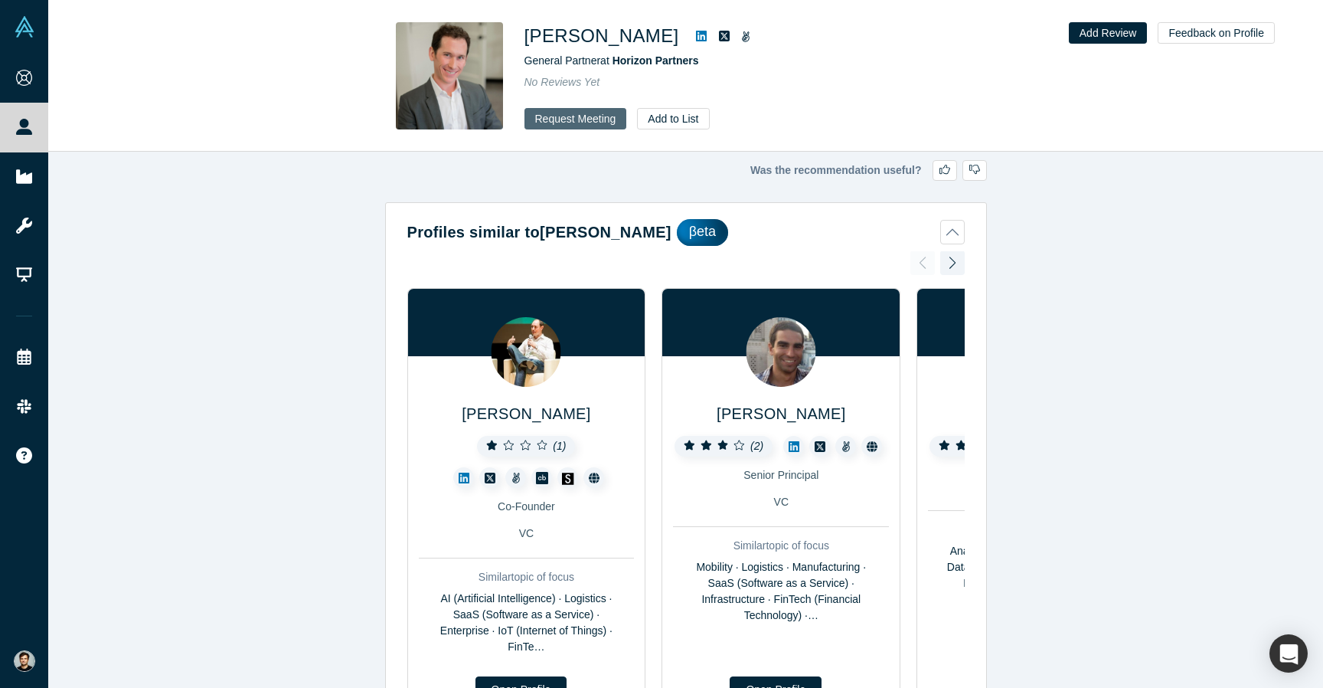
click at [581, 123] on button "Request Meeting" at bounding box center [576, 118] width 103 height 21
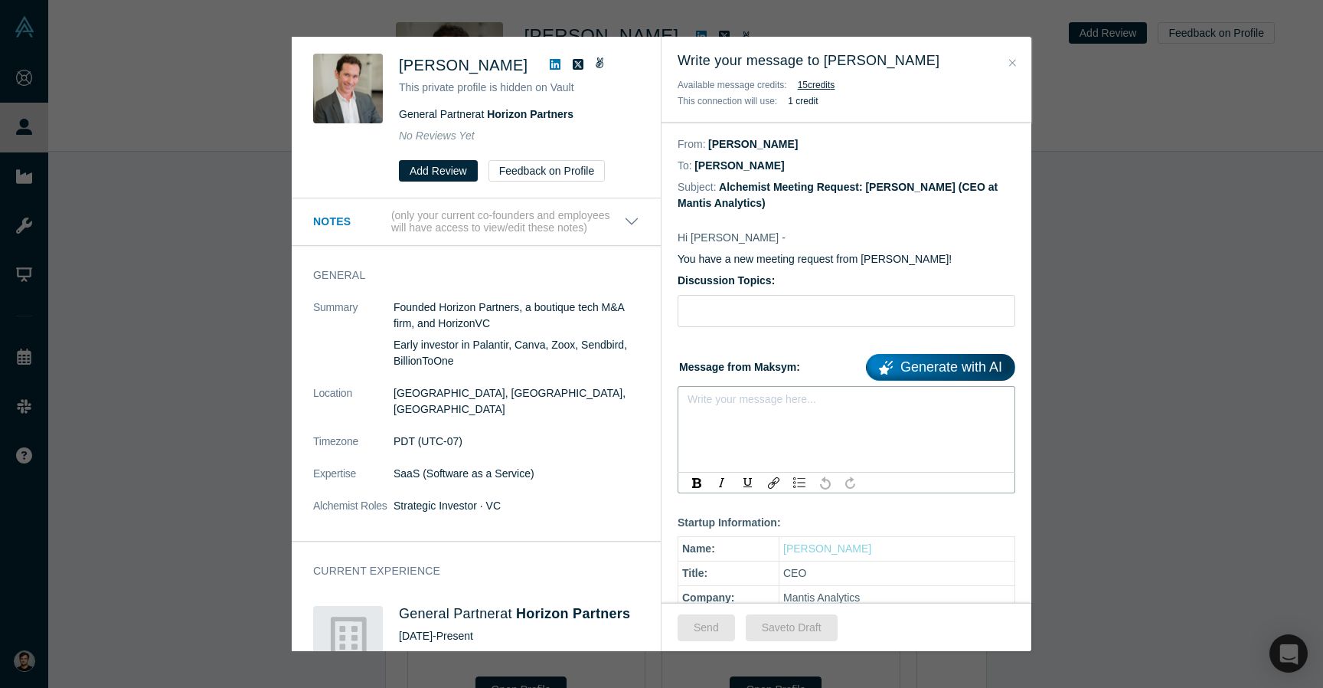
click at [757, 408] on div "rdw-editor" at bounding box center [847, 404] width 299 height 16
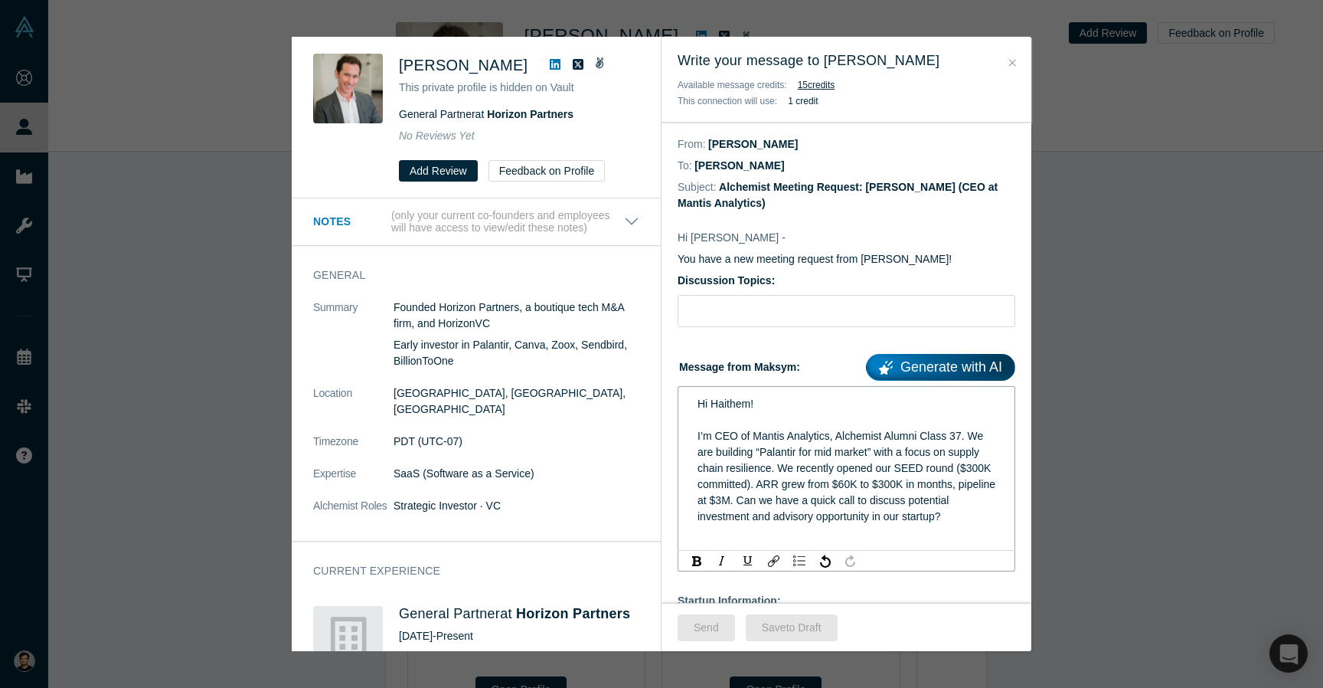
click at [732, 399] on span "Hi Haithem!" at bounding box center [726, 403] width 56 height 12
click at [708, 623] on button "Send" at bounding box center [706, 627] width 57 height 27
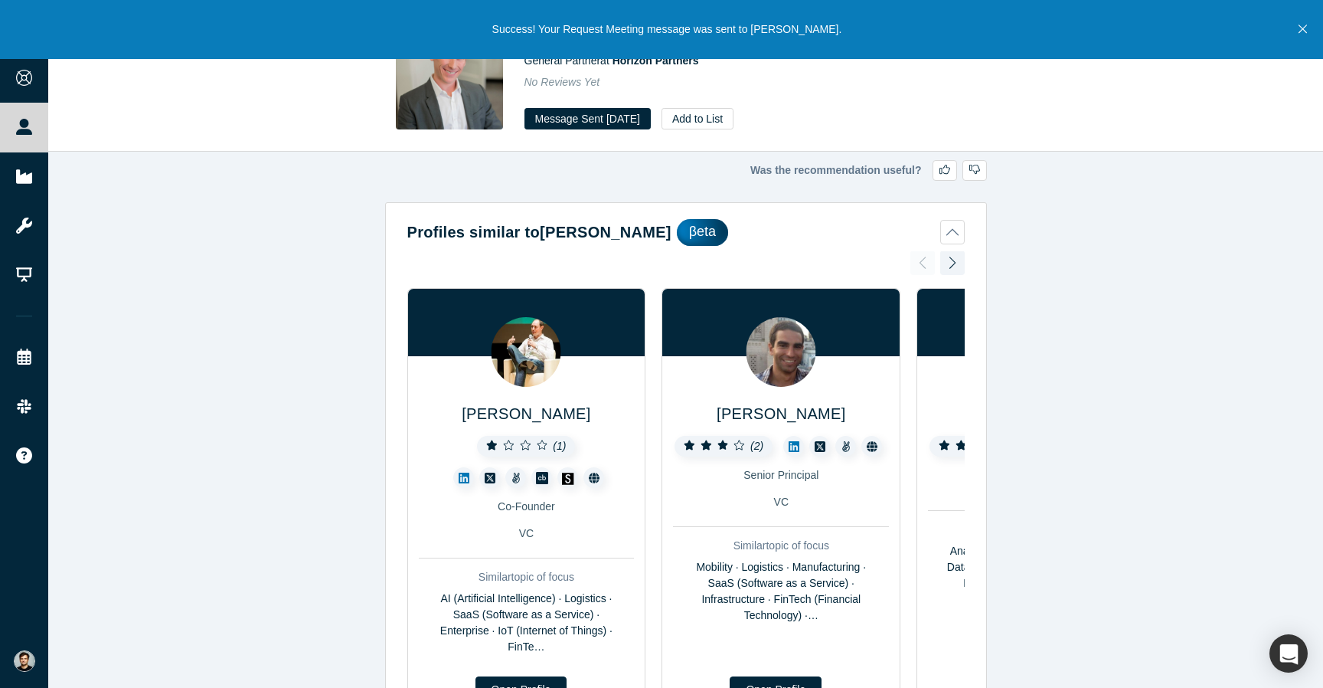
click at [793, 62] on div "General Partner at Horizon Partners" at bounding box center [739, 61] width 429 height 16
click at [1303, 33] on icon "Close" at bounding box center [1303, 29] width 8 height 14
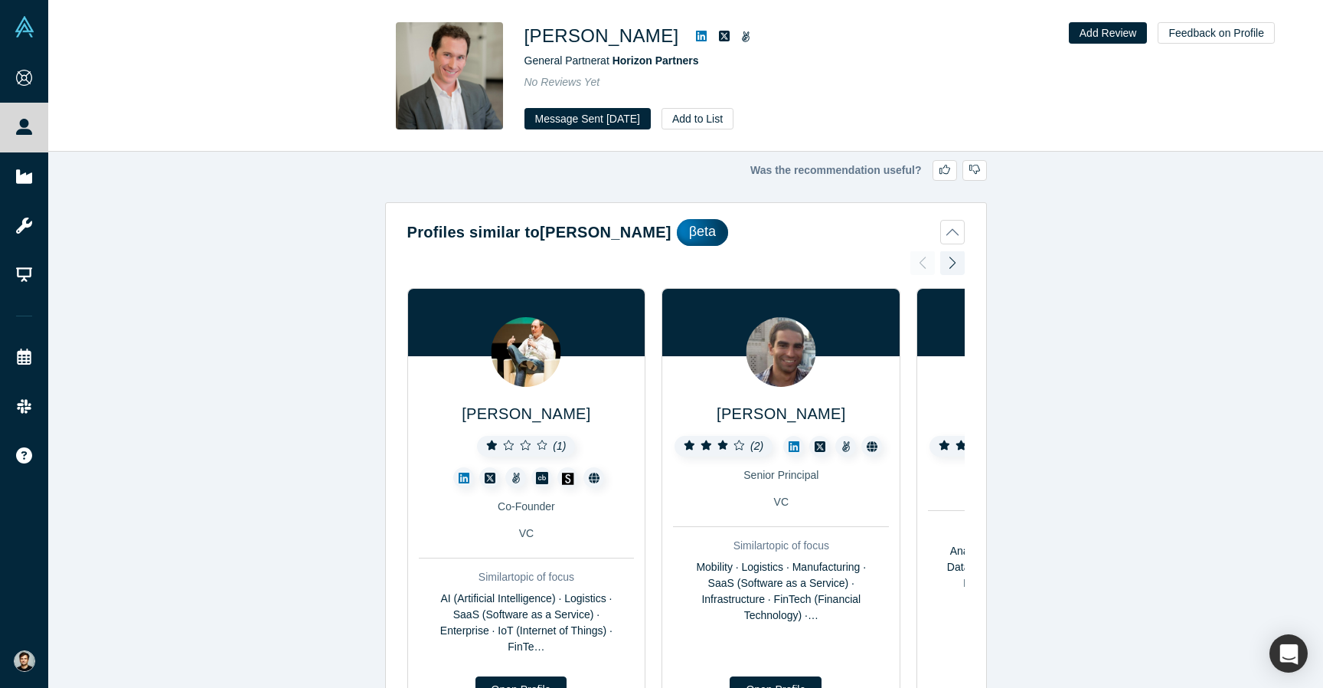
click at [696, 38] on icon at bounding box center [701, 36] width 11 height 11
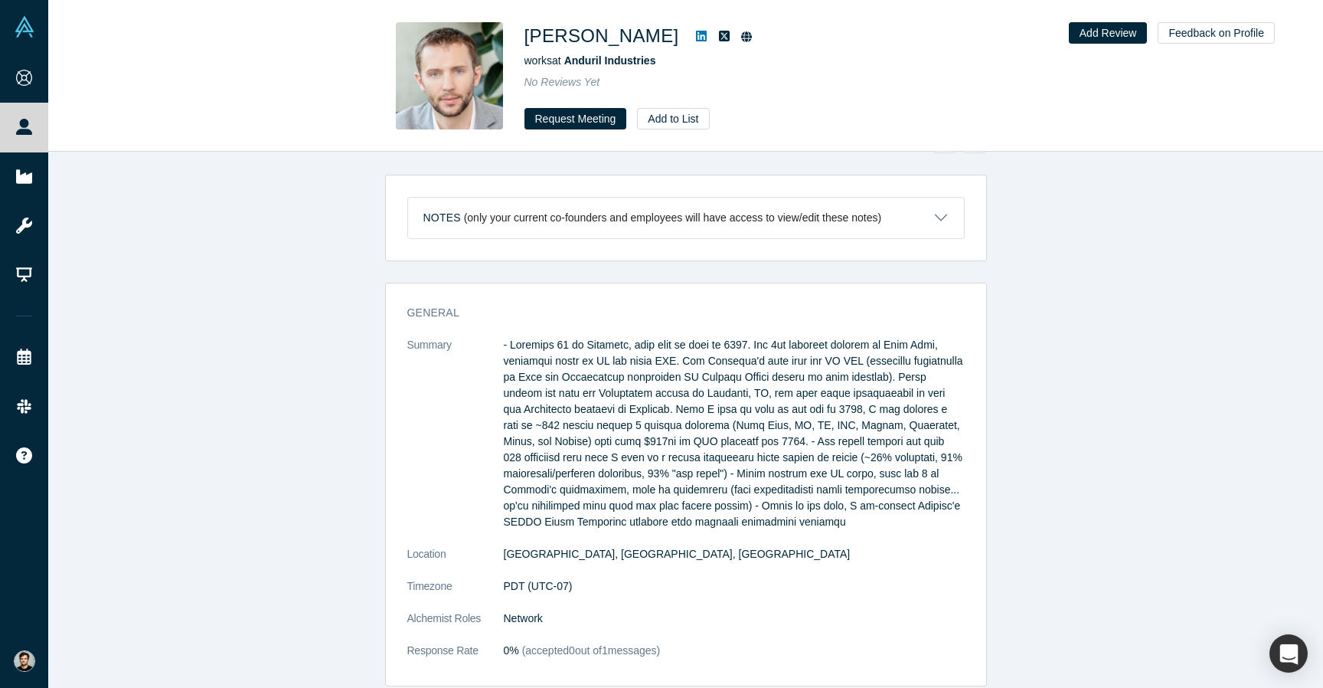
scroll to position [32, 0]
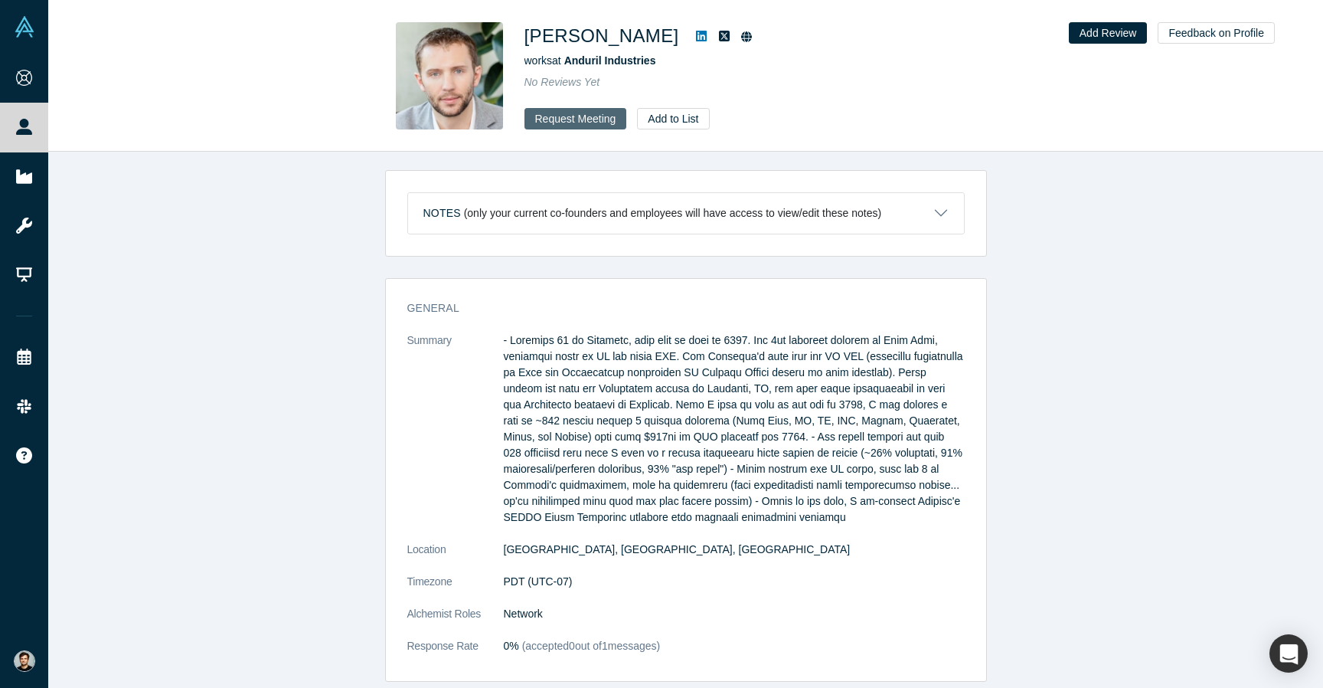
click at [590, 116] on button "Request Meeting" at bounding box center [576, 118] width 103 height 21
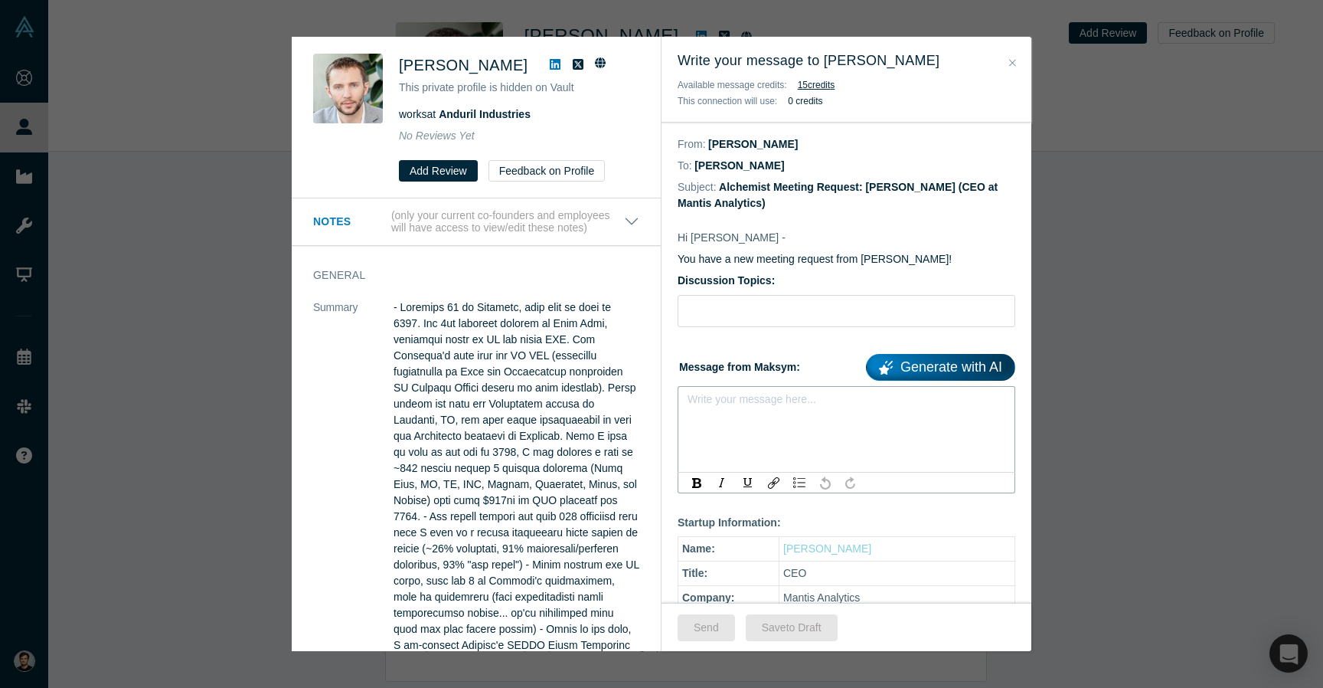
click at [763, 407] on div "rdw-editor" at bounding box center [847, 404] width 299 height 16
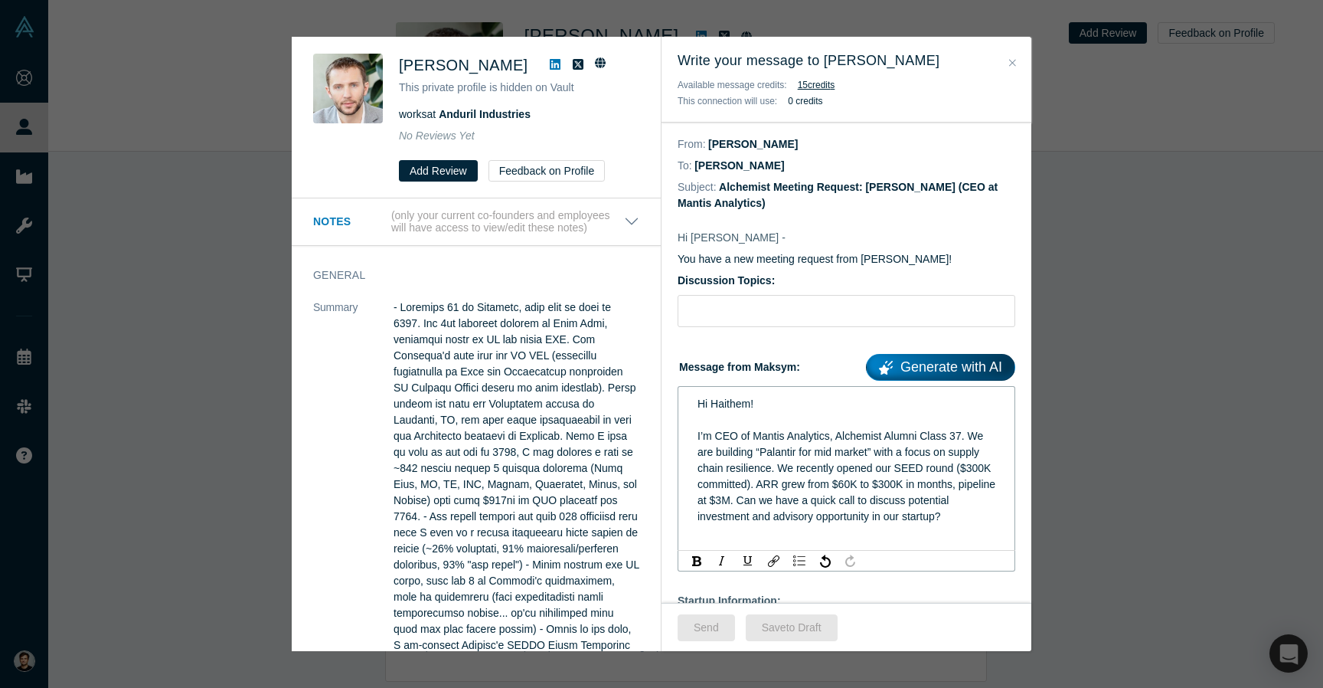
click at [745, 386] on div "Hi Haithem! I’m CEO of Mantis Analytics, Alchemist Alumni Class 37. We are buil…" at bounding box center [847, 468] width 338 height 165
click at [743, 397] on span "Hi Haithem!" at bounding box center [726, 403] width 56 height 12
click at [710, 630] on button "Send" at bounding box center [706, 627] width 57 height 27
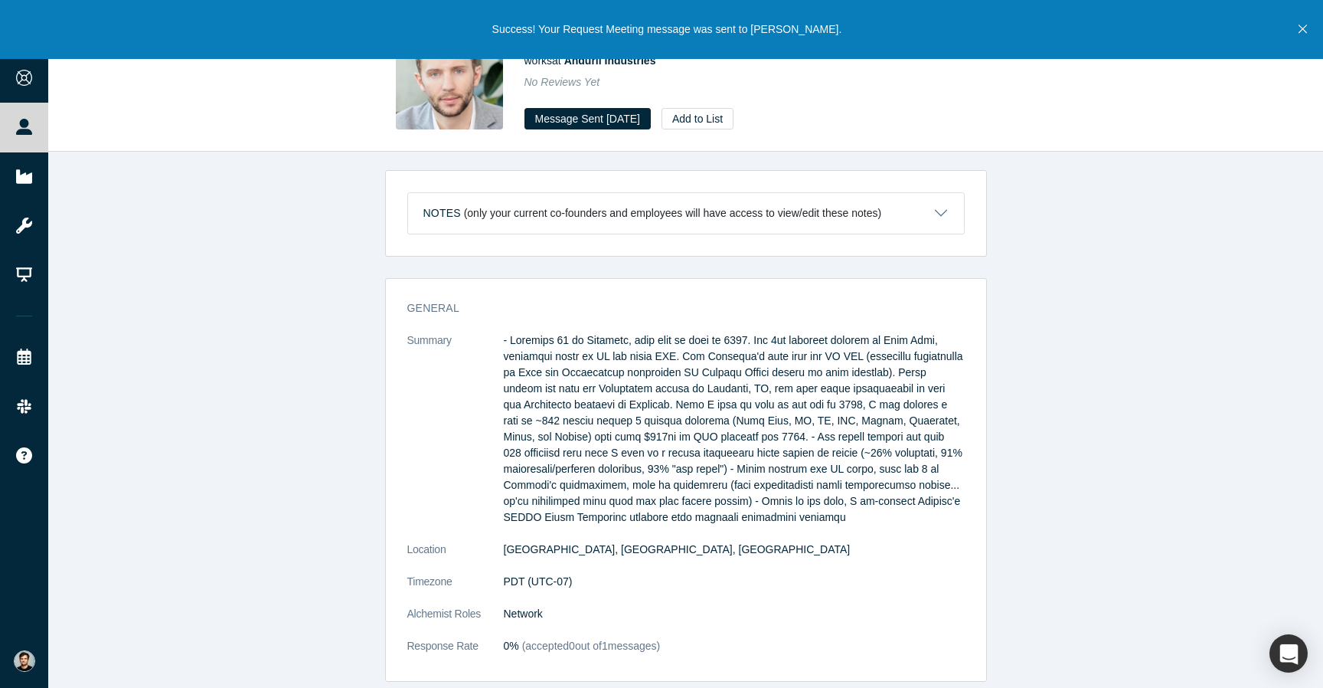
click at [1303, 27] on icon "Close" at bounding box center [1303, 29] width 8 height 14
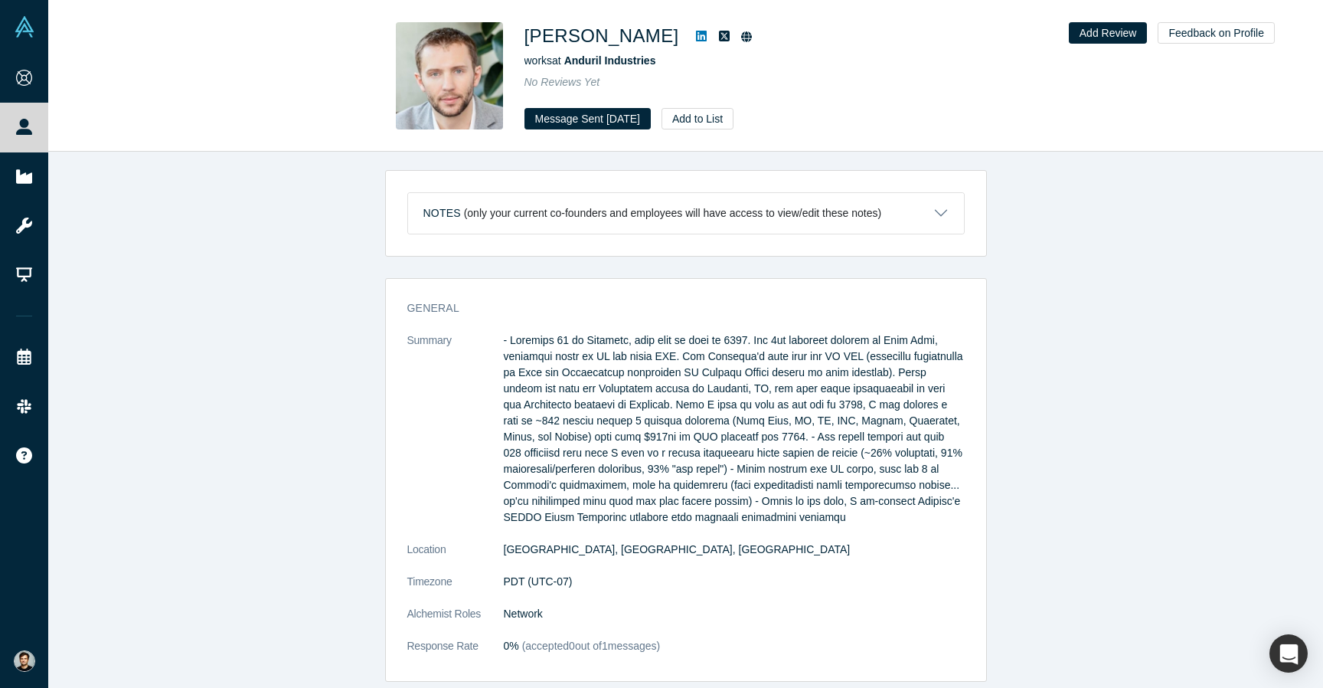
click at [696, 36] on icon at bounding box center [701, 36] width 11 height 12
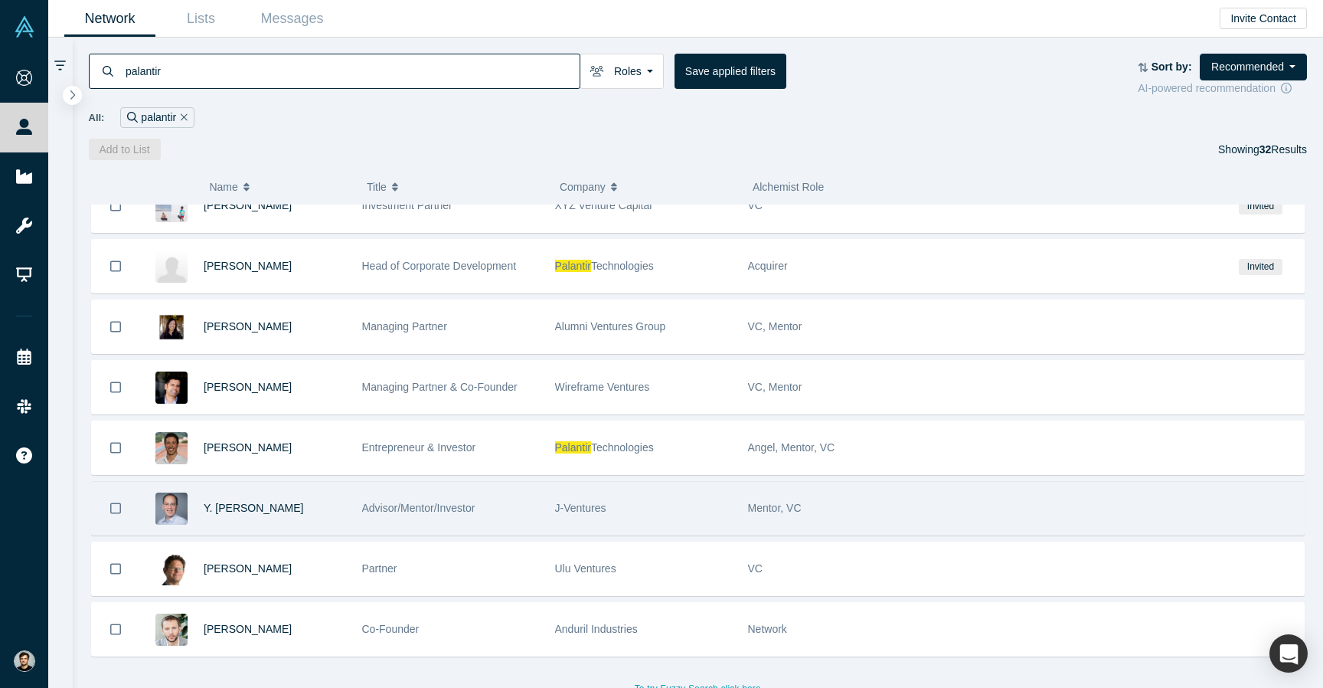
scroll to position [1489, 0]
